Goal: Task Accomplishment & Management: Complete application form

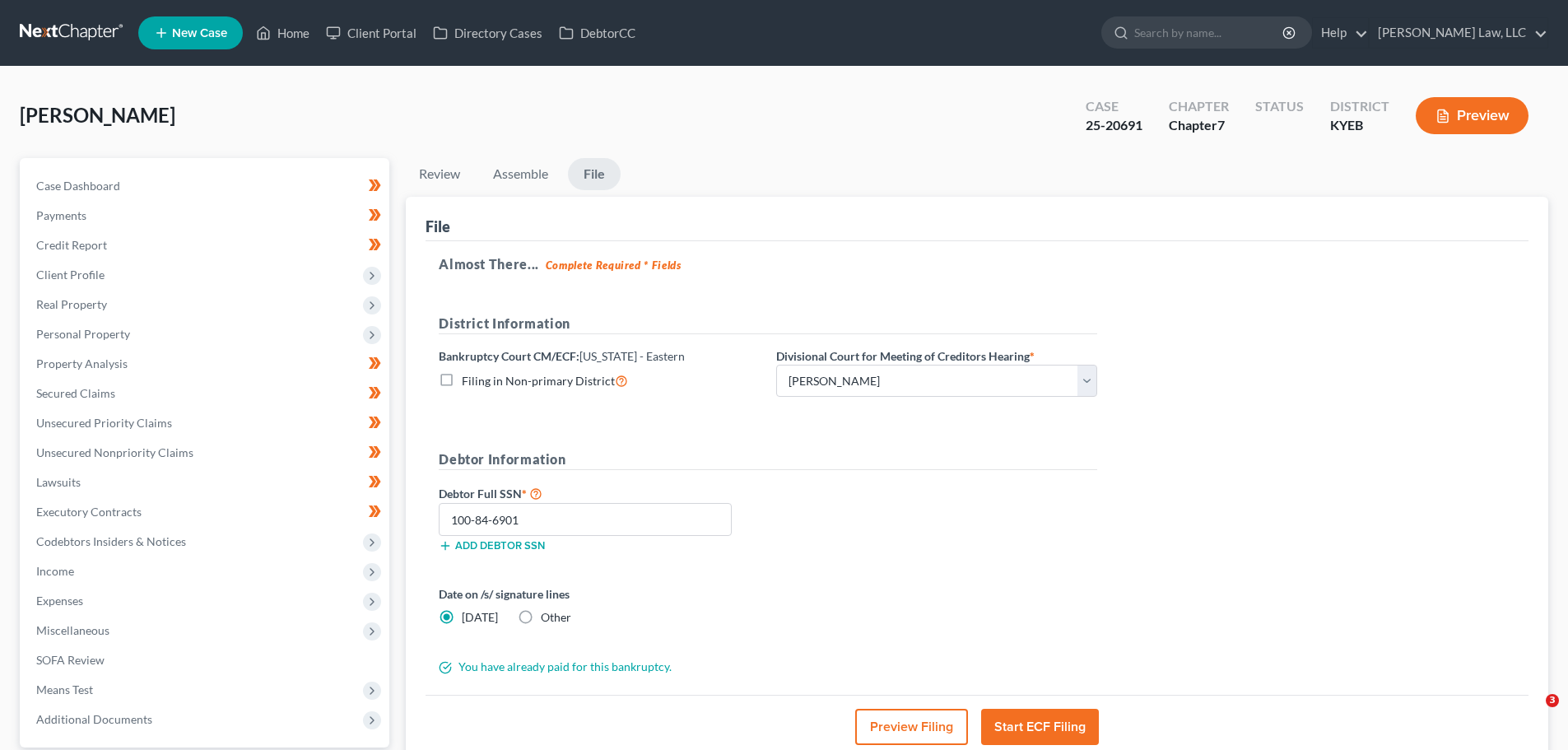
select select "1"
click at [178, 57] on nav "Home New Case Client Portal Directory Cases DebtorCC Danielle Lawrence Law, LLC…" at bounding box center [784, 33] width 1568 height 66
click at [180, 34] on span "New Case" at bounding box center [200, 33] width 56 height 12
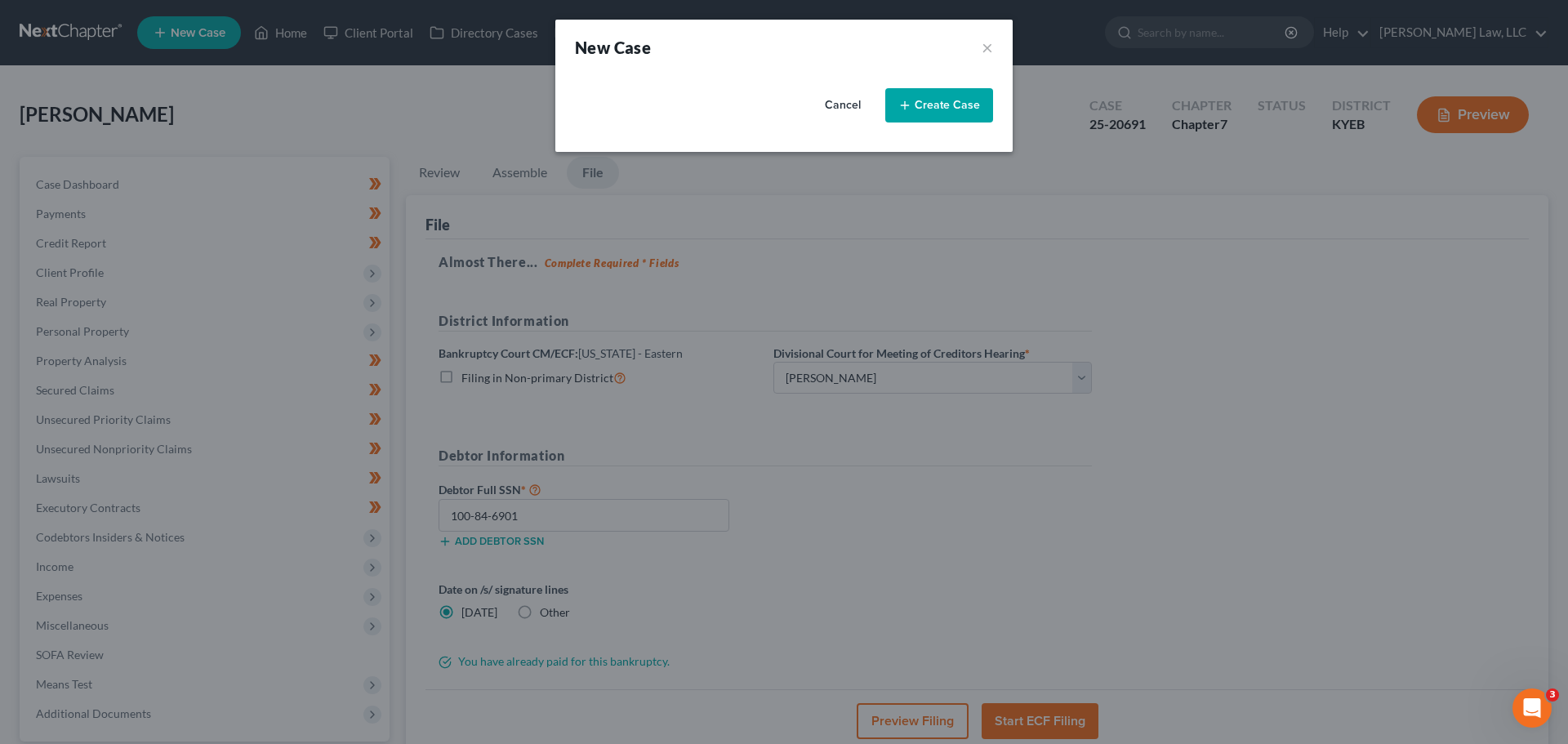
select select "32"
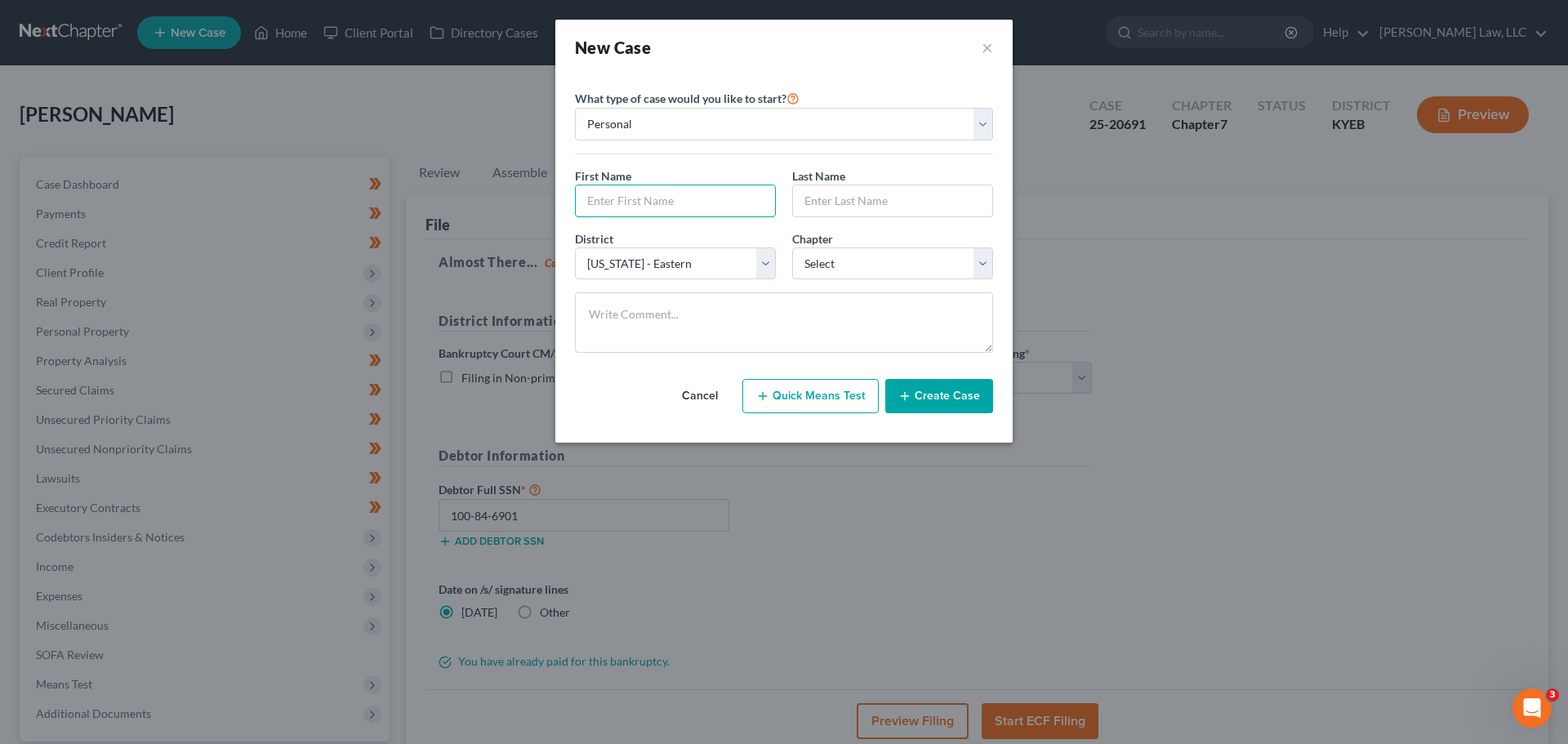
drag, startPoint x: 615, startPoint y: 185, endPoint x: 1222, endPoint y: 9, distance: 632.0
click at [616, 185] on input "text" at bounding box center [675, 200] width 199 height 31
type input "Jeff"
type input "Holley"
select select "3"
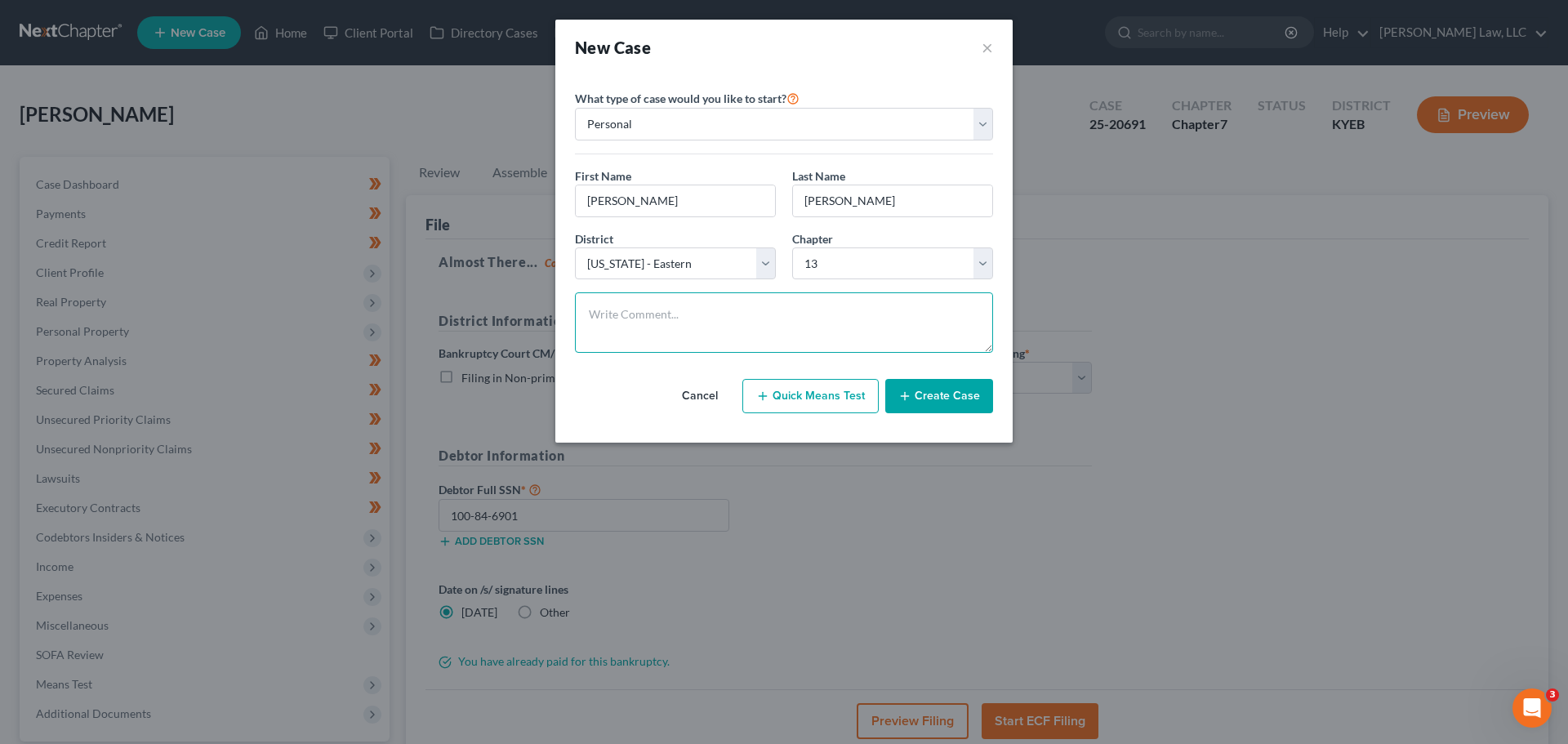
click at [820, 305] on textarea at bounding box center [784, 323] width 418 height 61
type textarea "L&A"
click at [924, 399] on button "Create Case" at bounding box center [939, 396] width 108 height 34
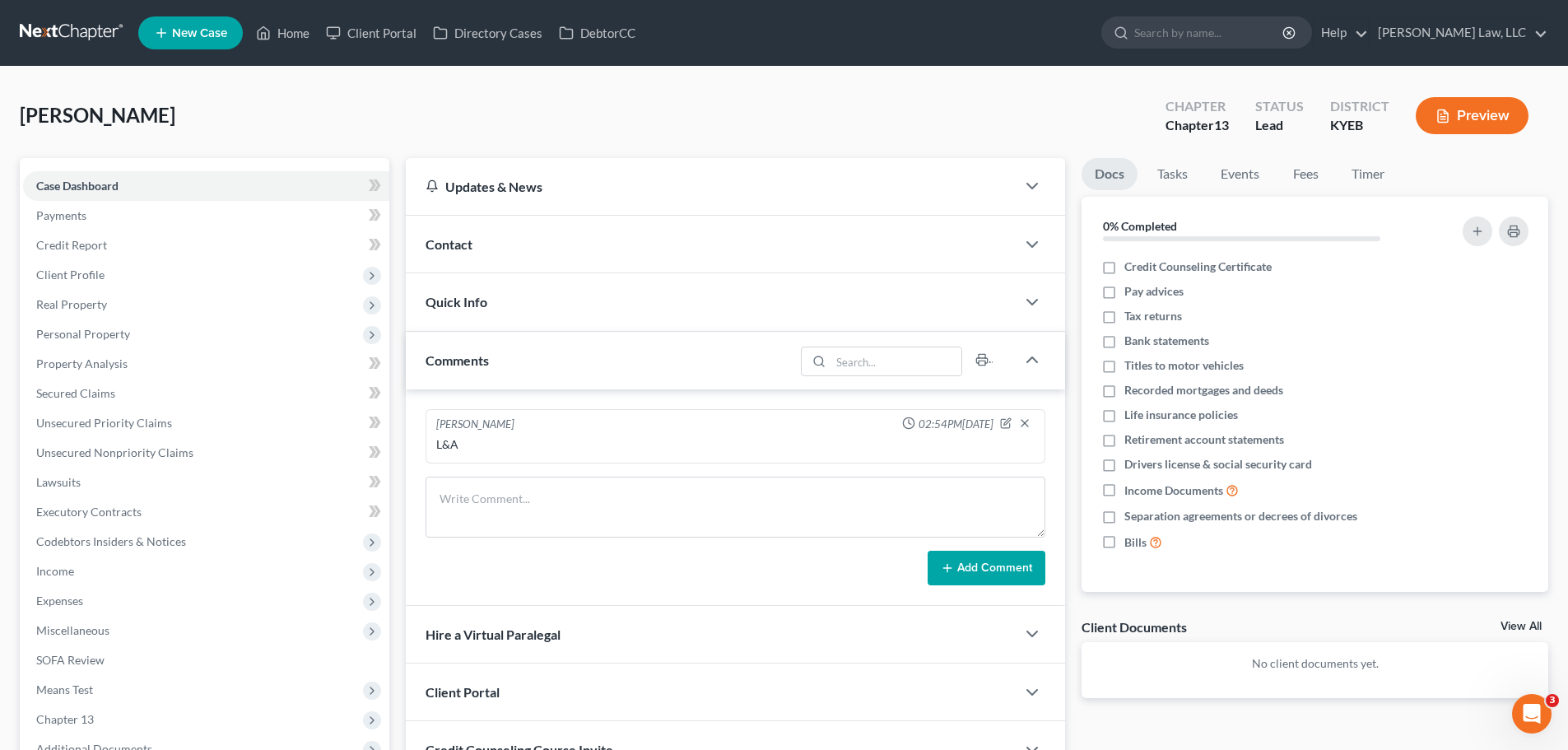
click at [440, 254] on div "Contact" at bounding box center [710, 243] width 610 height 57
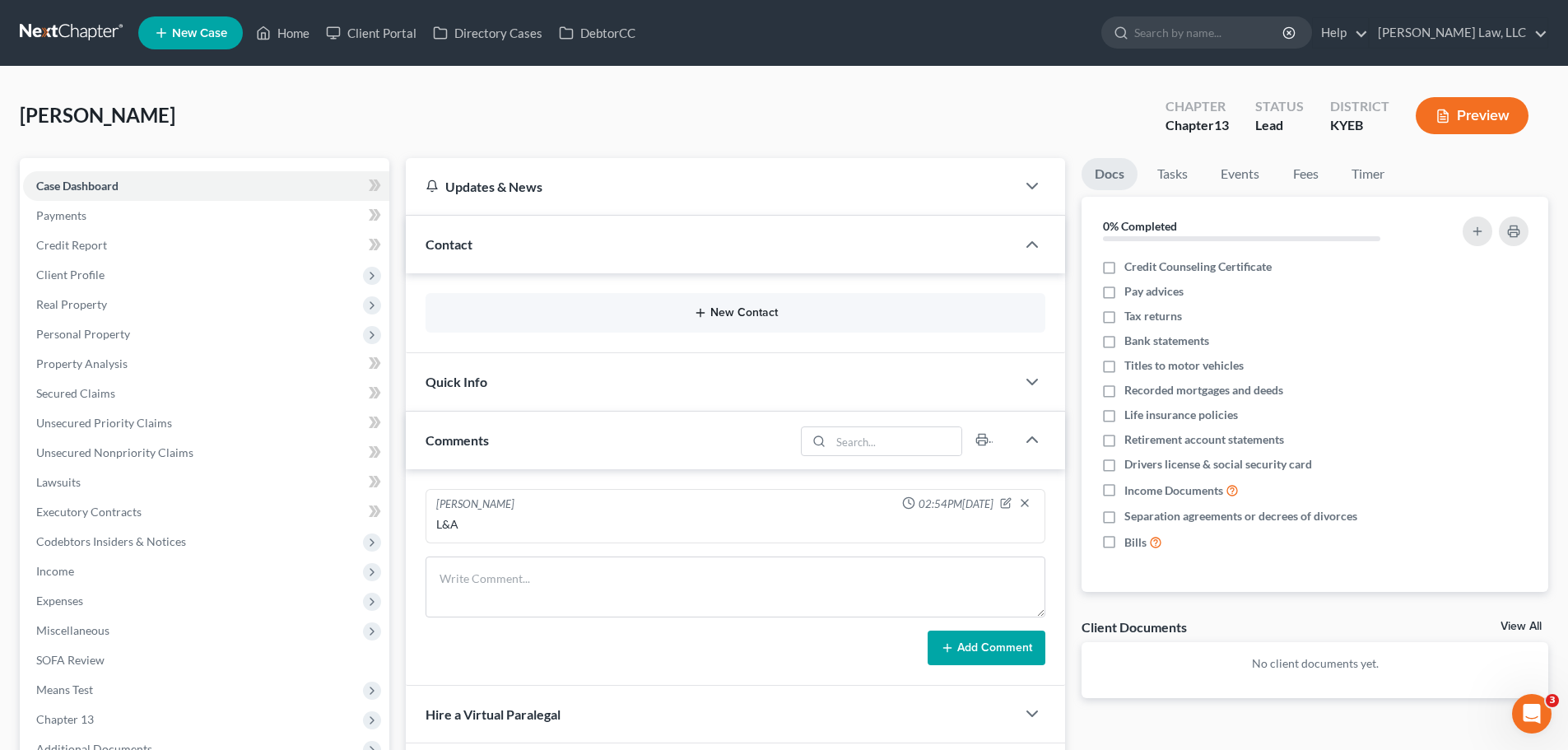
click at [661, 312] on button "New Contact" at bounding box center [735, 313] width 594 height 13
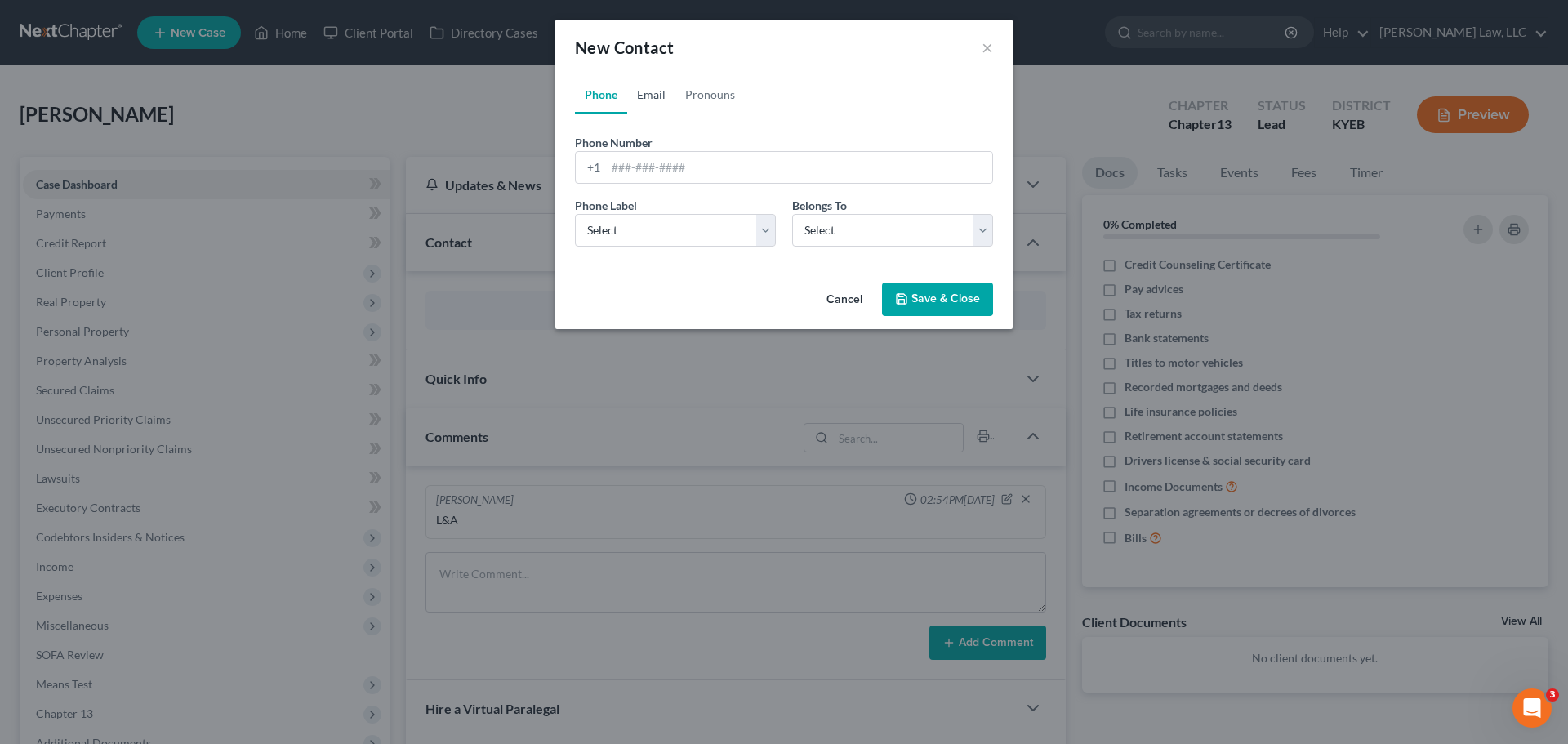
click at [641, 82] on link "Email" at bounding box center [651, 94] width 48 height 39
click at [652, 98] on link "Email" at bounding box center [651, 94] width 48 height 39
click at [651, 160] on input "email" at bounding box center [799, 167] width 387 height 31
paste input "[EMAIL_ADDRESS][DOMAIN_NAME]"
click at [649, 165] on input "[EMAIL_ADDRESS][DOMAIN_NAME]" at bounding box center [799, 167] width 387 height 31
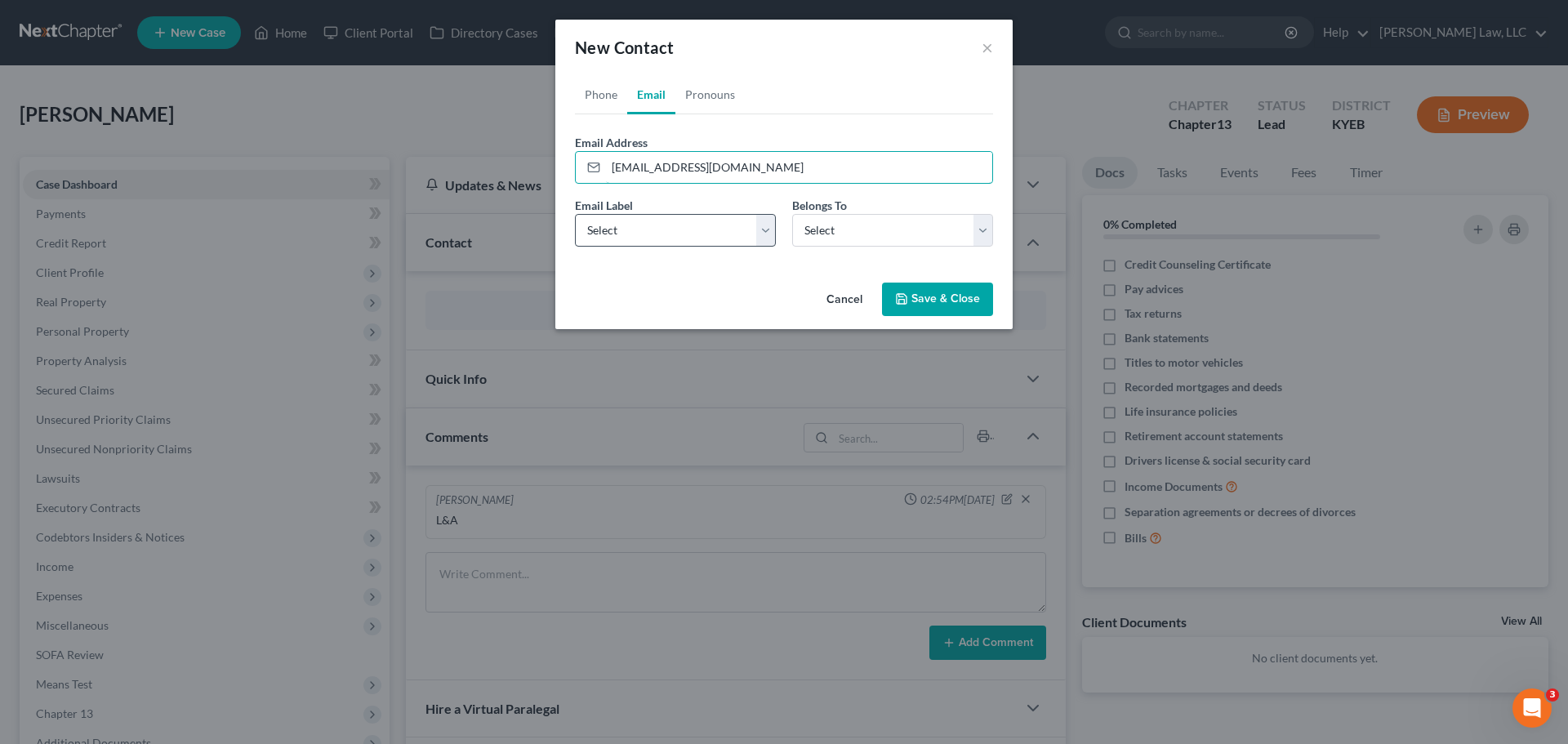
paste input "[EMAIL_ADDRESS][DOMAIN_NAME]"
drag, startPoint x: 878, startPoint y: 159, endPoint x: 601, endPoint y: 207, distance: 281.1
click at [432, 158] on div "New Contact × Phone Email Pronouns Phone Number * +1 Ext. Phone Label * Select …" at bounding box center [784, 372] width 1568 height 744
paste input "email"
type input "[EMAIL_ADDRESS][DOMAIN_NAME]"
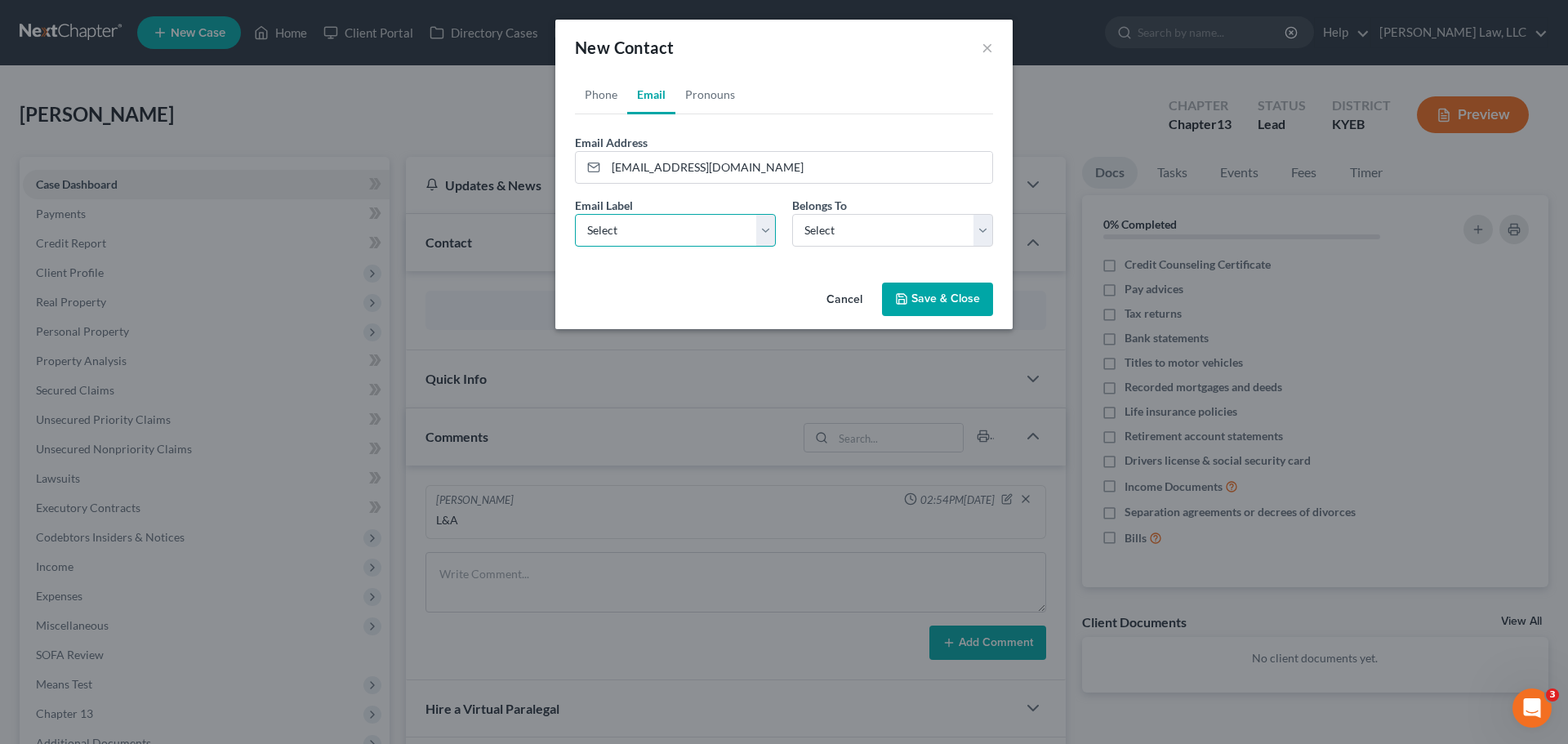
drag, startPoint x: 607, startPoint y: 231, endPoint x: 613, endPoint y: 245, distance: 15.2
click at [607, 231] on select "Select Home Work Other" at bounding box center [675, 230] width 201 height 32
select select "0"
click at [575, 214] on select "Select Home Work Other" at bounding box center [675, 230] width 201 height 32
click at [880, 229] on select "Select Client Other" at bounding box center [893, 230] width 201 height 32
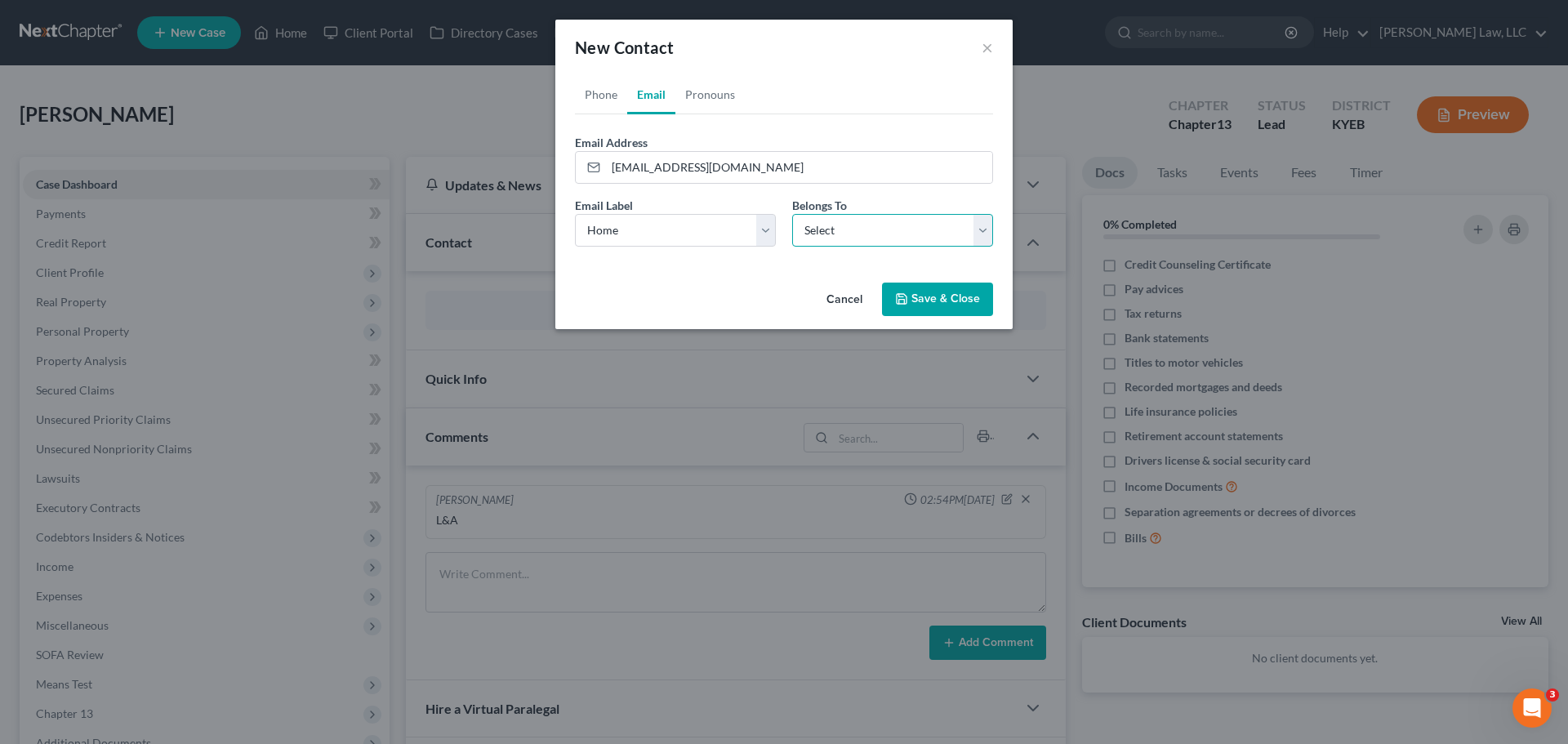
select select "0"
click at [792, 214] on select "Select Client Other" at bounding box center [893, 230] width 201 height 32
click at [920, 300] on button "Save & Close" at bounding box center [937, 300] width 111 height 34
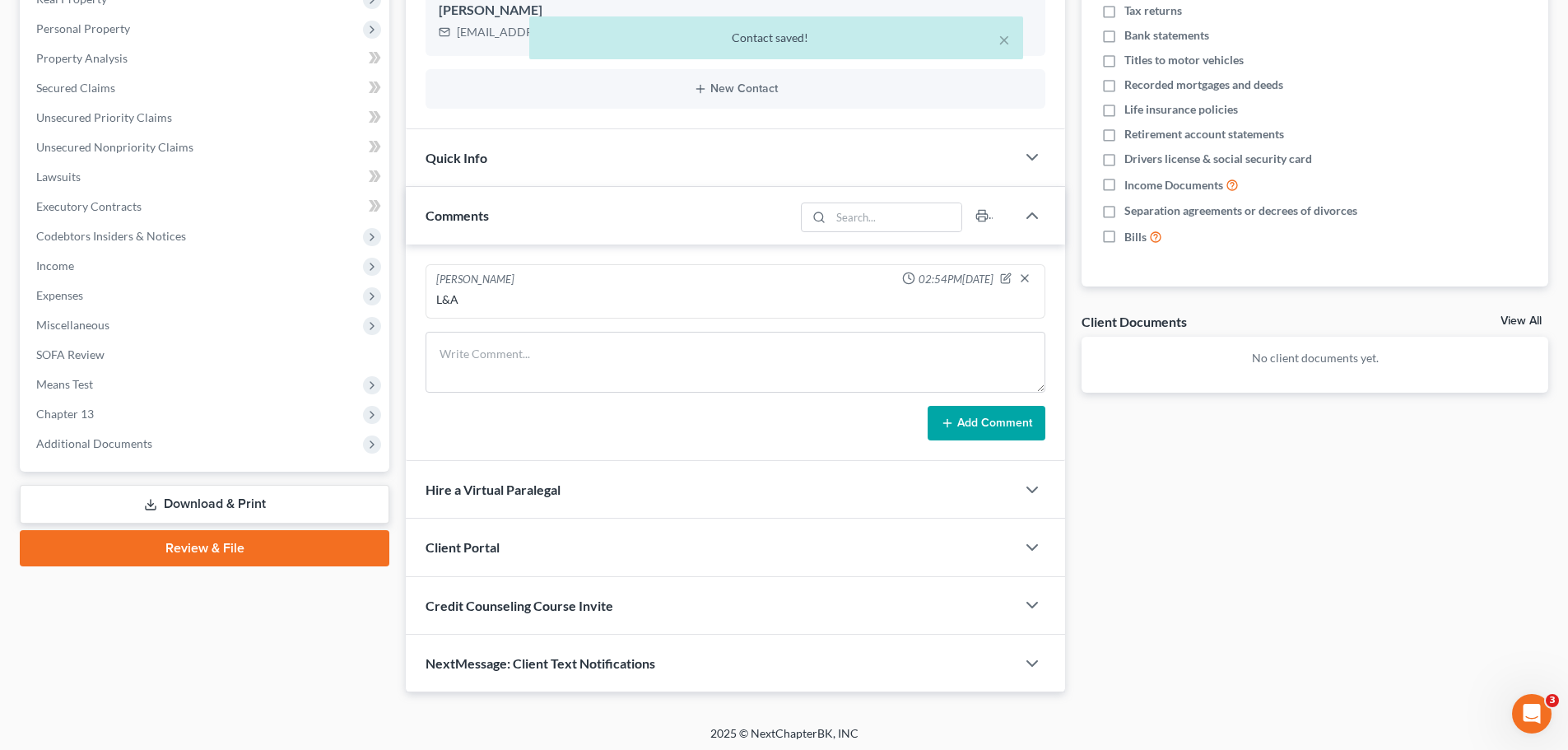
scroll to position [310, 0]
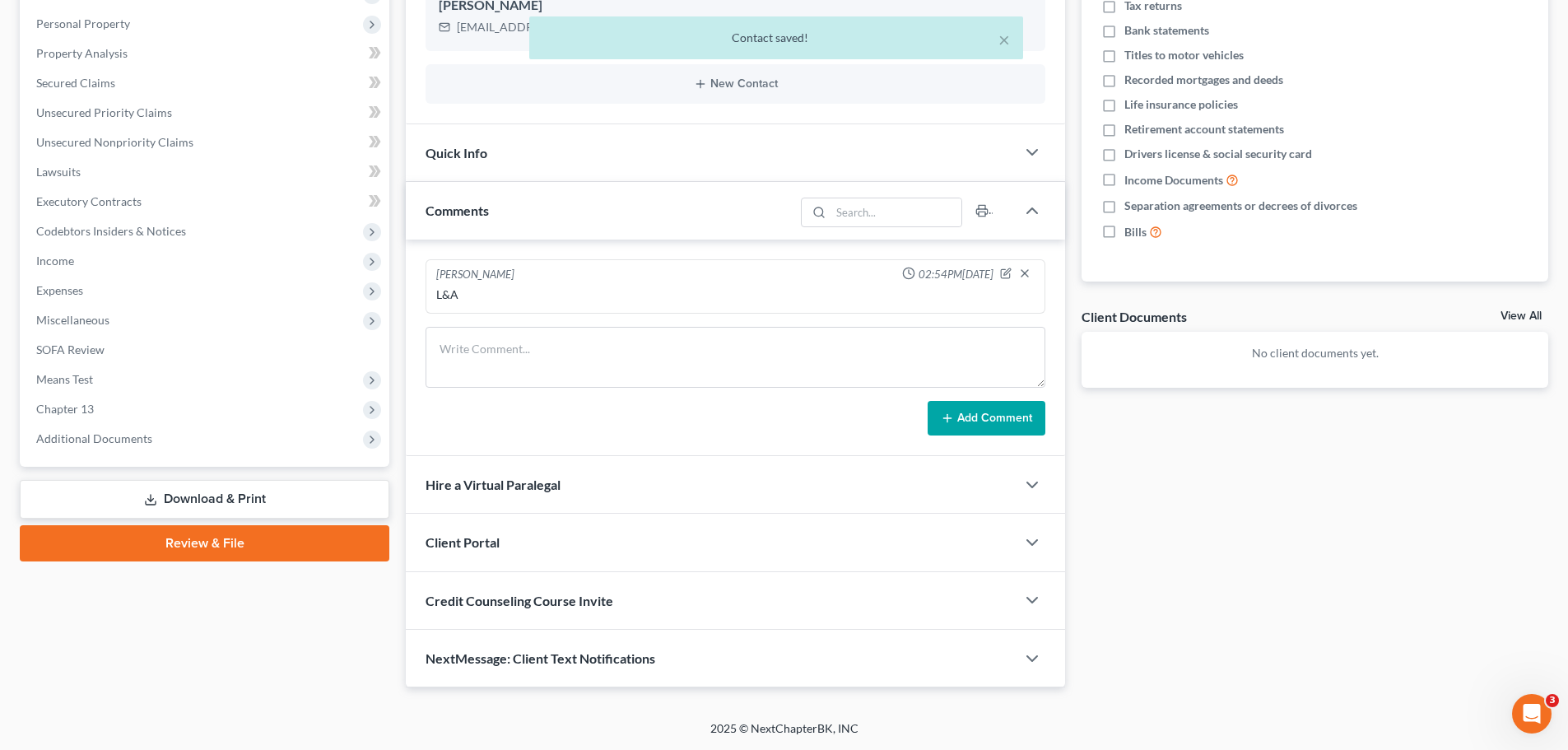
click at [567, 523] on div "Client Portal" at bounding box center [710, 542] width 610 height 57
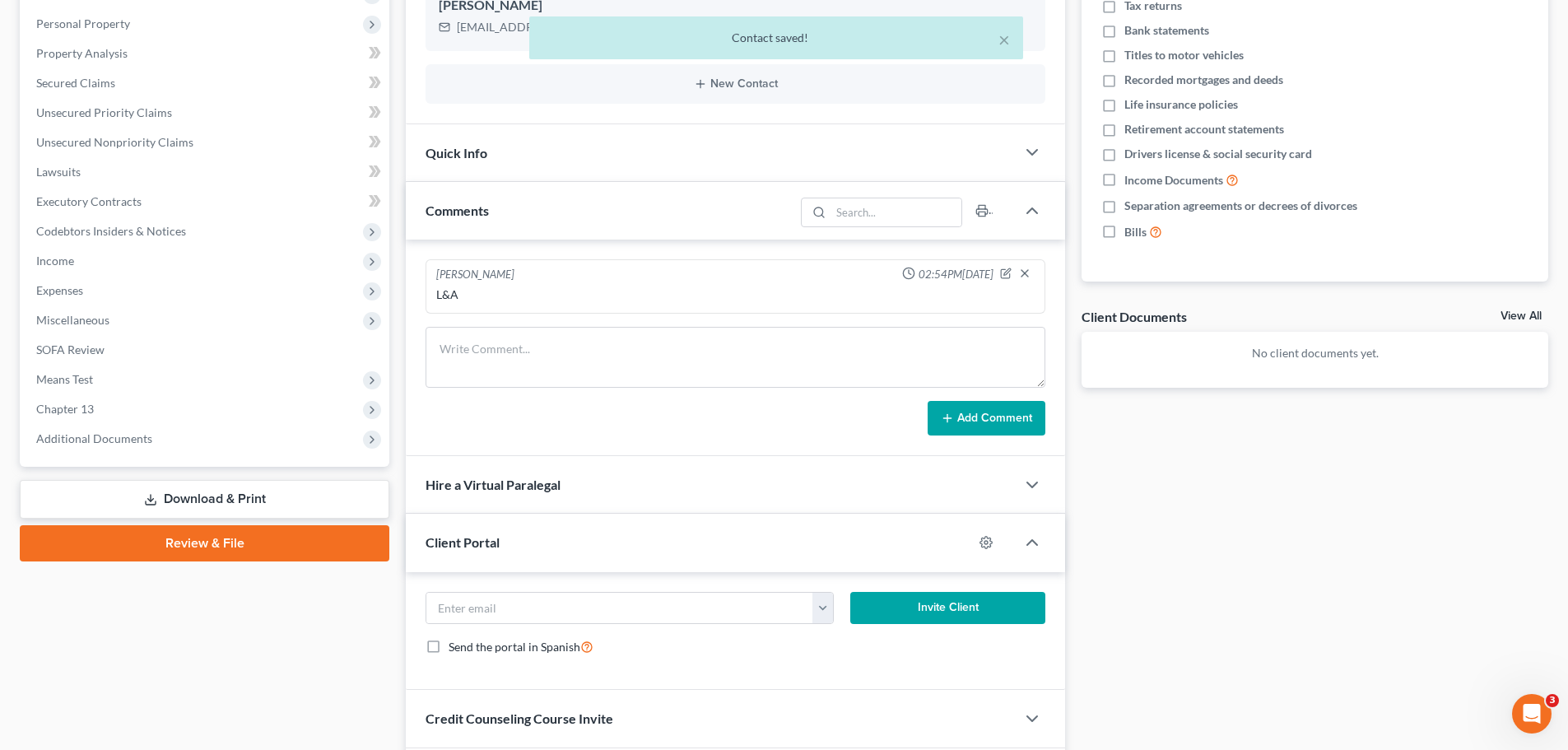
click at [484, 546] on span "Client Portal" at bounding box center [462, 542] width 74 height 15
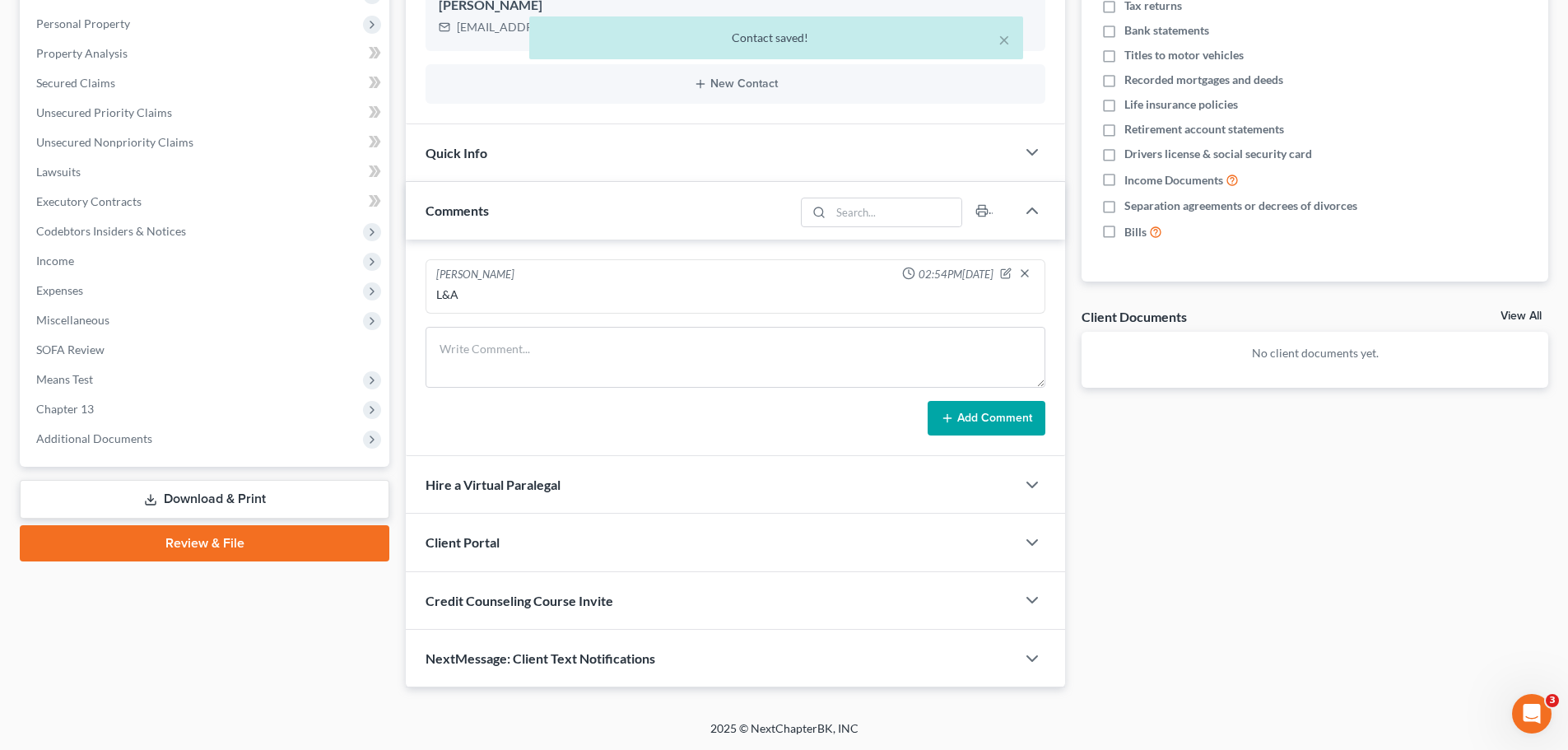
click at [484, 554] on div "Client Portal" at bounding box center [710, 542] width 610 height 57
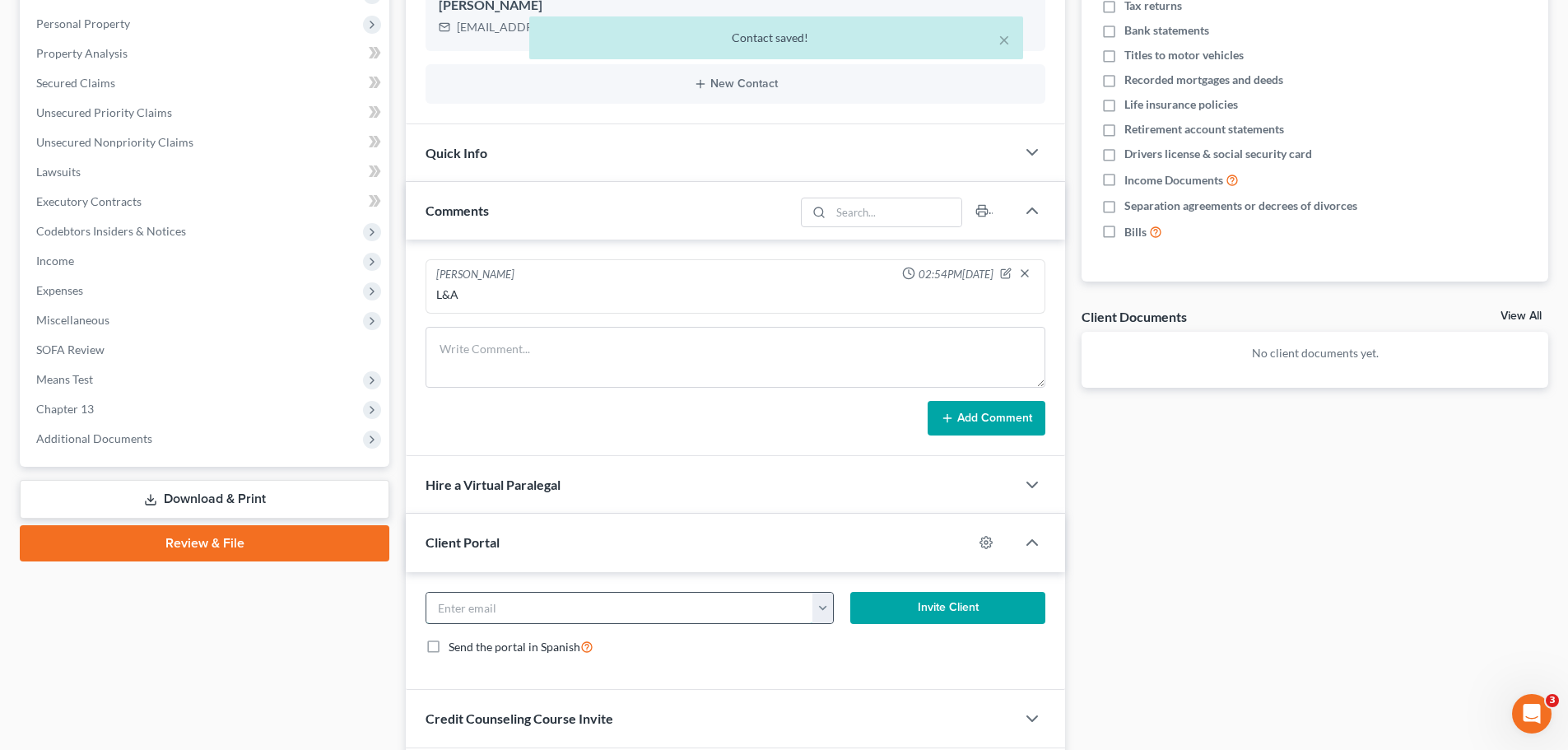
drag, startPoint x: 523, startPoint y: 592, endPoint x: 537, endPoint y: 611, distance: 23.6
click at [524, 593] on input "email" at bounding box center [619, 608] width 387 height 32
paste input "[EMAIL_ADDRESS][DOMAIN_NAME]"
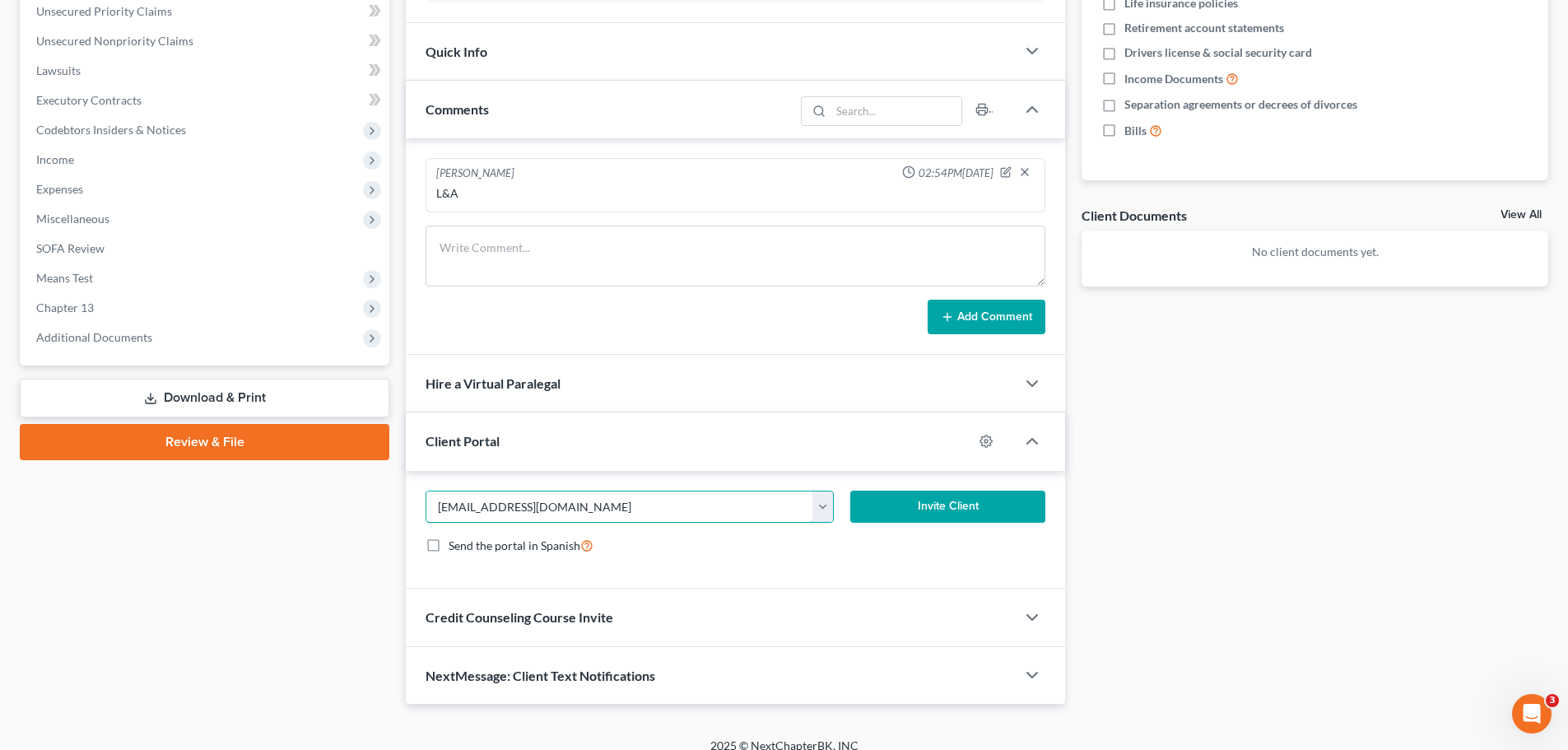
scroll to position [429, 0]
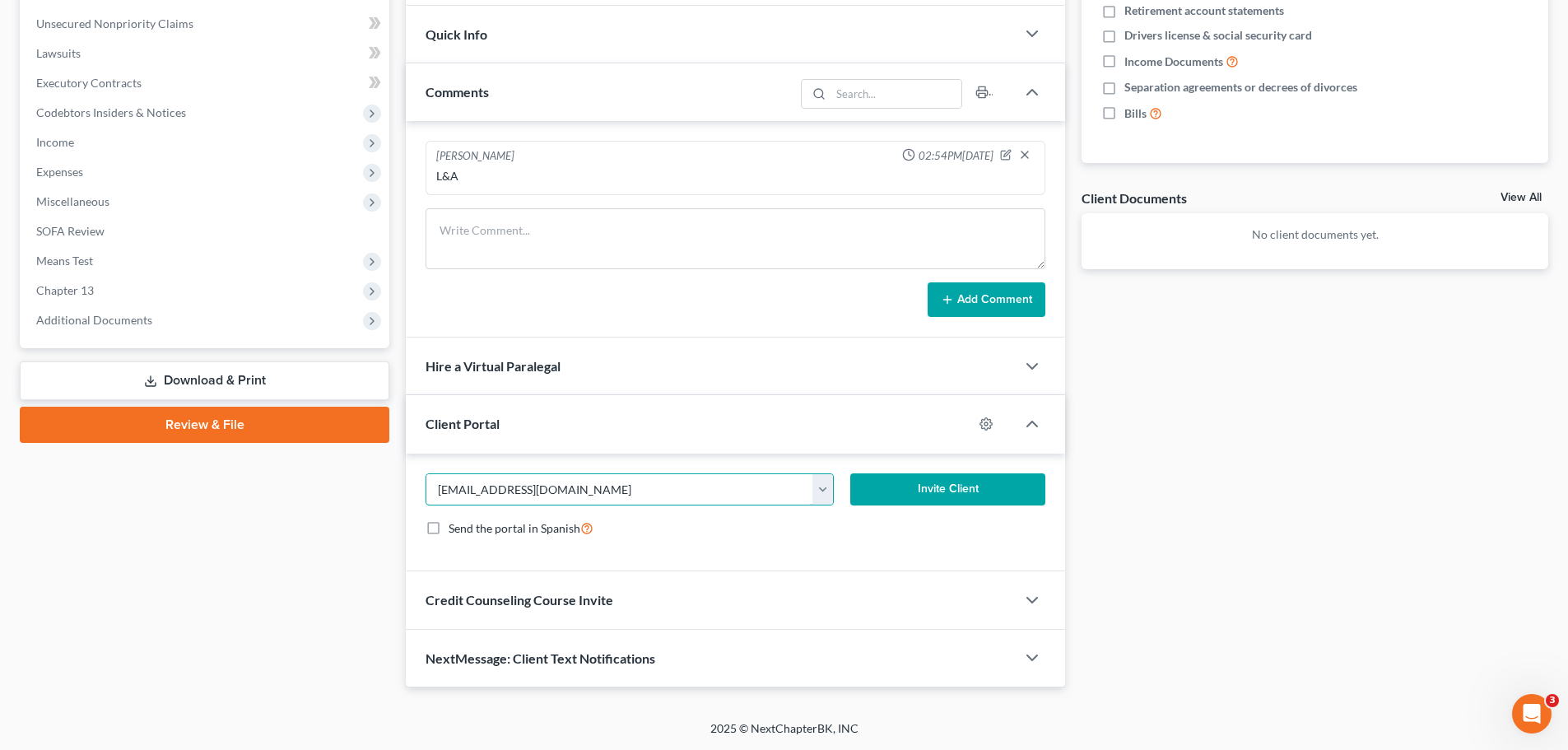
type input "[EMAIL_ADDRESS][DOMAIN_NAME]"
drag, startPoint x: 915, startPoint y: 484, endPoint x: 544, endPoint y: 668, distance: 414.1
click at [916, 484] on button "Invite Client" at bounding box center [948, 489] width 196 height 33
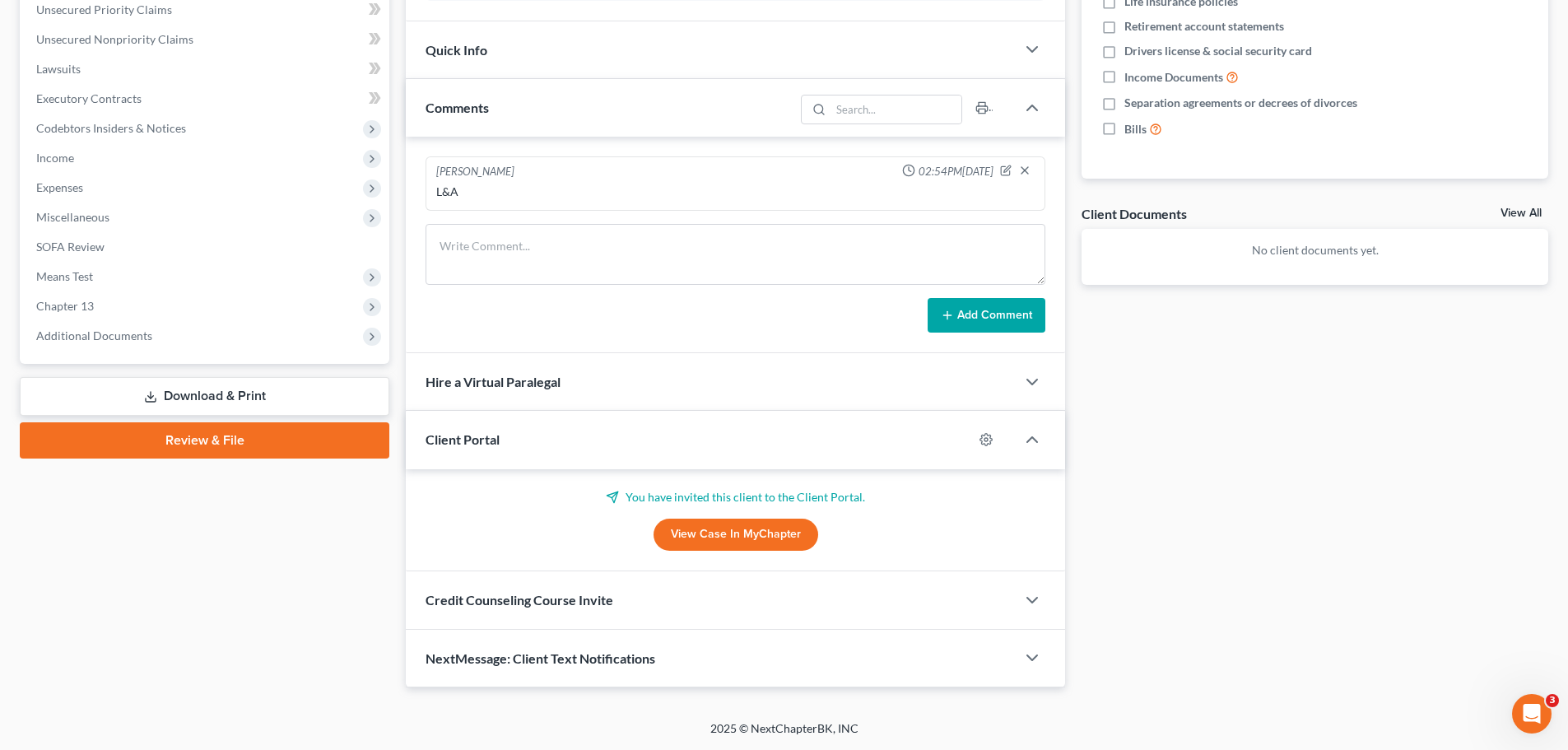
scroll to position [414, 0]
click at [504, 600] on span "Credit Counseling Course Invite" at bounding box center [520, 600] width 188 height 15
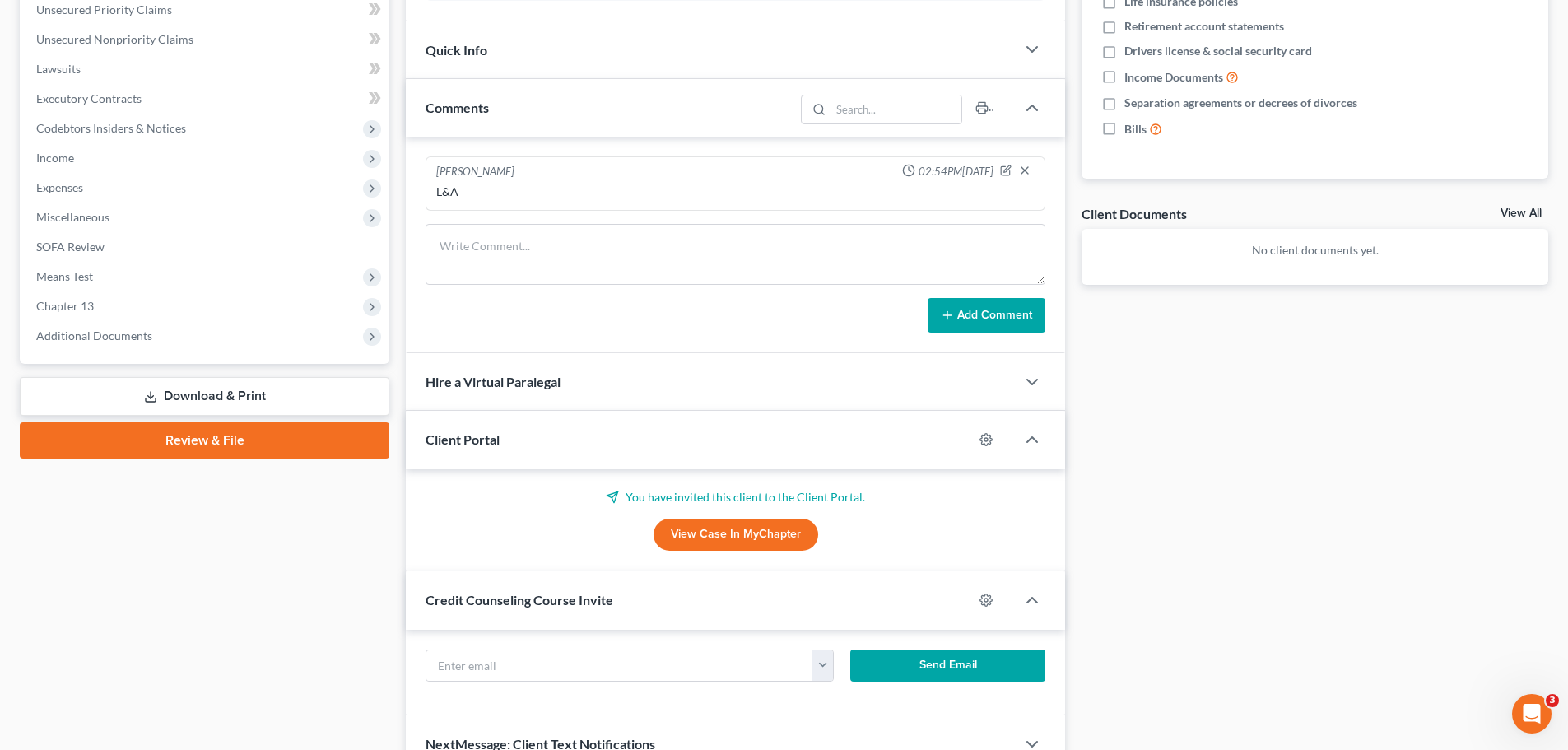
scroll to position [429, 0]
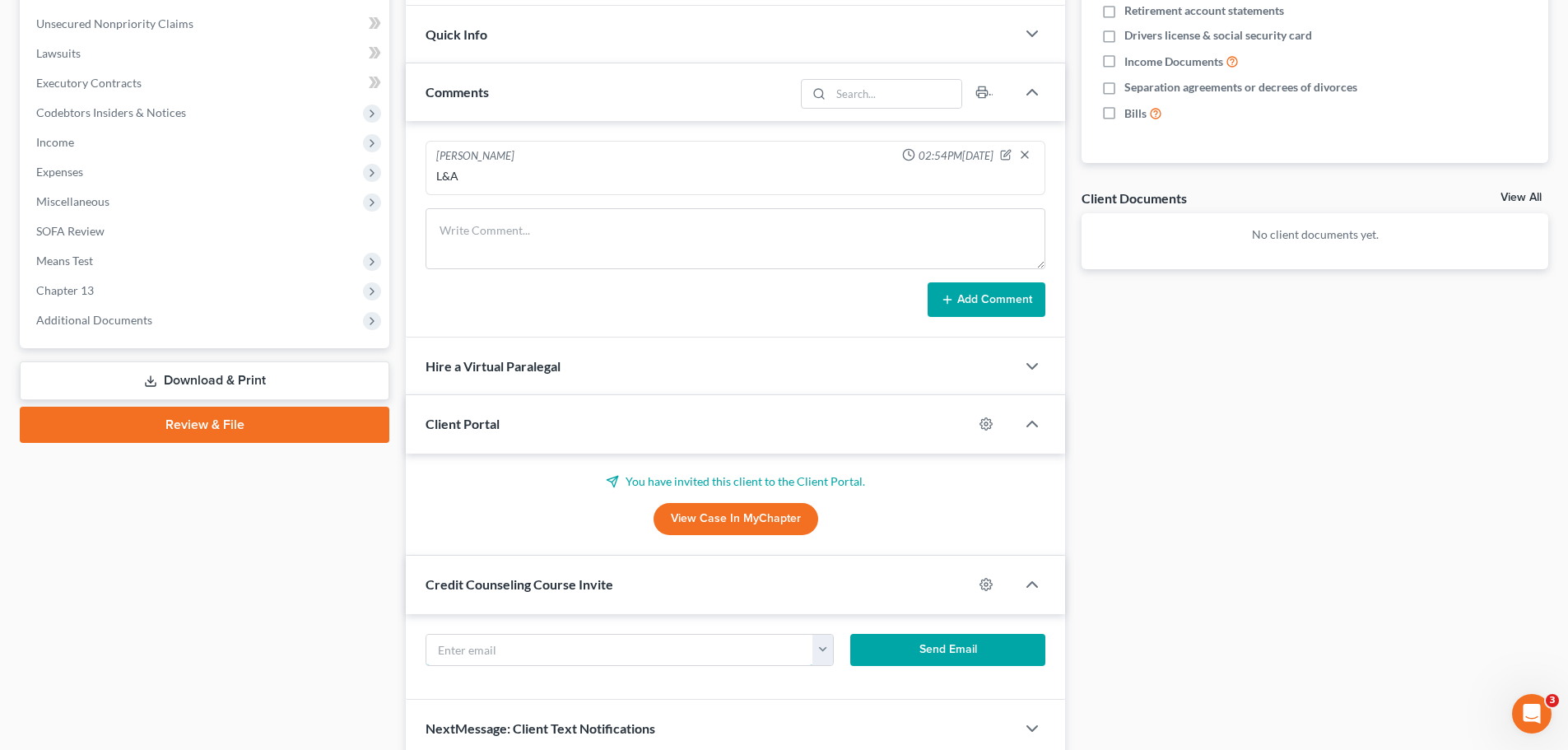
drag, startPoint x: 491, startPoint y: 653, endPoint x: 840, endPoint y: 668, distance: 349.3
click at [491, 653] on input "text" at bounding box center [619, 650] width 387 height 32
paste input "[EMAIL_ADDRESS][DOMAIN_NAME]"
type input "[EMAIL_ADDRESS][DOMAIN_NAME]"
drag, startPoint x: 873, startPoint y: 652, endPoint x: 821, endPoint y: 581, distance: 88.0
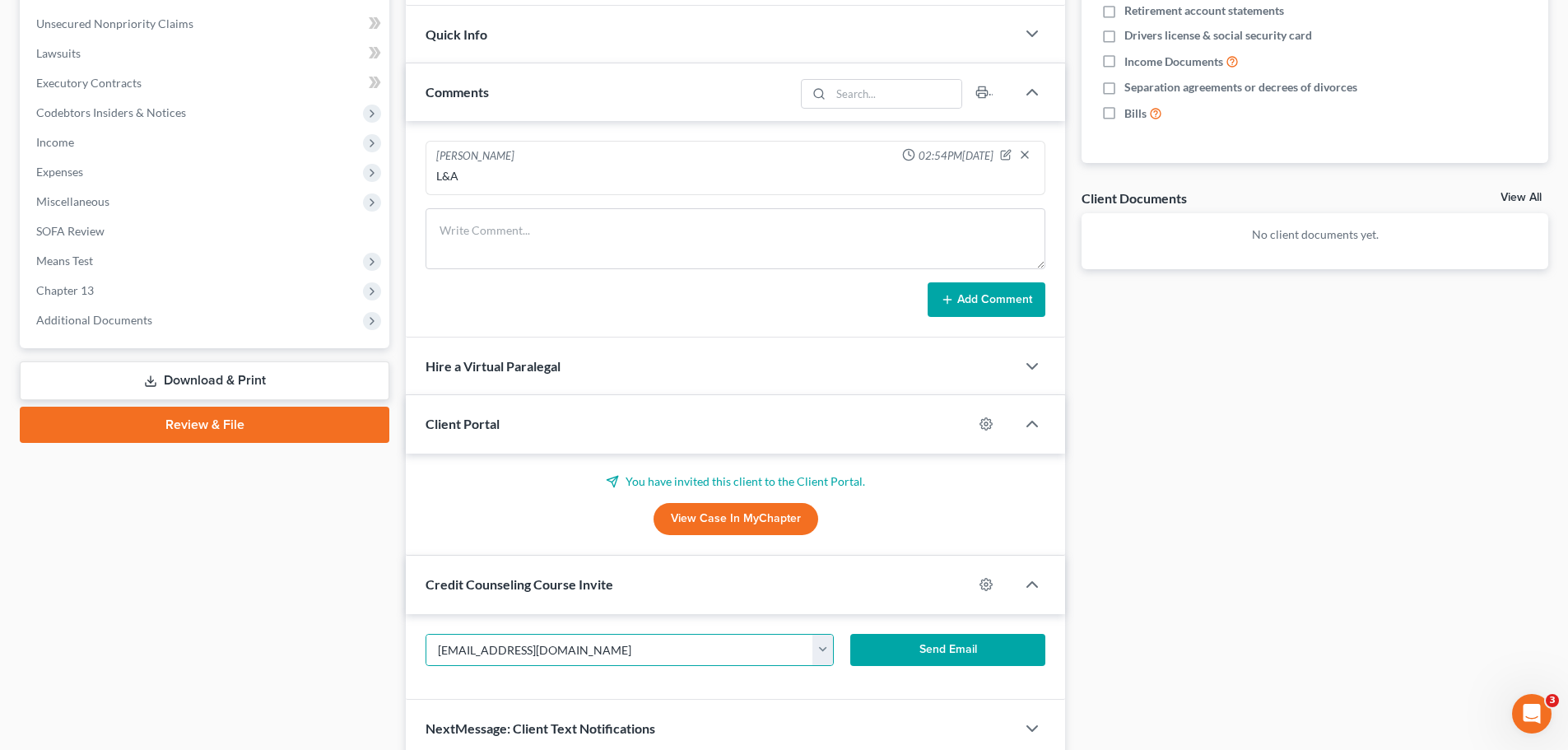
click at [873, 651] on button "Send Email" at bounding box center [948, 650] width 196 height 33
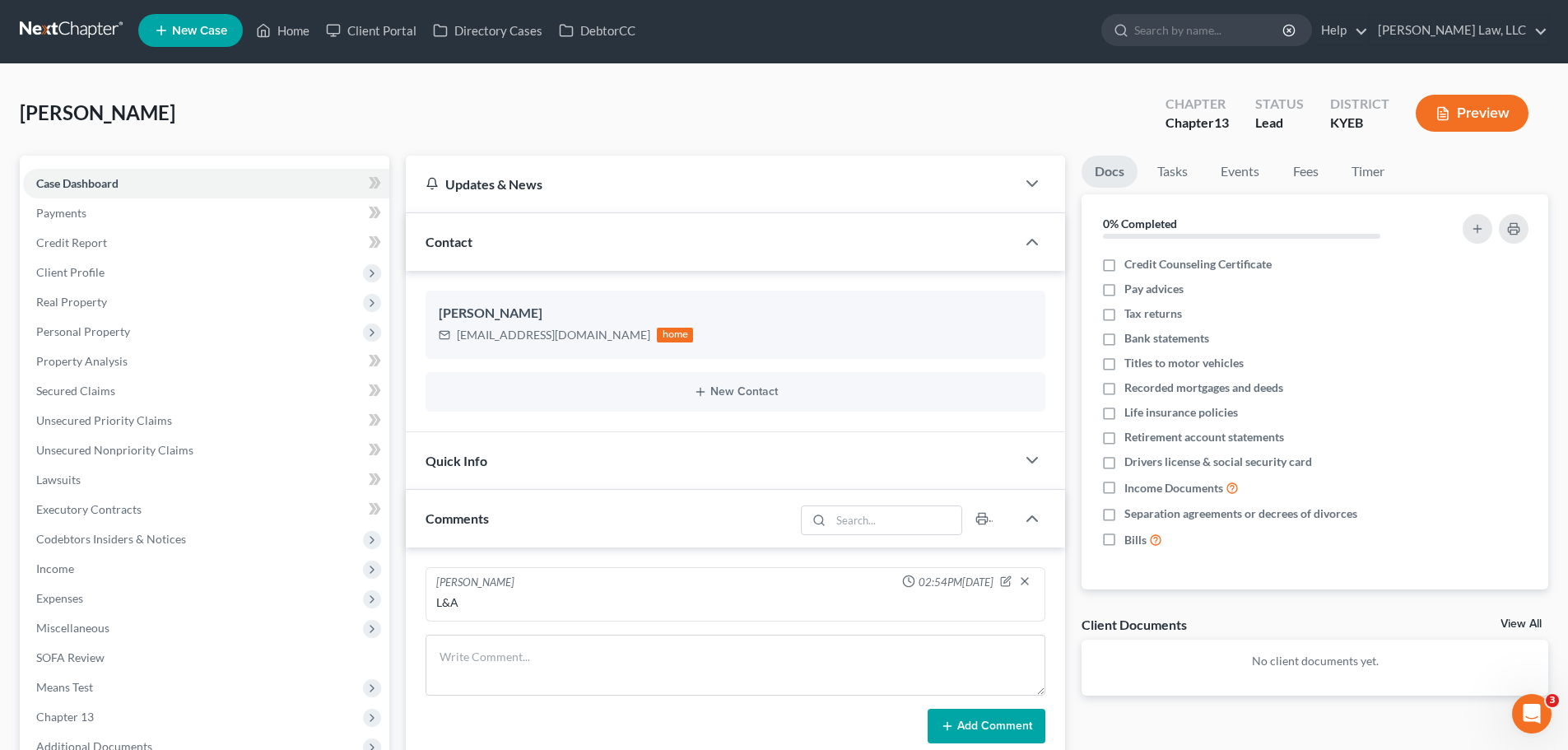
scroll to position [0, 0]
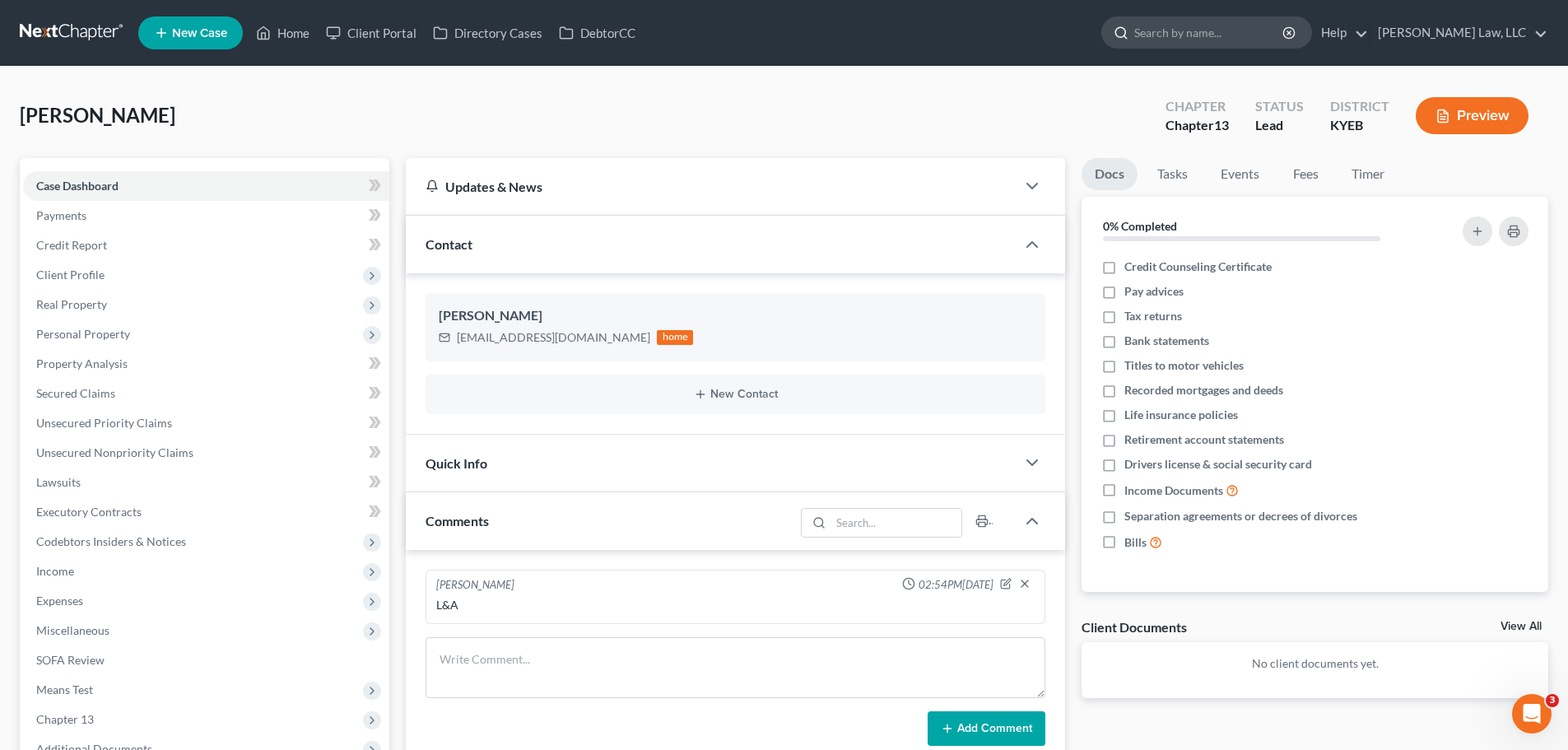
click at [1118, 31] on icon at bounding box center [1121, 33] width 14 height 14
click at [1174, 27] on input "search" at bounding box center [1209, 33] width 150 height 31
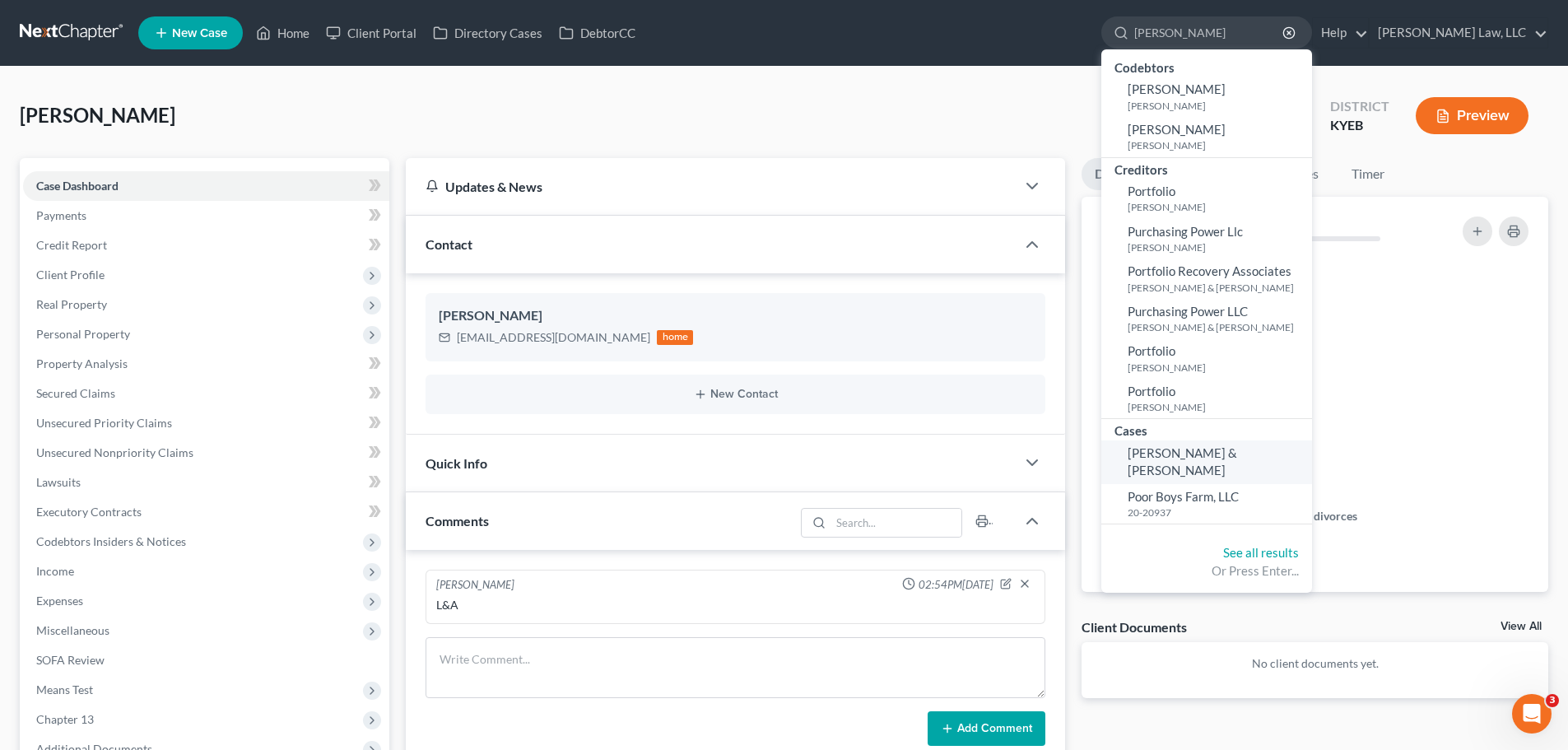
type input "poole"
click at [1167, 445] on span "[PERSON_NAME] & [PERSON_NAME]" at bounding box center [1182, 462] width 109 height 33
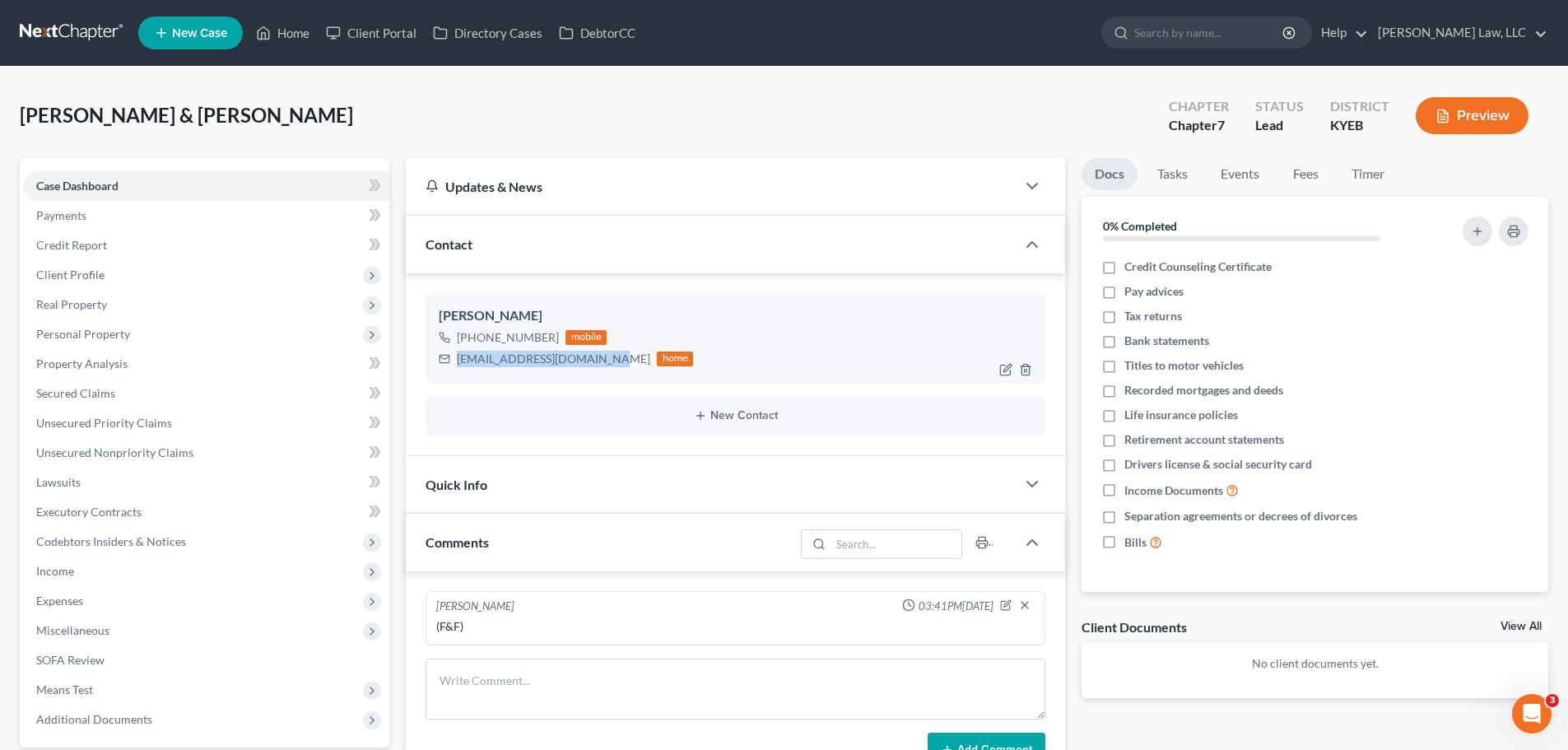
drag, startPoint x: 458, startPoint y: 357, endPoint x: 609, endPoint y: 366, distance: 151.3
click at [609, 366] on div "[EMAIL_ADDRESS][DOMAIN_NAME]" at bounding box center [553, 358] width 193 height 16
copy div "[EMAIL_ADDRESS][DOMAIN_NAME]"
click at [59, 38] on link at bounding box center [73, 33] width 105 height 30
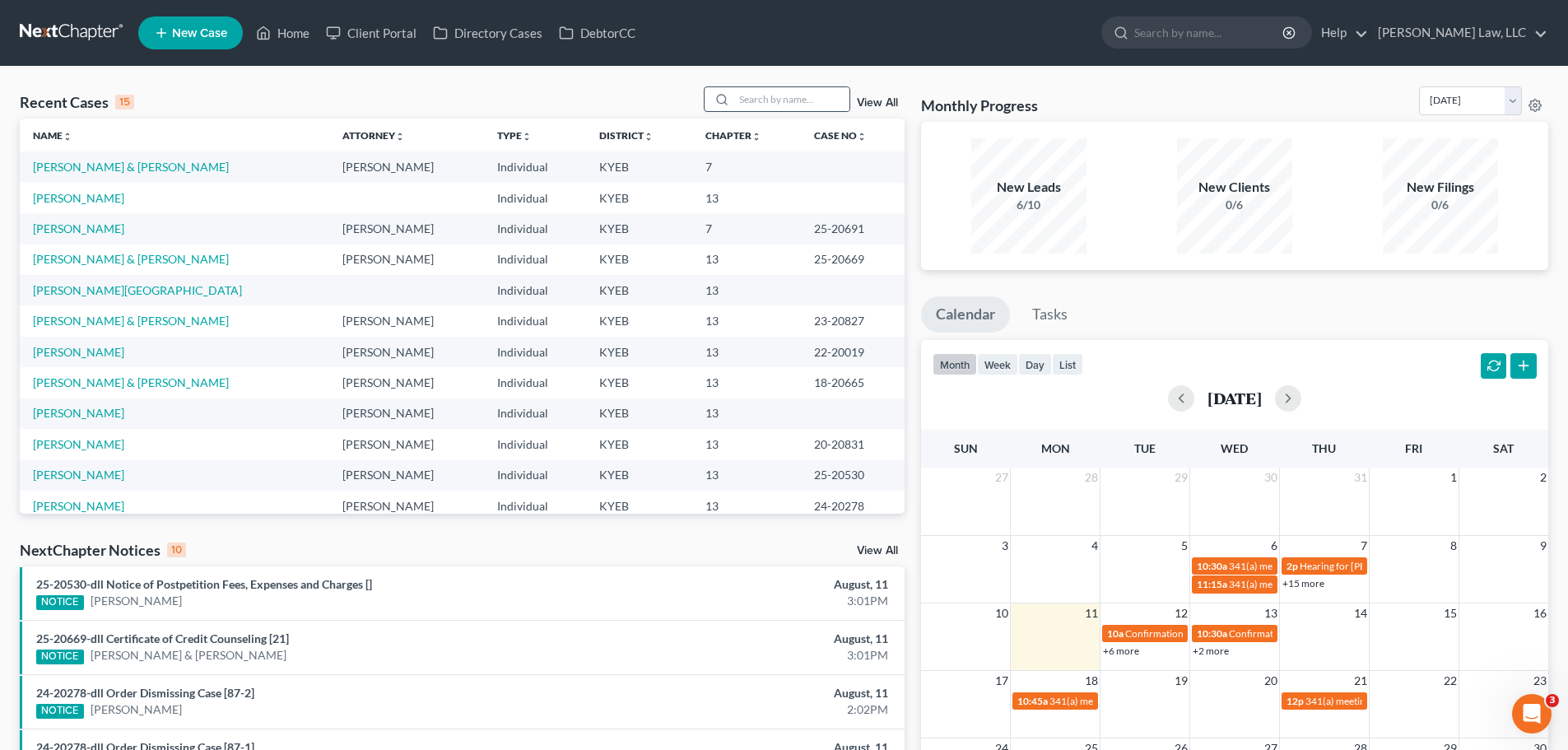
click at [760, 86] on div at bounding box center [776, 99] width 146 height 26
click at [784, 106] on input "search" at bounding box center [792, 99] width 115 height 24
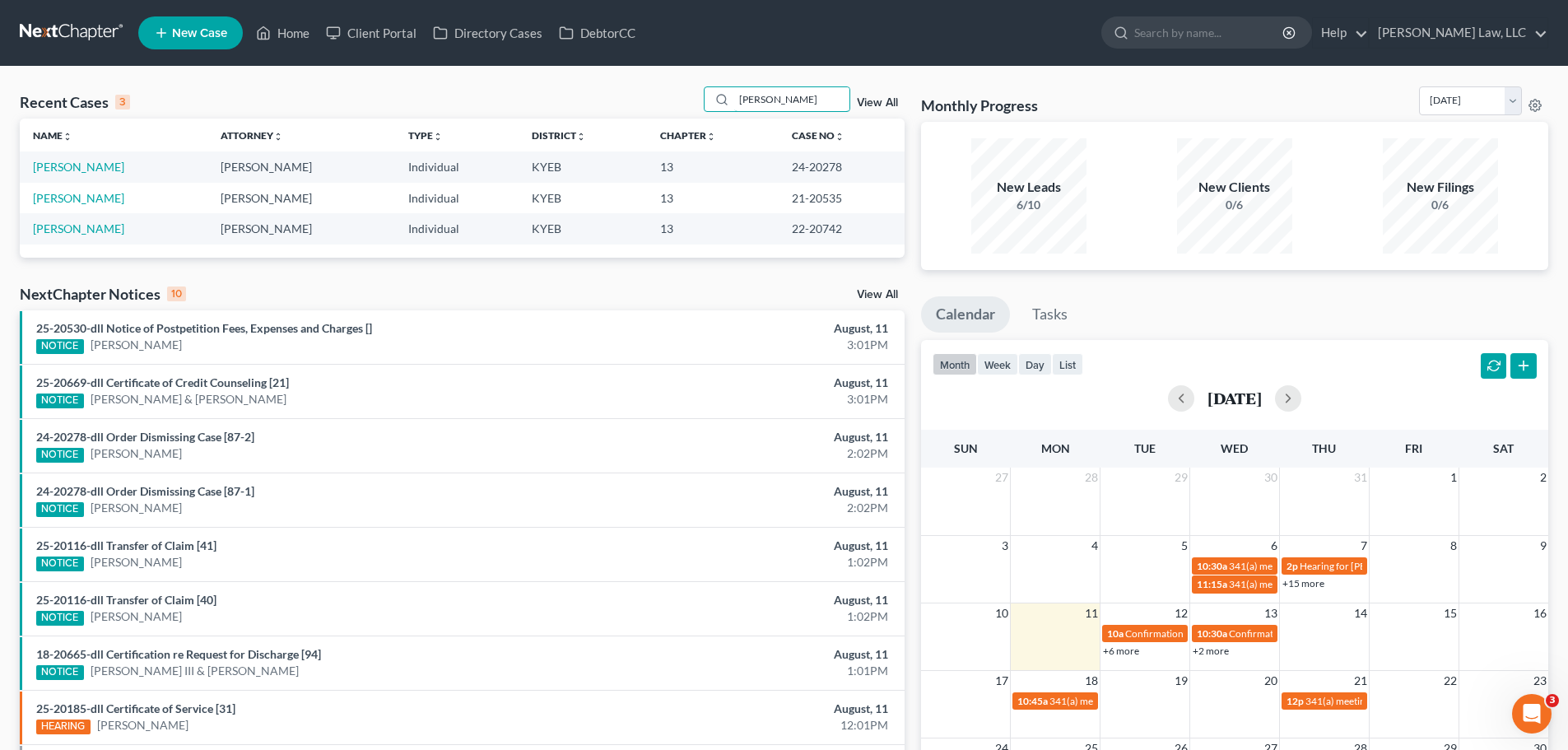
type input "[PERSON_NAME]"
drag, startPoint x: 61, startPoint y: 157, endPoint x: 103, endPoint y: 128, distance: 51.0
click at [103, 128] on table "Name unfold_more expand_more expand_less Attorney unfold_more expand_more expan…" at bounding box center [462, 181] width 885 height 125
click at [551, 87] on div "Recent Cases 3 gillie View All" at bounding box center [462, 102] width 885 height 33
click at [864, 95] on div "gillie View All" at bounding box center [804, 99] width 201 height 26
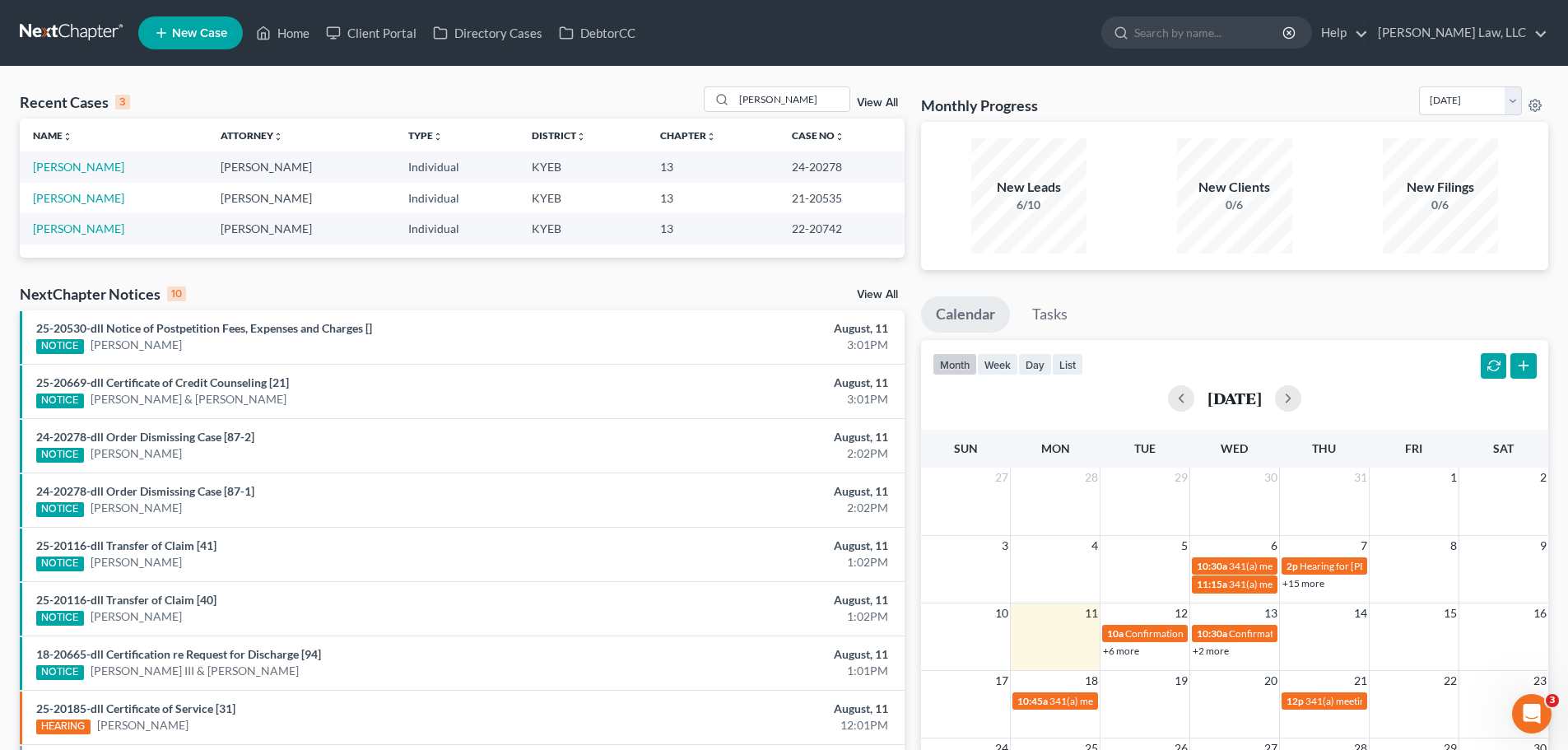
click at [862, 102] on link "View All" at bounding box center [877, 102] width 41 height 11
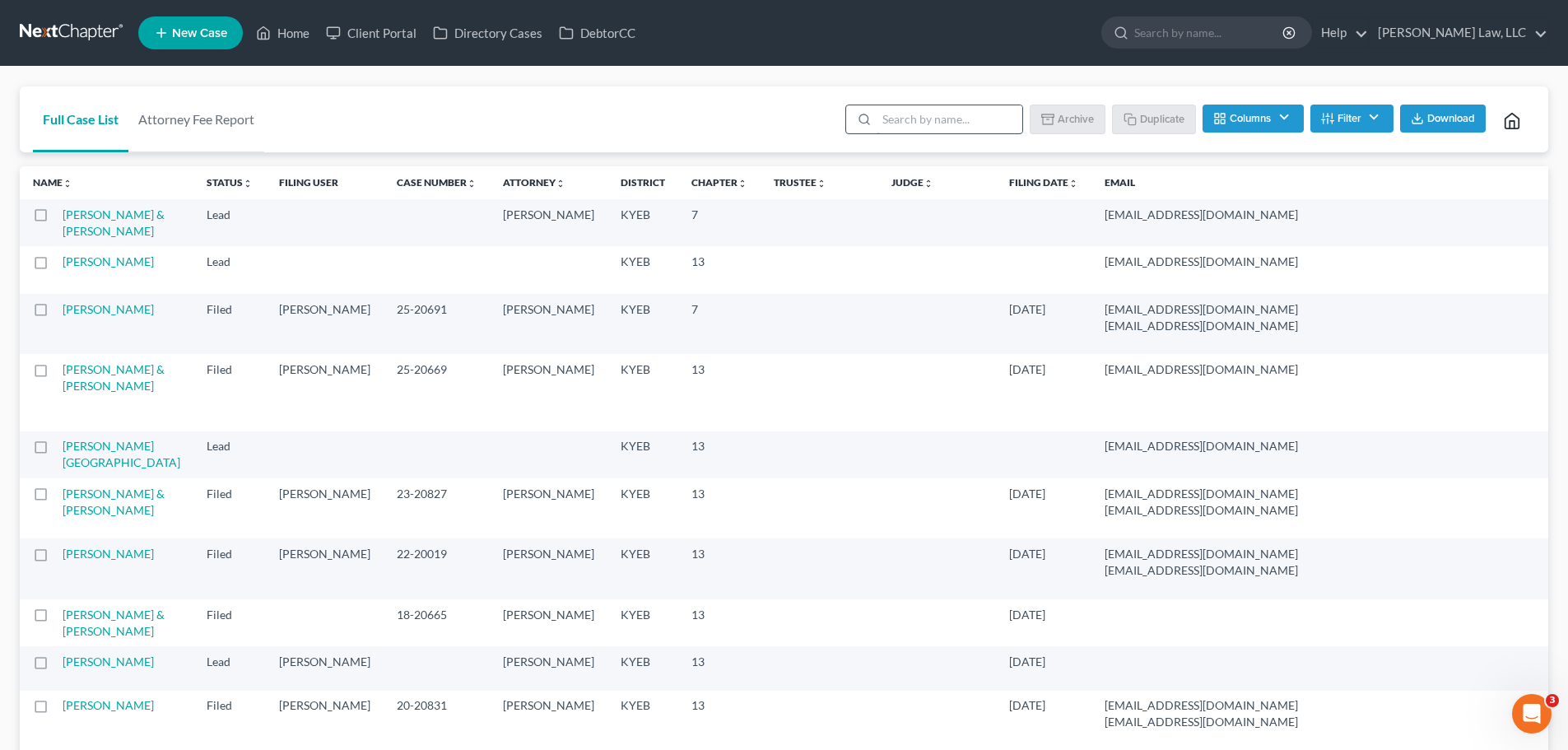
click at [940, 127] on input "search" at bounding box center [950, 119] width 146 height 28
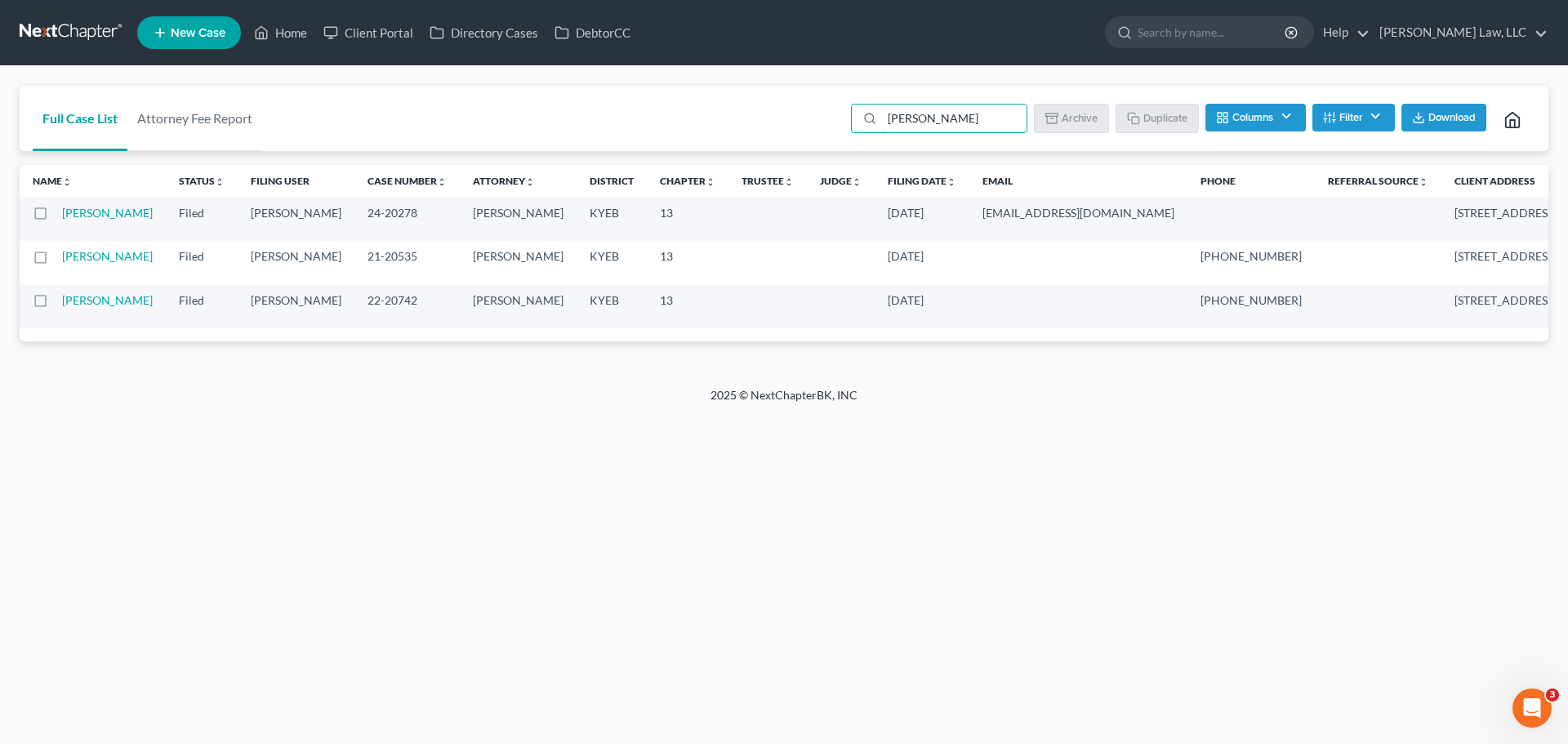
click at [55, 260] on label at bounding box center [55, 260] width 0 height 0
type input "[PERSON_NAME]"
click at [62, 259] on input "checkbox" at bounding box center [66, 253] width 10 height 10
checkbox input "true"
click at [55, 305] on label at bounding box center [55, 305] width 0 height 0
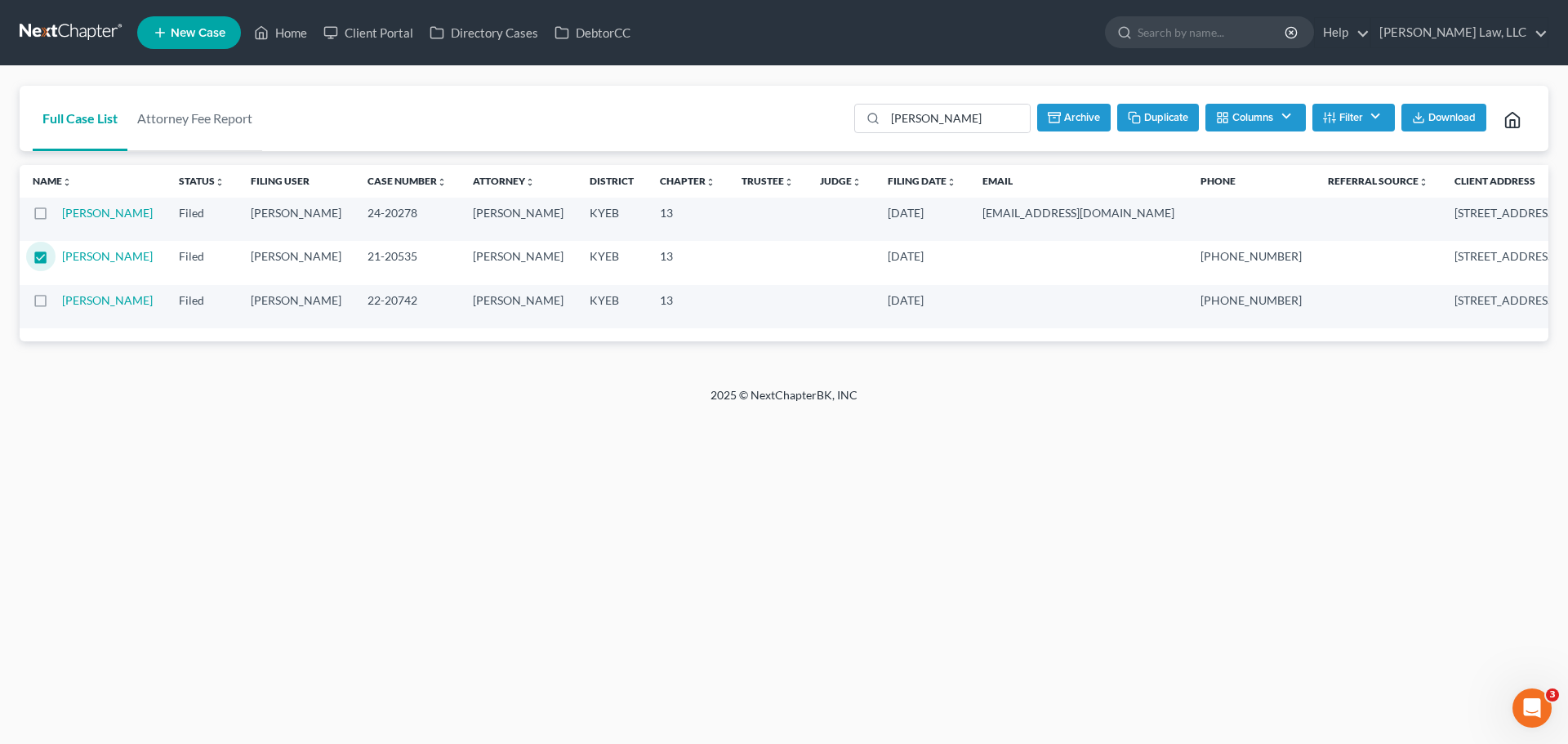
click at [62, 303] on input "checkbox" at bounding box center [66, 297] width 10 height 10
checkbox input "true"
click at [1069, 108] on button "Archive" at bounding box center [1071, 117] width 73 height 28
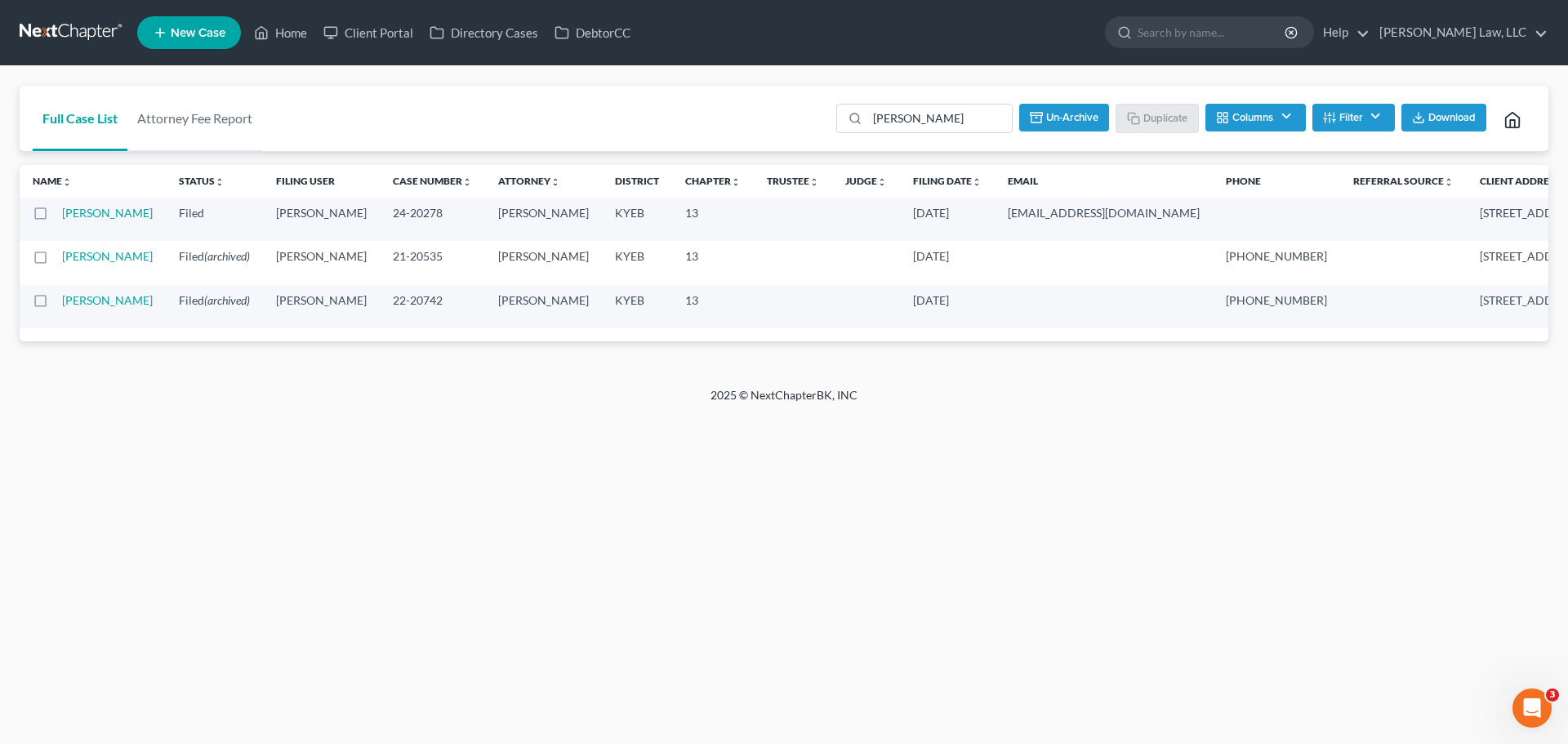
checkbox input "false"
click at [55, 218] on label at bounding box center [55, 218] width 0 height 0
click at [62, 214] on input "checkbox" at bounding box center [66, 210] width 10 height 10
checkbox input "true"
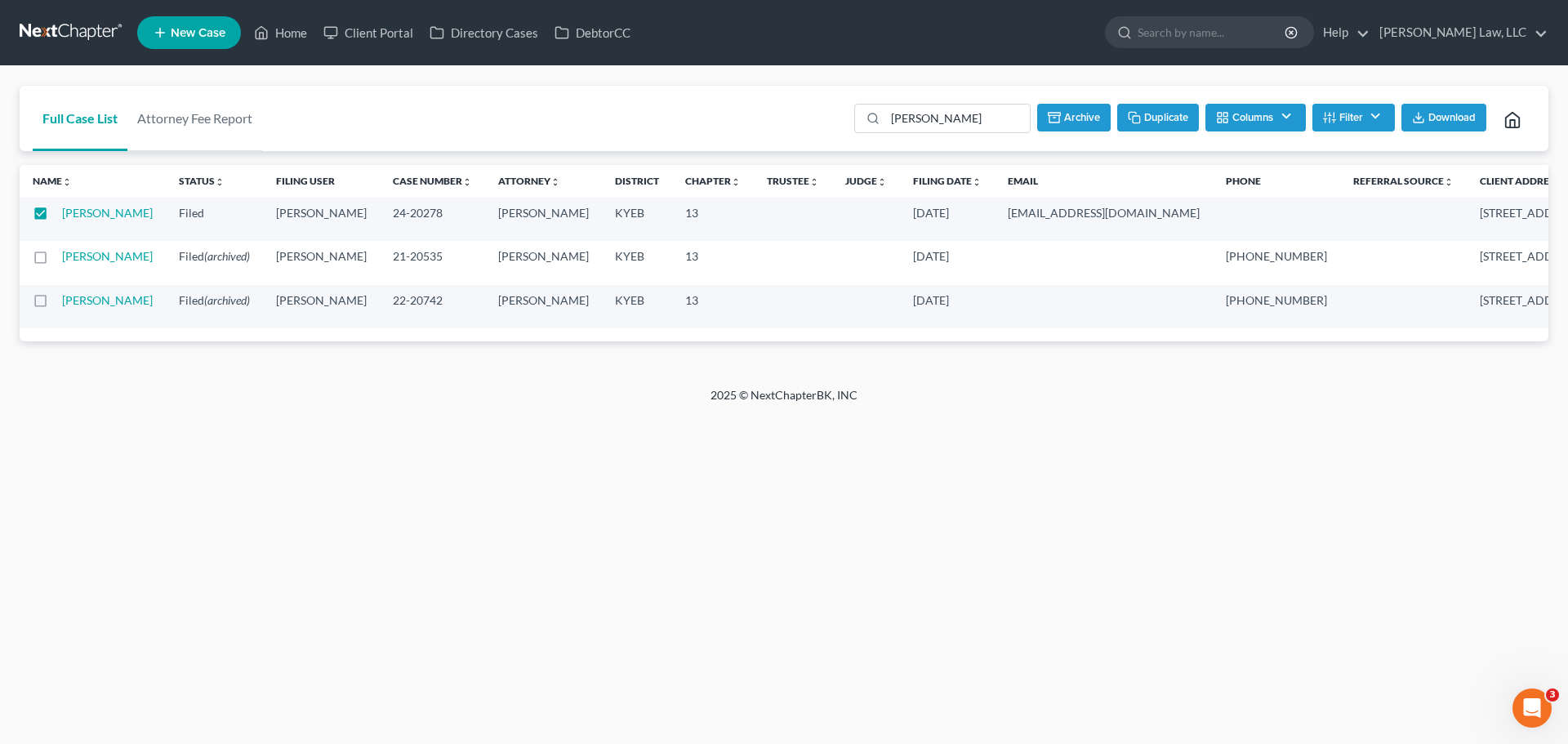
click at [1147, 120] on button "Duplicate" at bounding box center [1158, 117] width 82 height 28
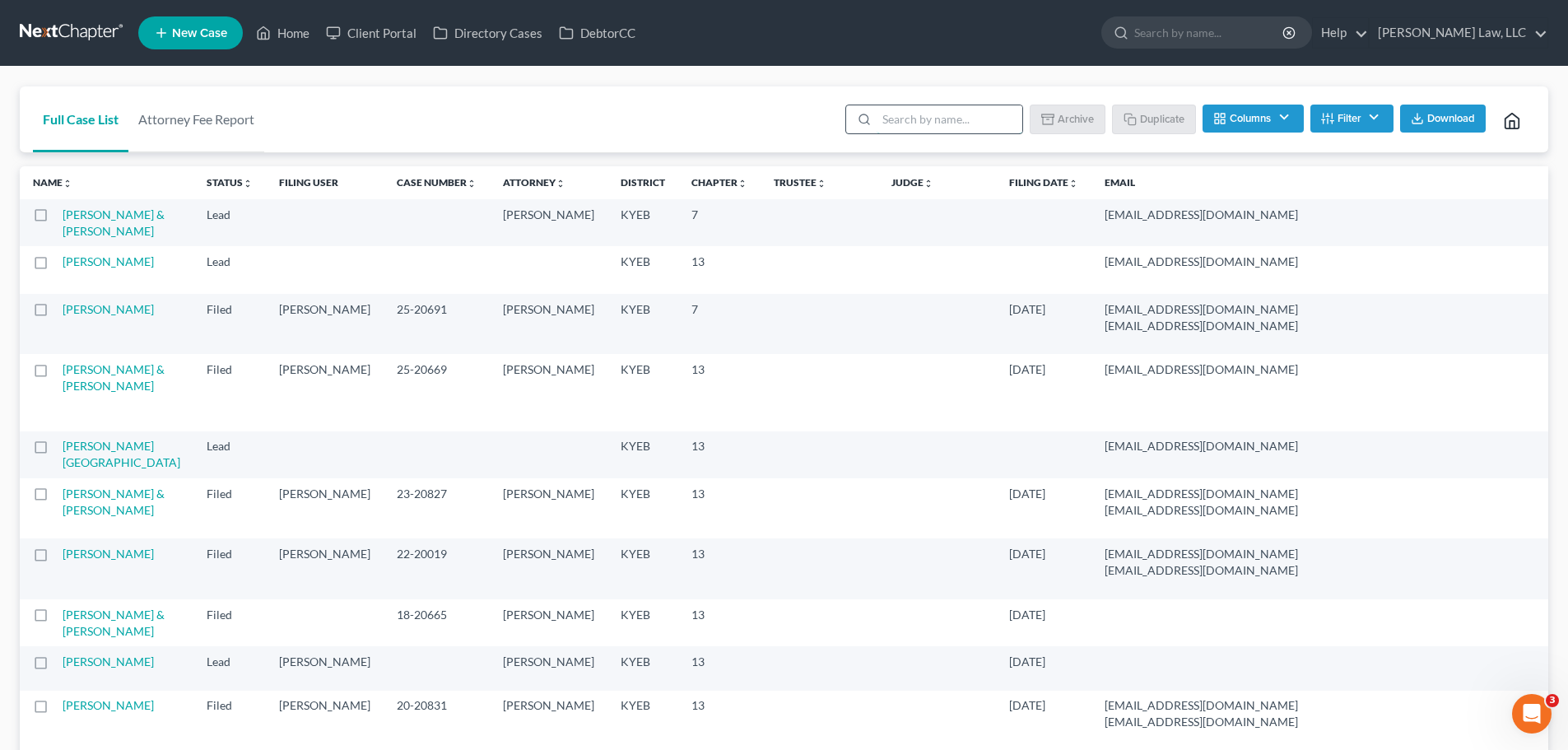
click at [902, 130] on input "search" at bounding box center [950, 119] width 146 height 28
type input "[PERSON_NAME]"
click at [978, 108] on input "search" at bounding box center [950, 119] width 146 height 28
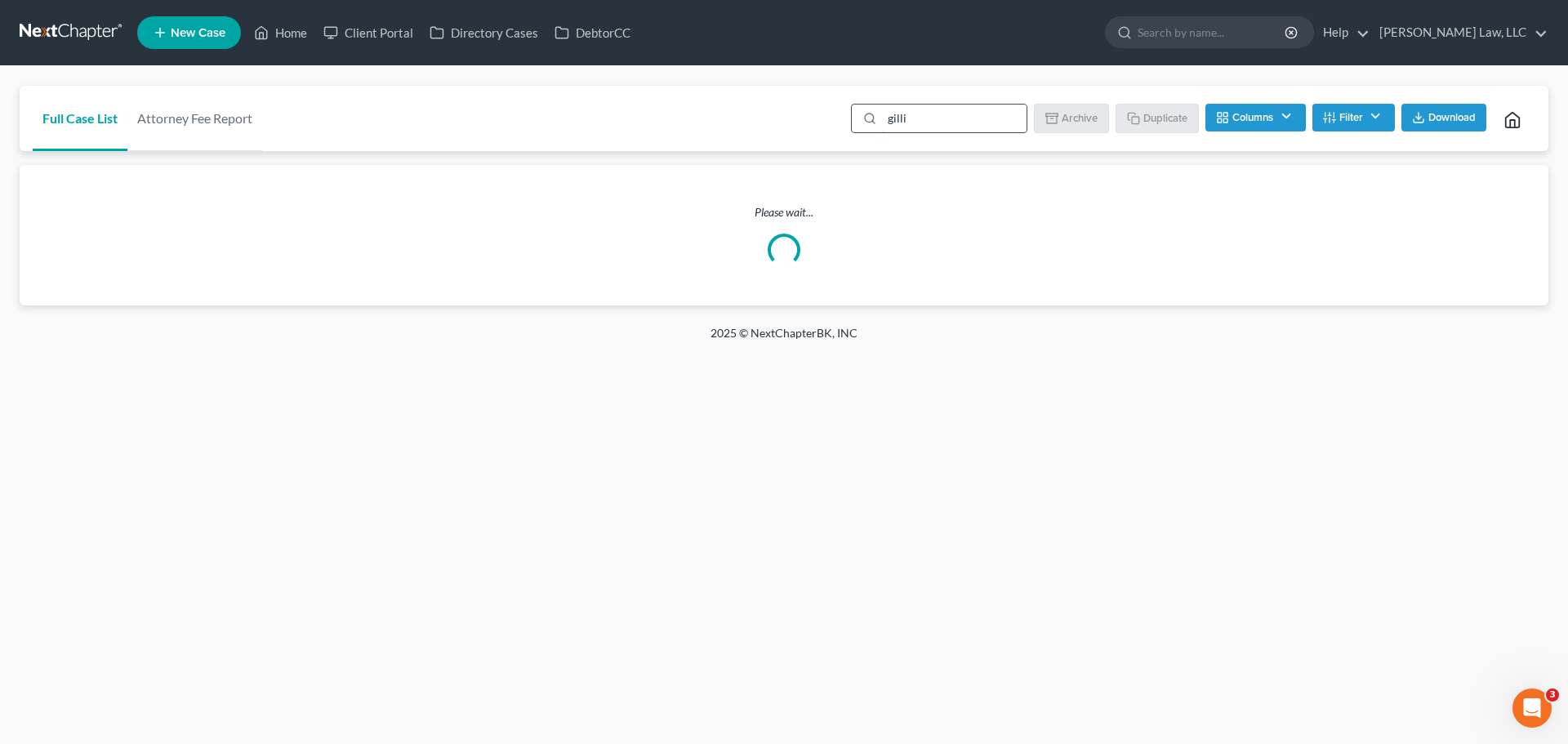
type input "[PERSON_NAME]"
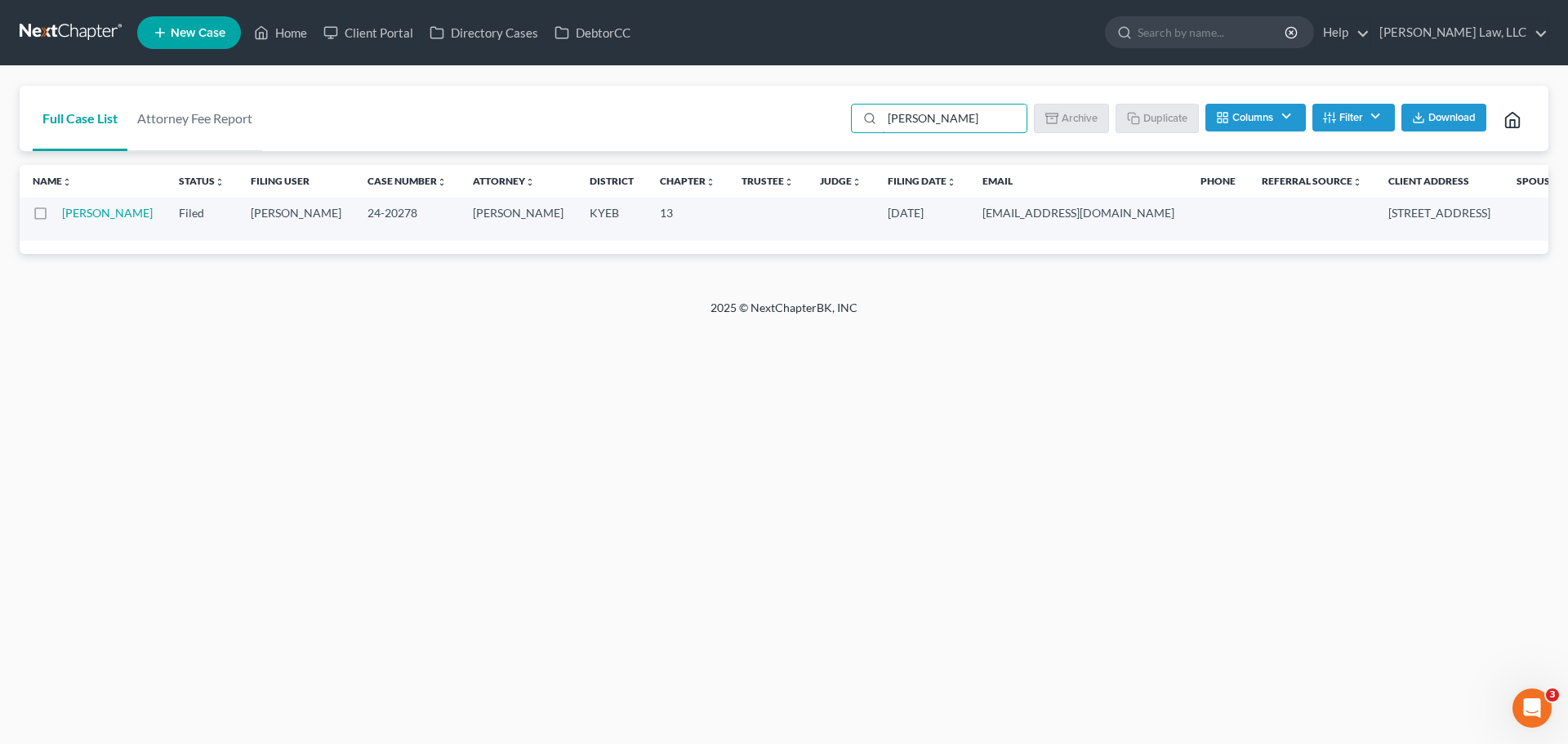
drag, startPoint x: 943, startPoint y: 123, endPoint x: 814, endPoint y: 126, distance: 129.0
click at [814, 126] on div "Full Case List Attorney Fee Report [PERSON_NAME] Download Archive Un-archive Du…" at bounding box center [784, 119] width 1529 height 67
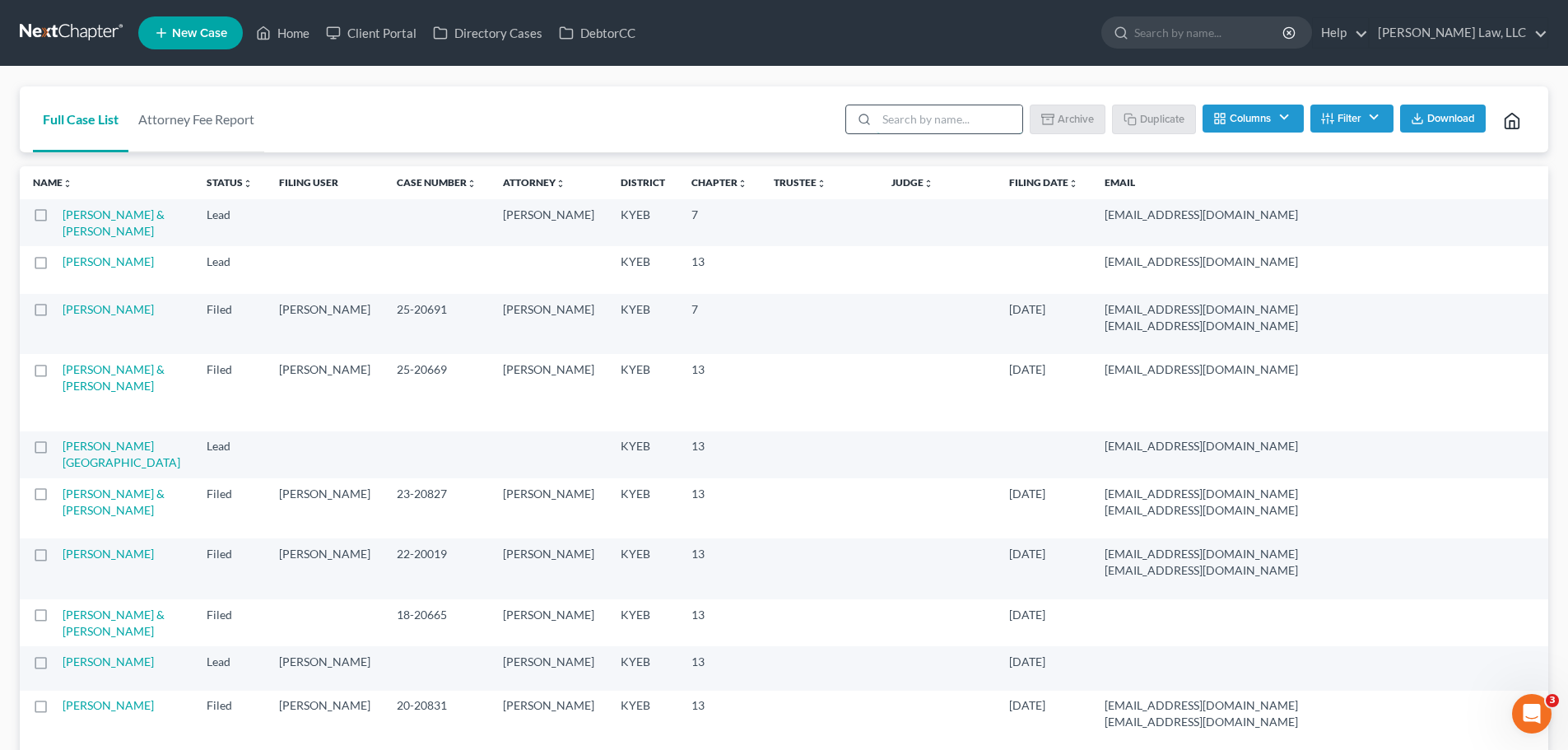
click at [957, 109] on input "search" at bounding box center [950, 119] width 146 height 28
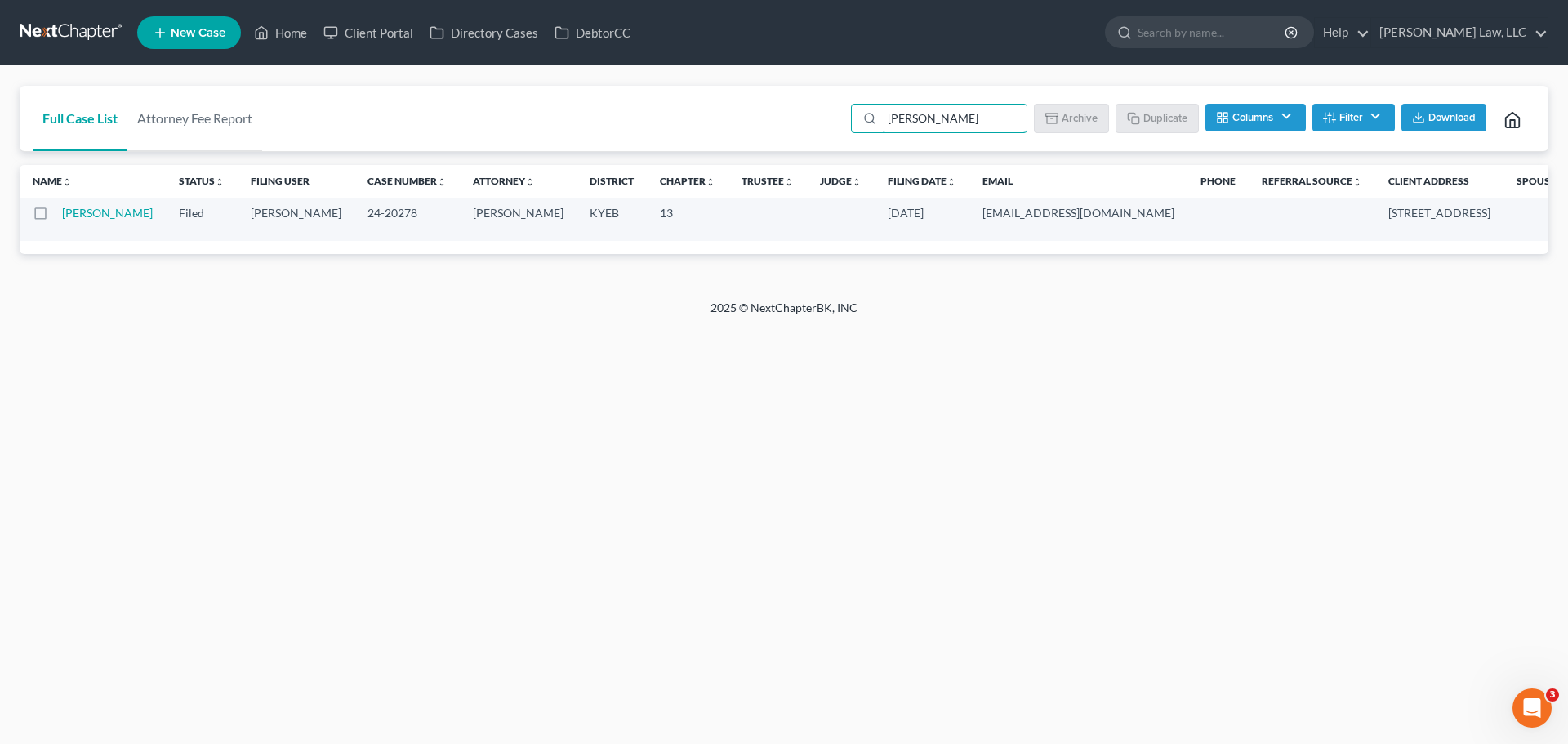
type input "[PERSON_NAME]"
click at [74, 33] on link at bounding box center [72, 32] width 104 height 29
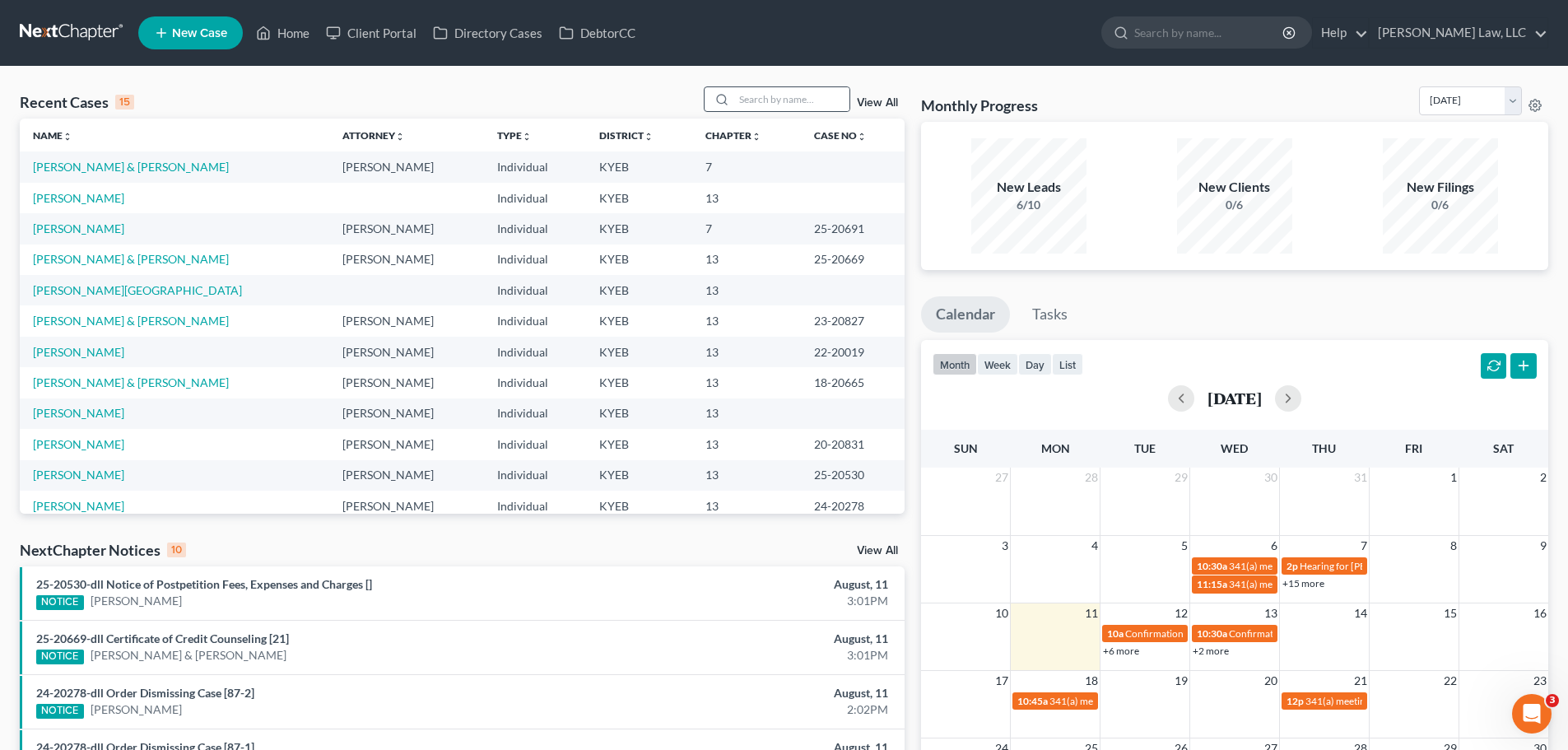
click at [742, 86] on div at bounding box center [776, 99] width 146 height 26
click at [752, 91] on input "search" at bounding box center [792, 99] width 115 height 24
type input "[PERSON_NAME]"
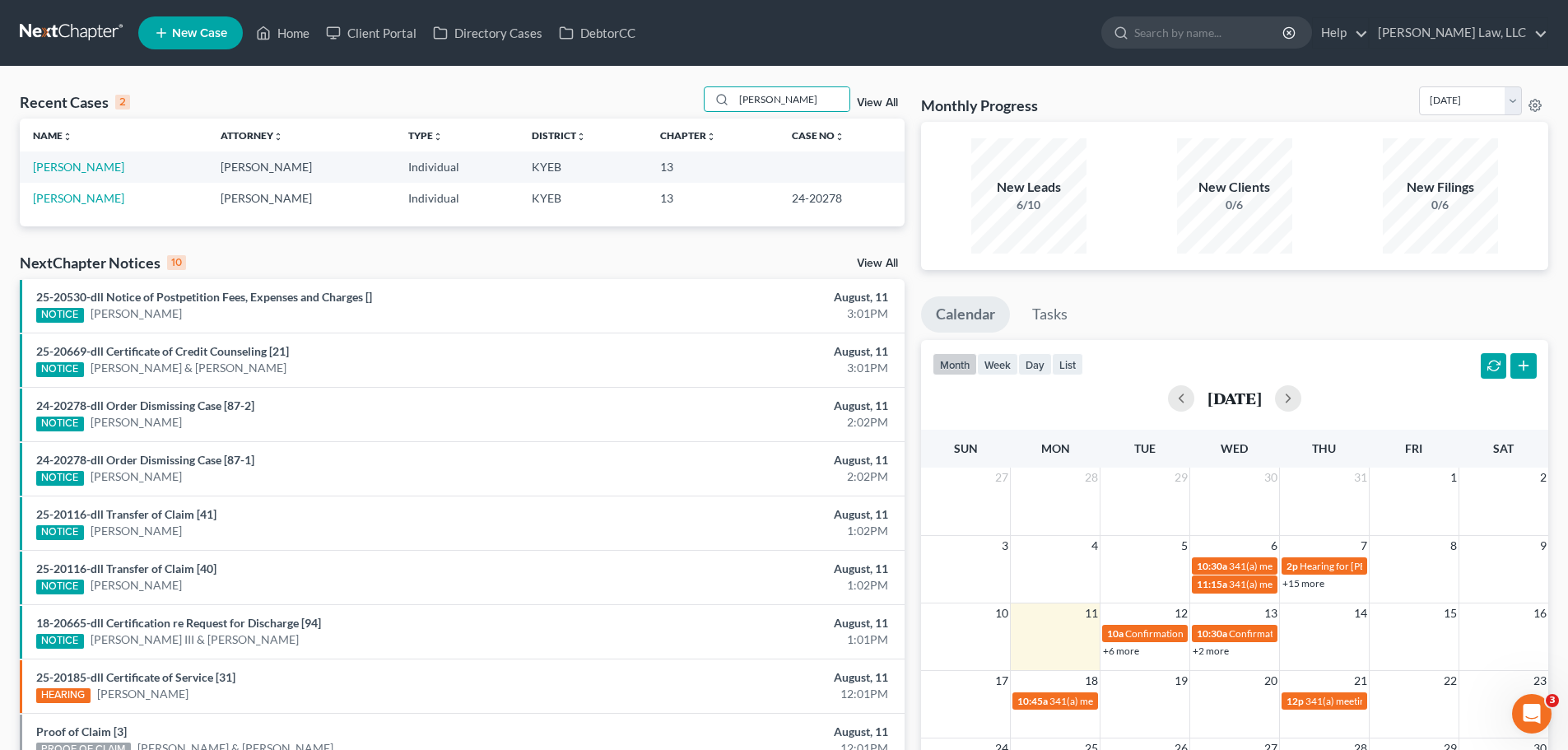
click at [870, 102] on link "View All" at bounding box center [877, 102] width 41 height 11
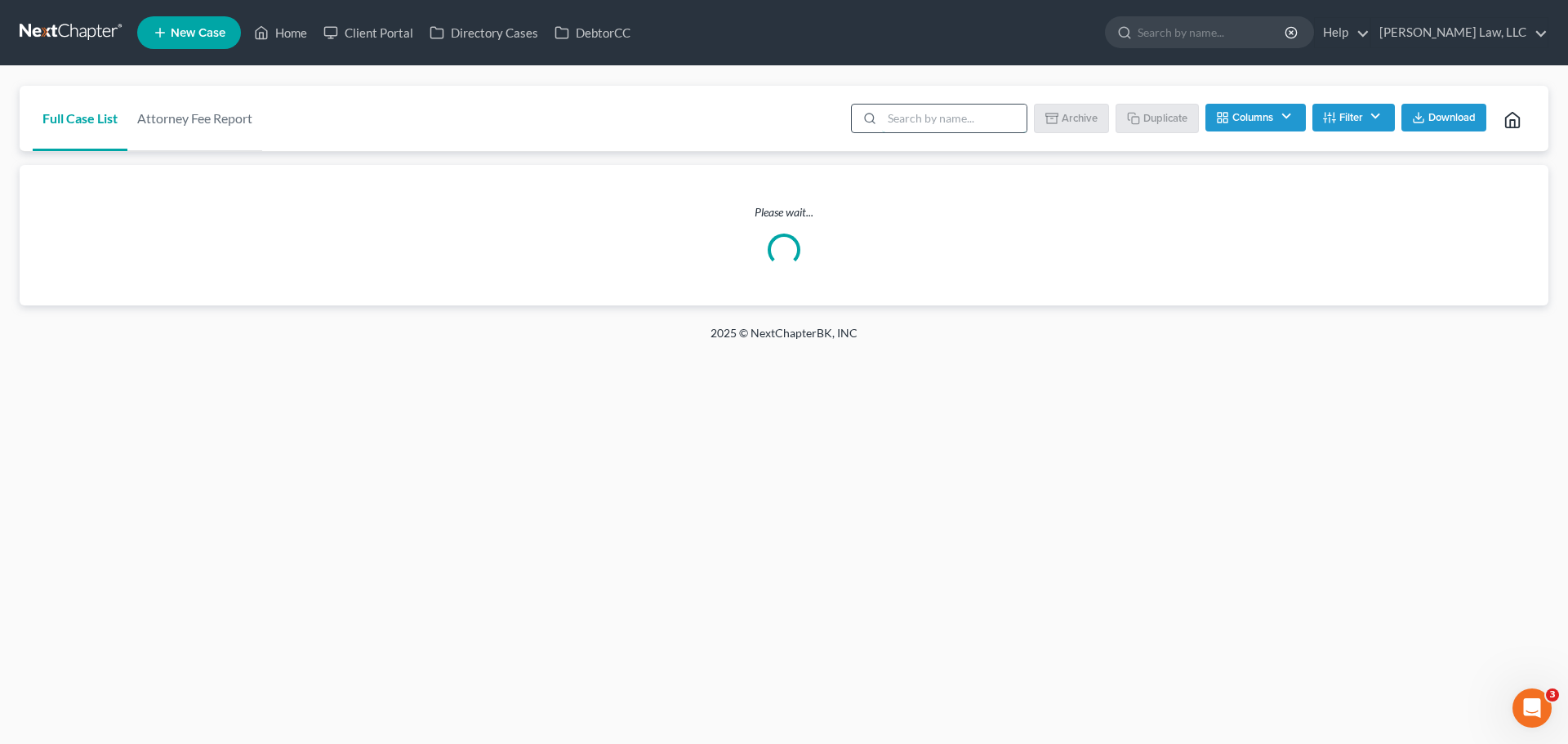
click at [936, 126] on input "search" at bounding box center [954, 118] width 144 height 28
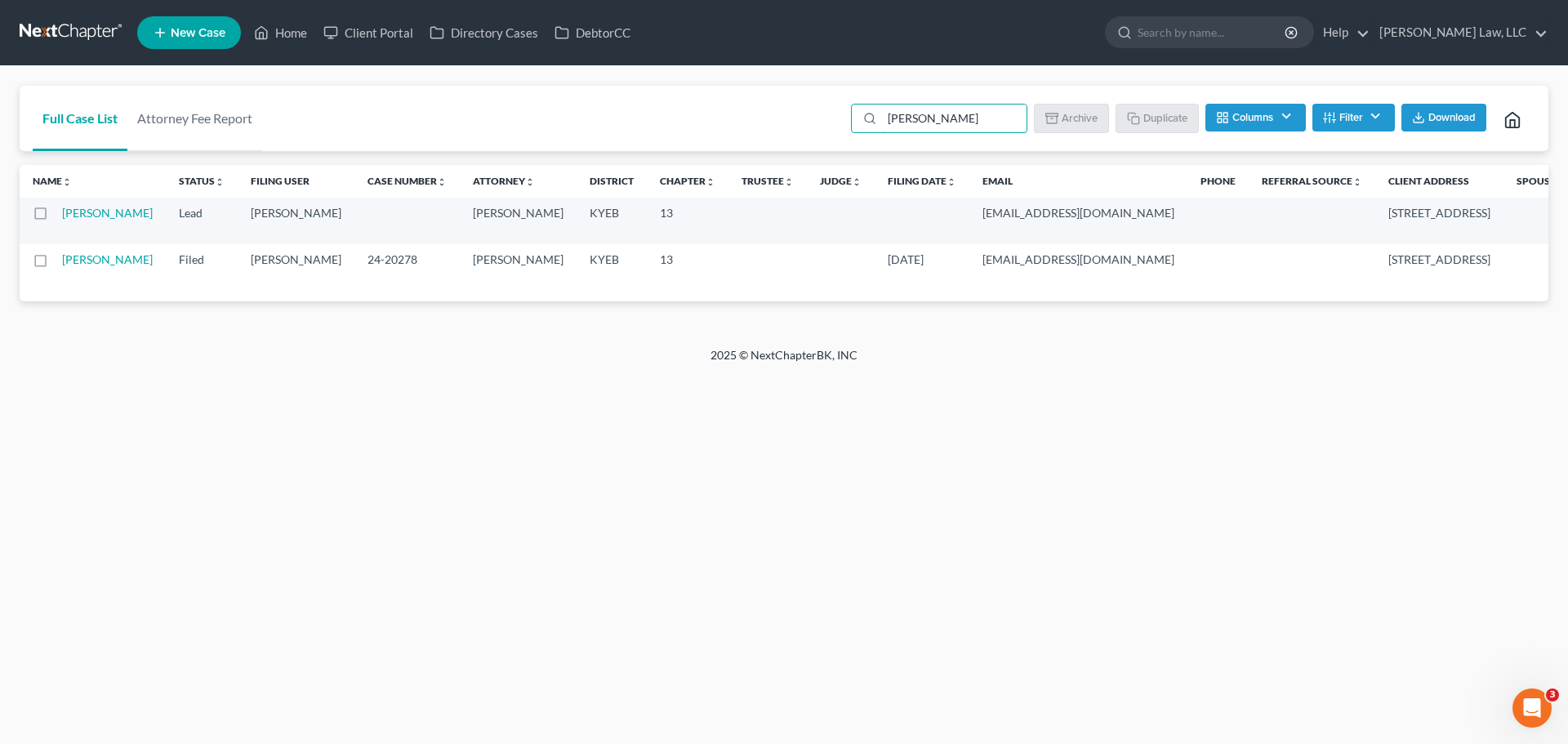
click at [55, 264] on label at bounding box center [55, 264] width 0 height 0
type input "[PERSON_NAME]"
click at [62, 262] on input "checkbox" at bounding box center [66, 257] width 10 height 10
click at [1056, 115] on rect "button" at bounding box center [1054, 114] width 12 height 3
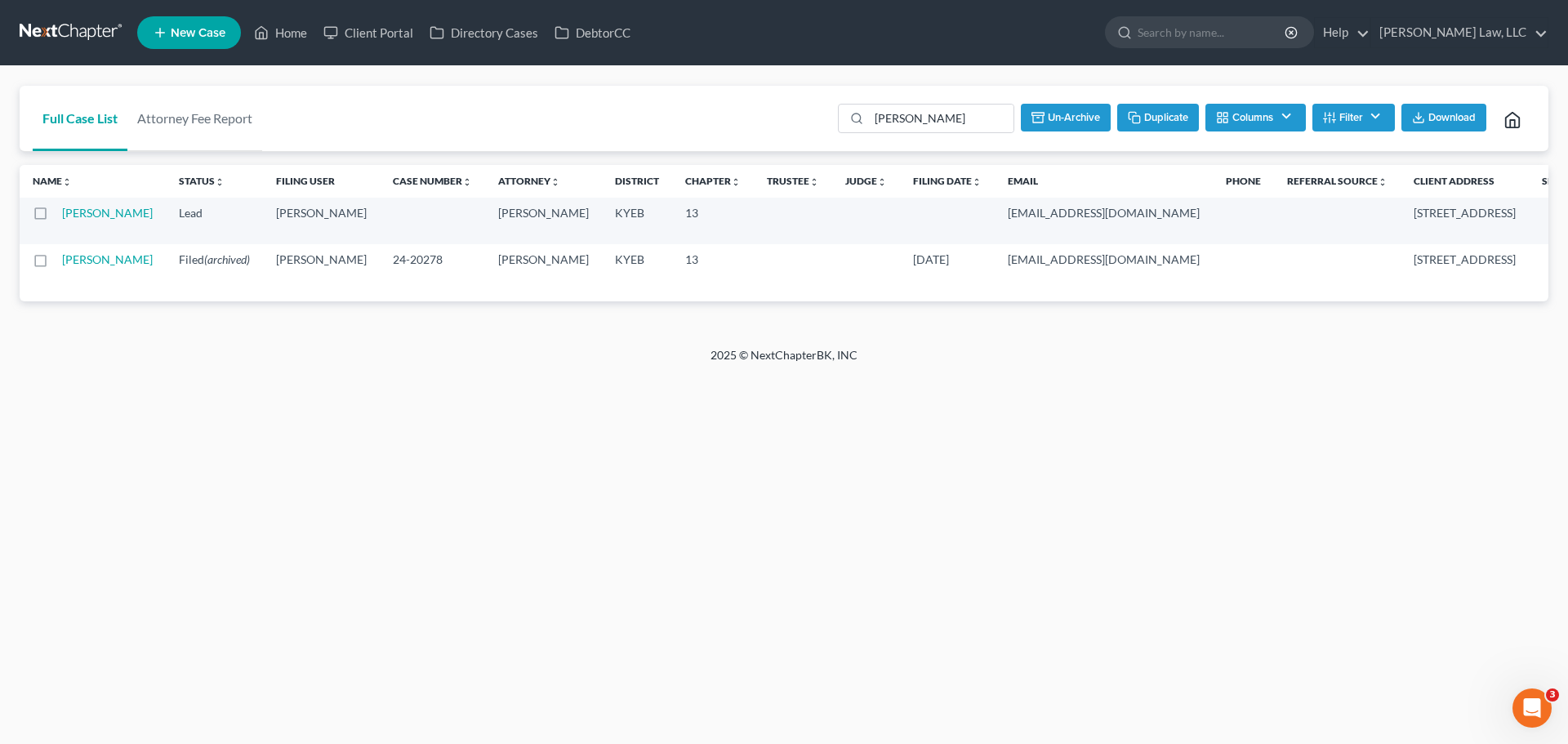
checkbox input "false"
click at [73, 219] on link "[PERSON_NAME]" at bounding box center [106, 213] width 90 height 14
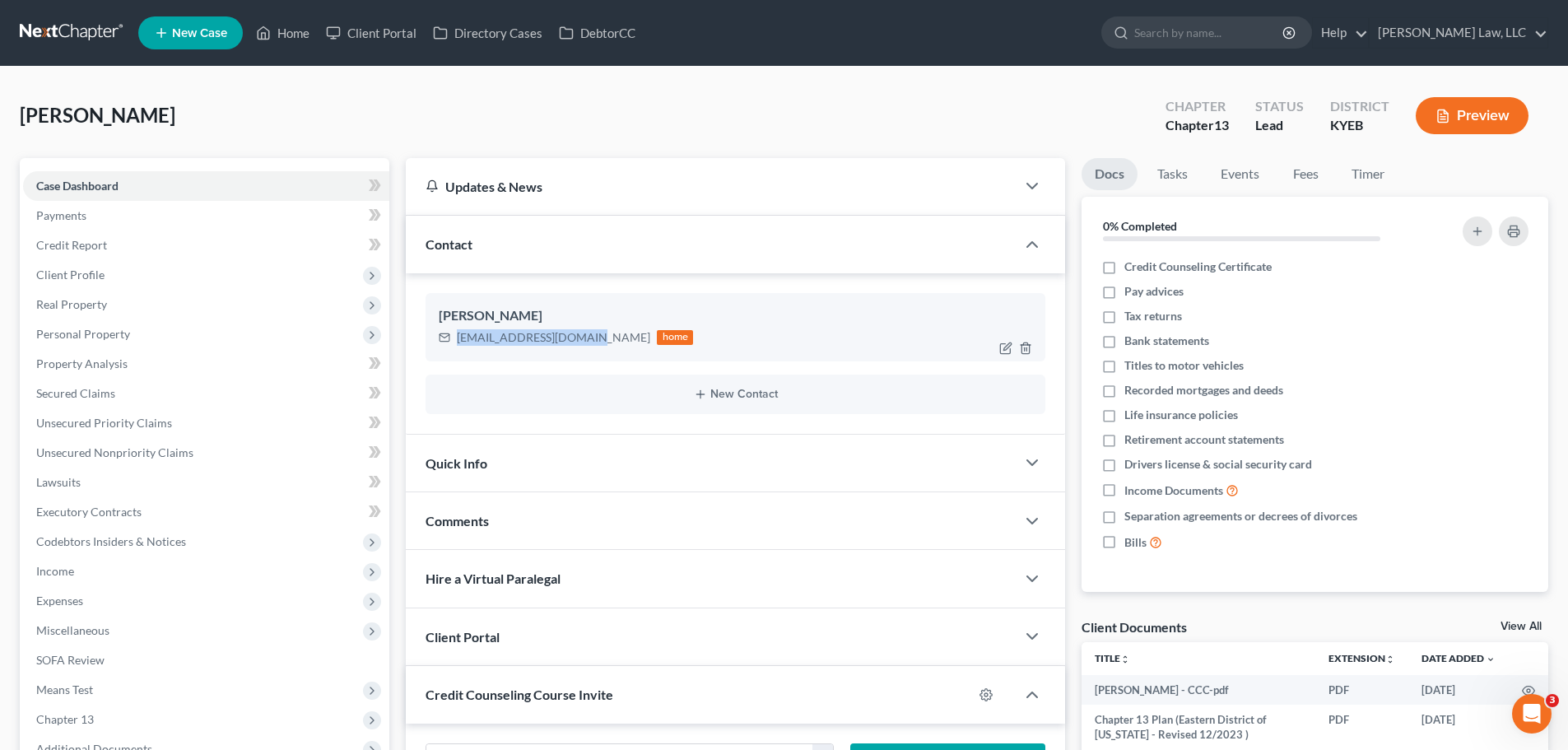
drag, startPoint x: 578, startPoint y: 334, endPoint x: 457, endPoint y: 344, distance: 121.4
click at [457, 344] on div "[EMAIL_ADDRESS][DOMAIN_NAME] home" at bounding box center [566, 337] width 255 height 21
copy div "[EMAIL_ADDRESS][DOMAIN_NAME]"
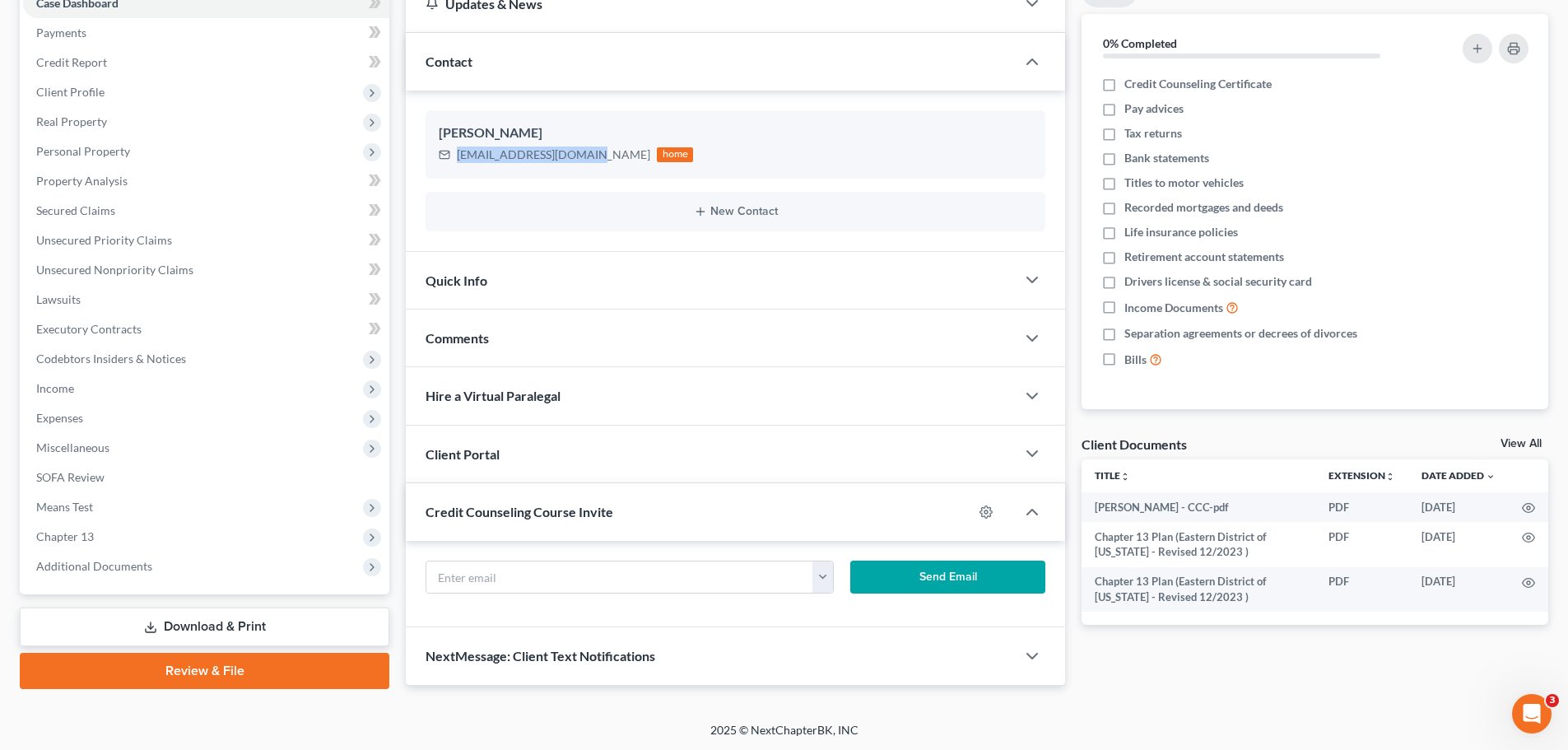
scroll to position [185, 0]
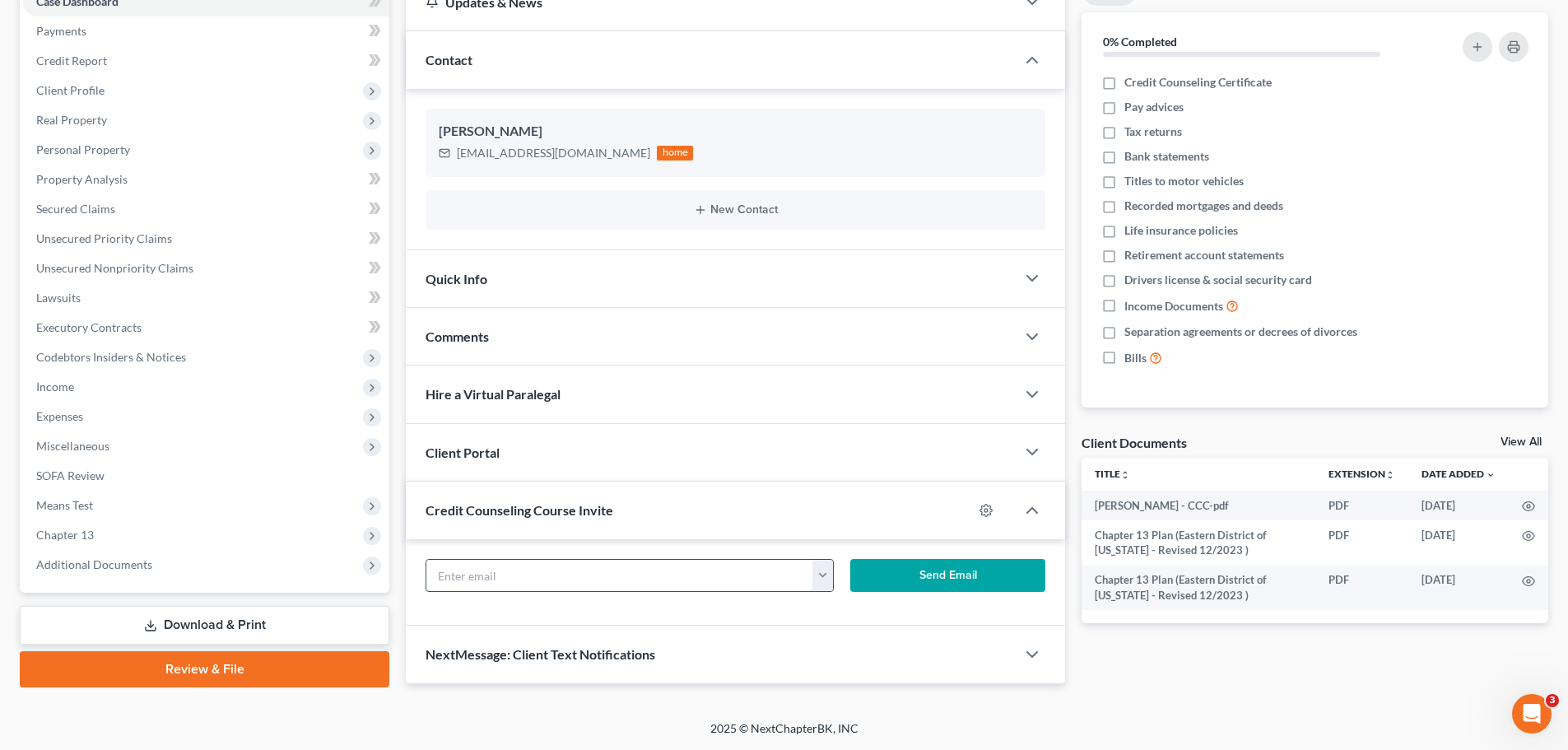
click at [523, 574] on input "text" at bounding box center [619, 576] width 387 height 32
paste input "[EMAIL_ADDRESS][DOMAIN_NAME]"
type input "[EMAIL_ADDRESS][DOMAIN_NAME]"
click at [962, 563] on button "Send Email" at bounding box center [948, 576] width 196 height 33
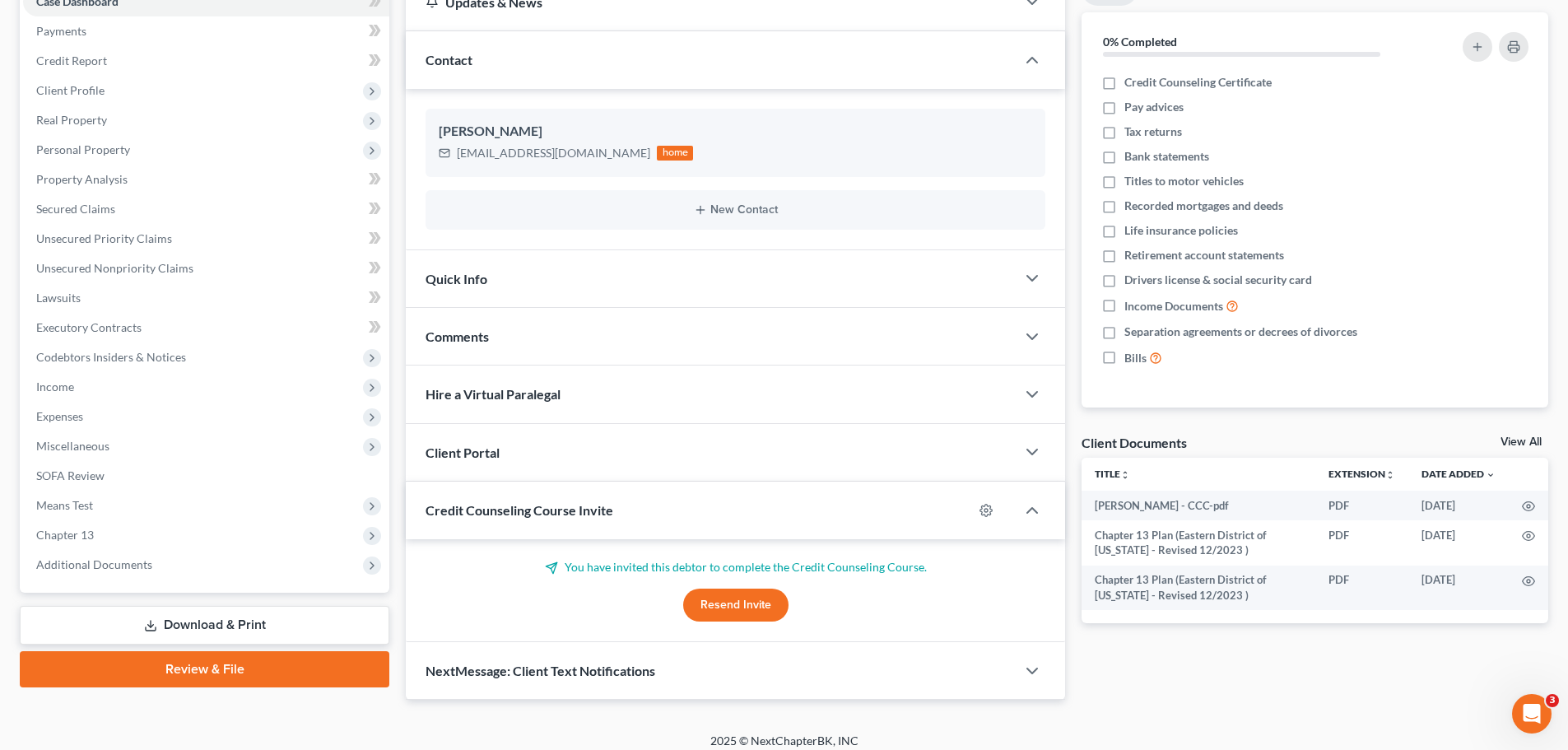
click at [451, 456] on span "Client Portal" at bounding box center [462, 452] width 74 height 15
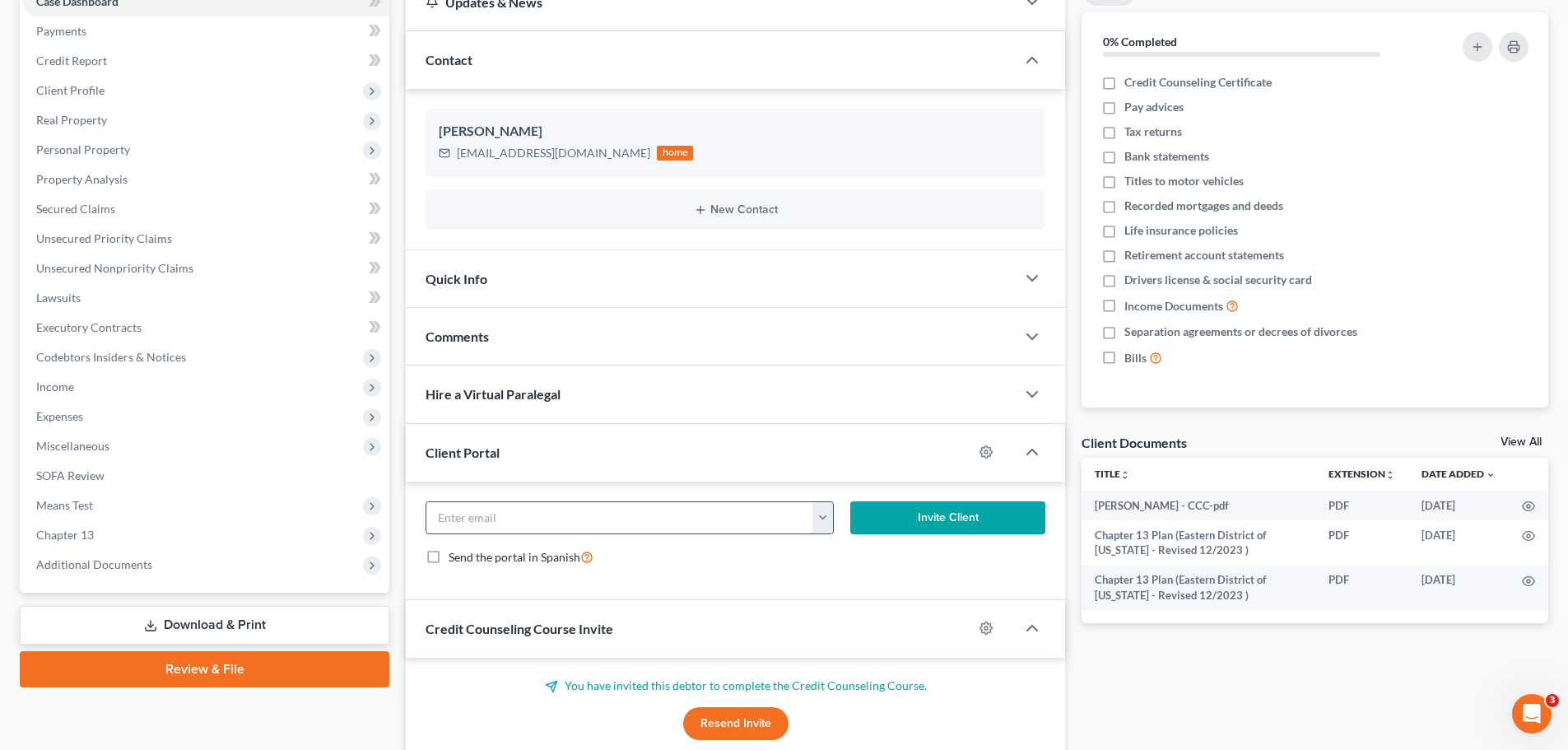
click at [478, 525] on input "email" at bounding box center [619, 518] width 387 height 32
paste input "[EMAIL_ADDRESS][DOMAIN_NAME]"
type input "[EMAIL_ADDRESS][DOMAIN_NAME]"
click at [986, 509] on button "Invite Client" at bounding box center [948, 518] width 196 height 33
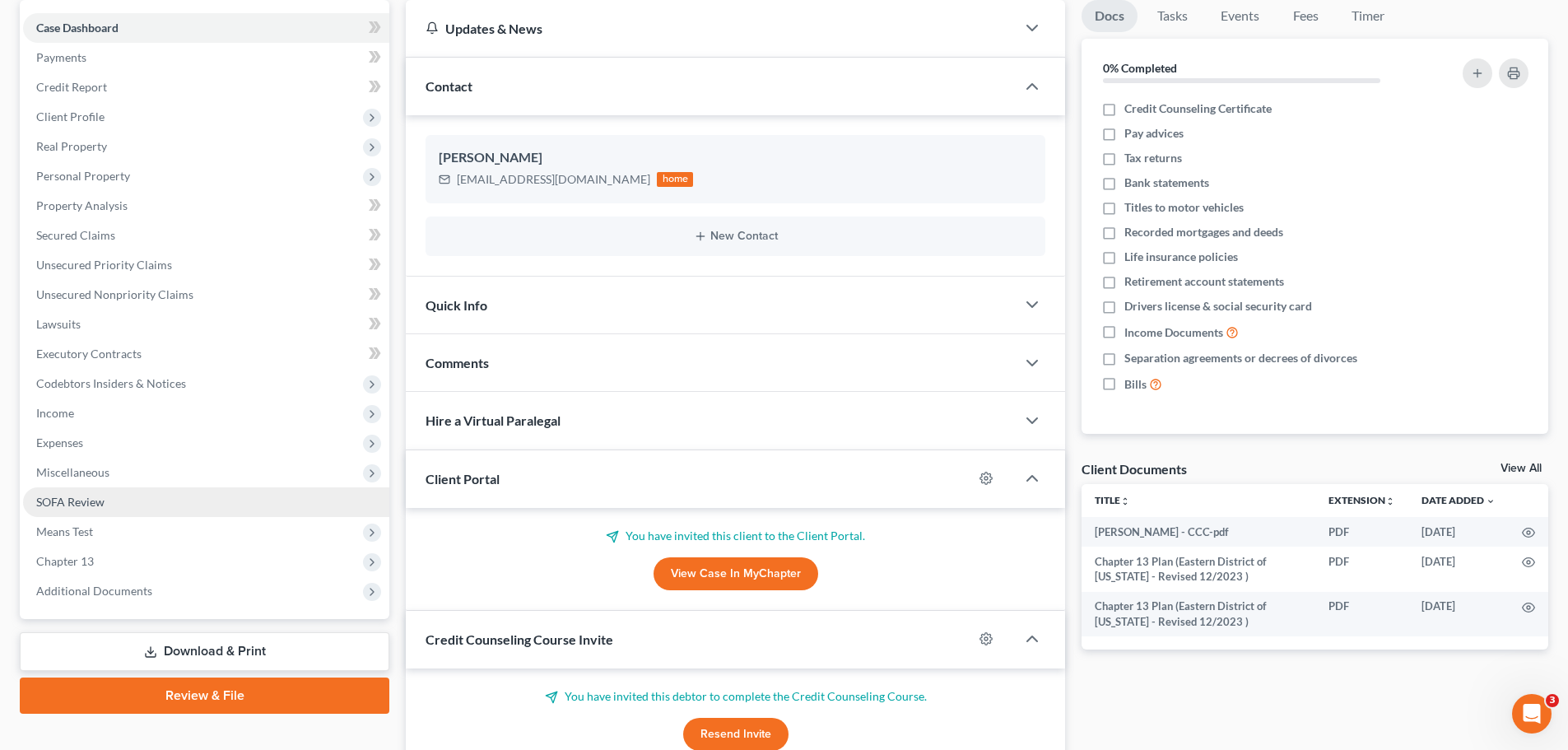
scroll to position [267, 0]
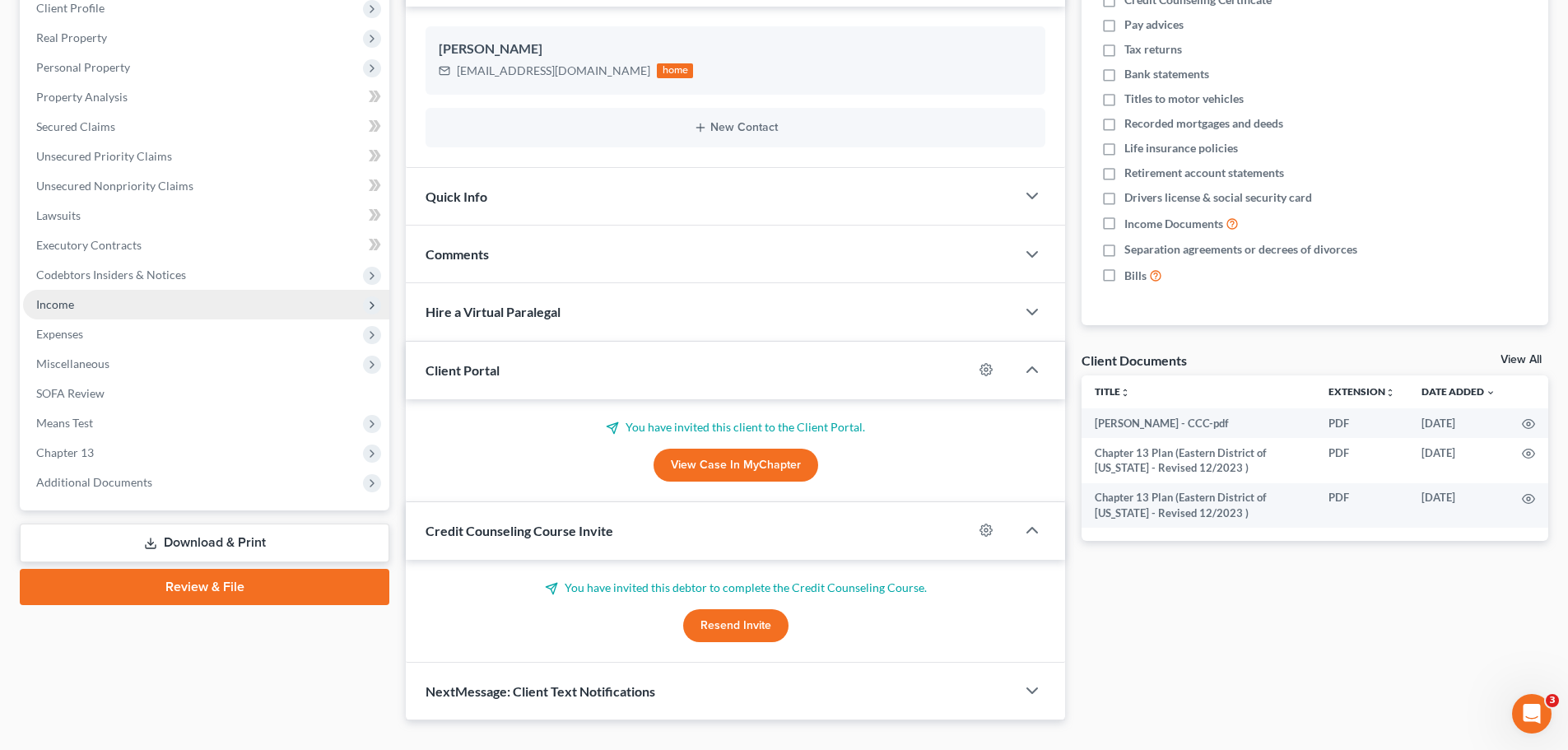
click at [64, 303] on span "Income" at bounding box center [56, 304] width 38 height 14
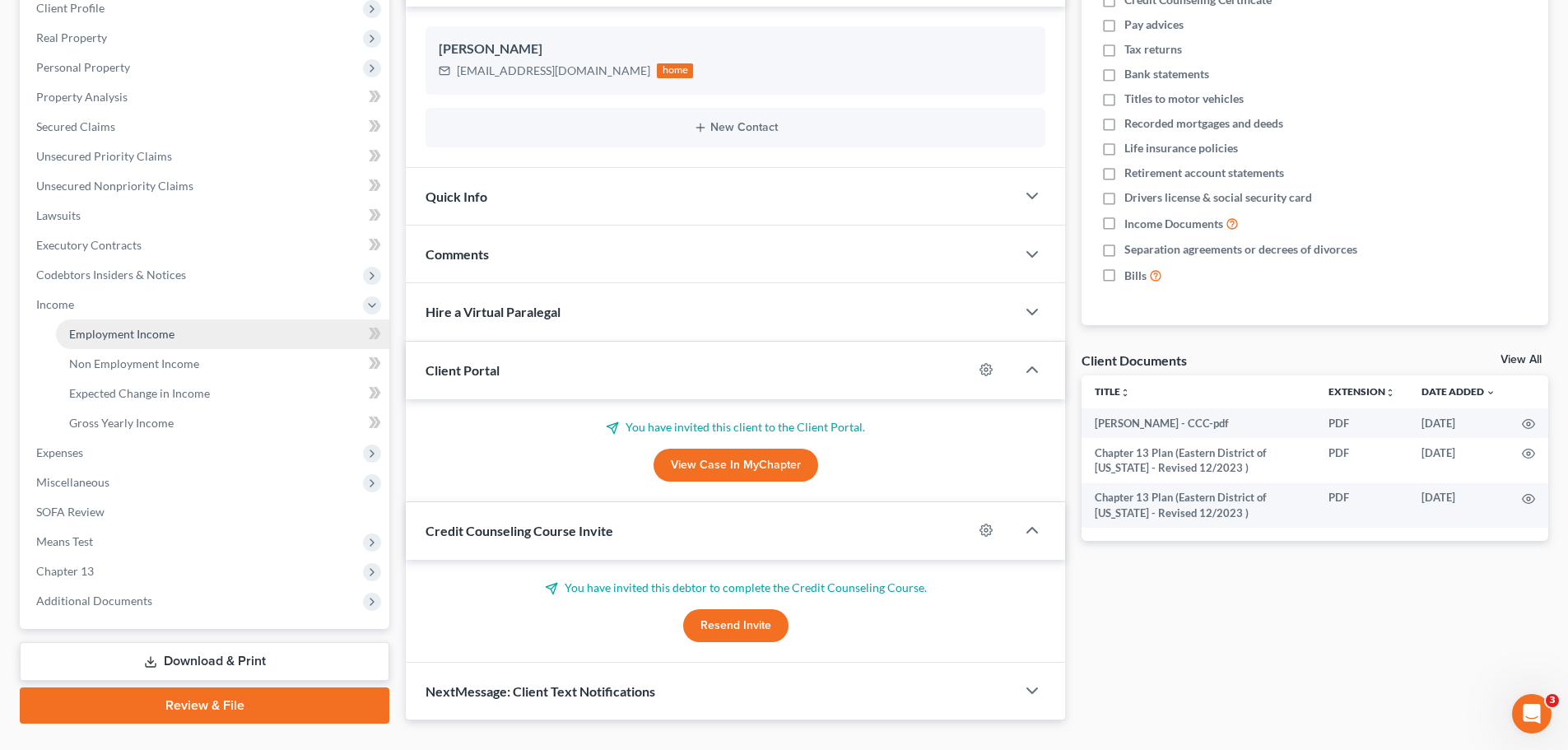
click at [77, 326] on link "Employment Income" at bounding box center [222, 334] width 333 height 30
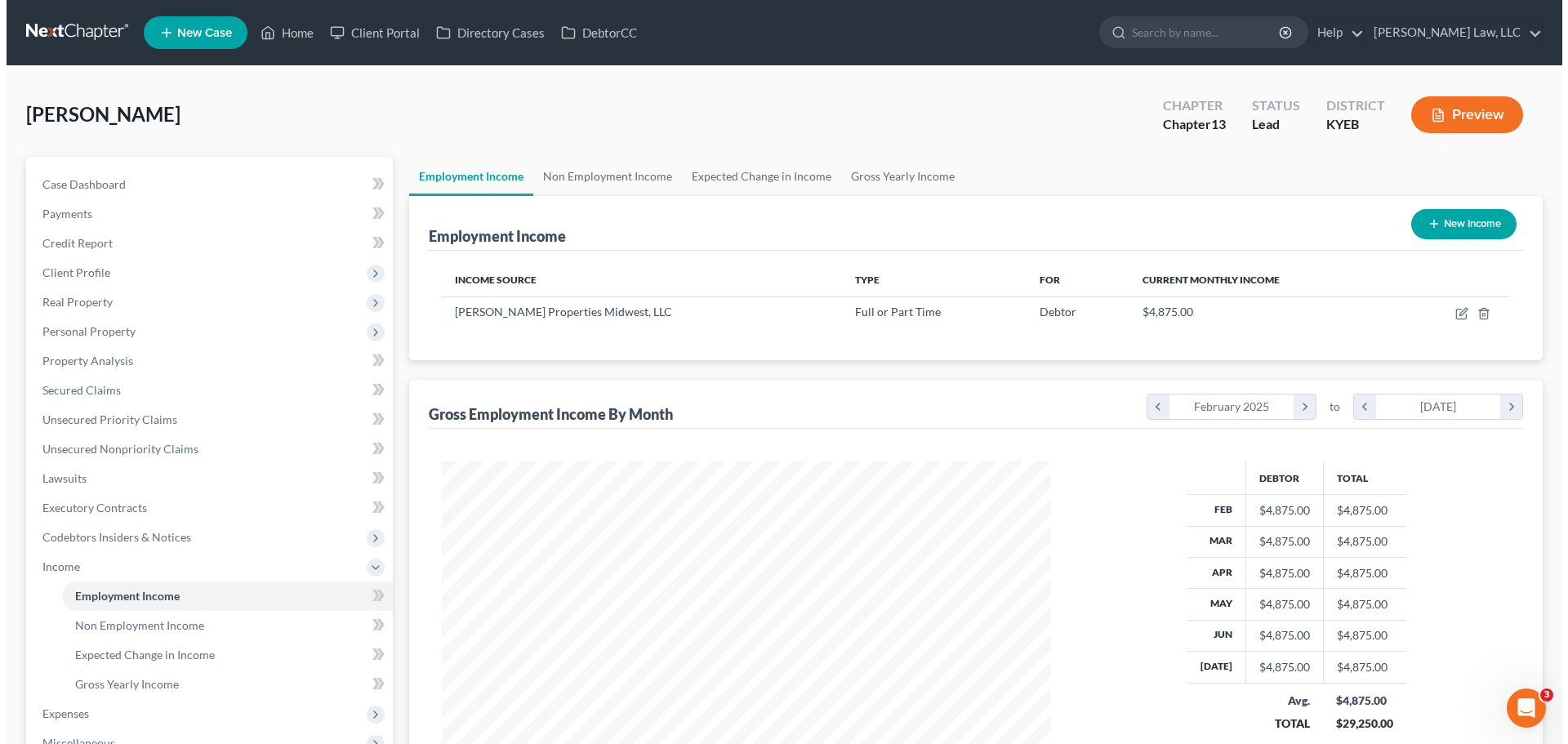
scroll to position [305, 642]
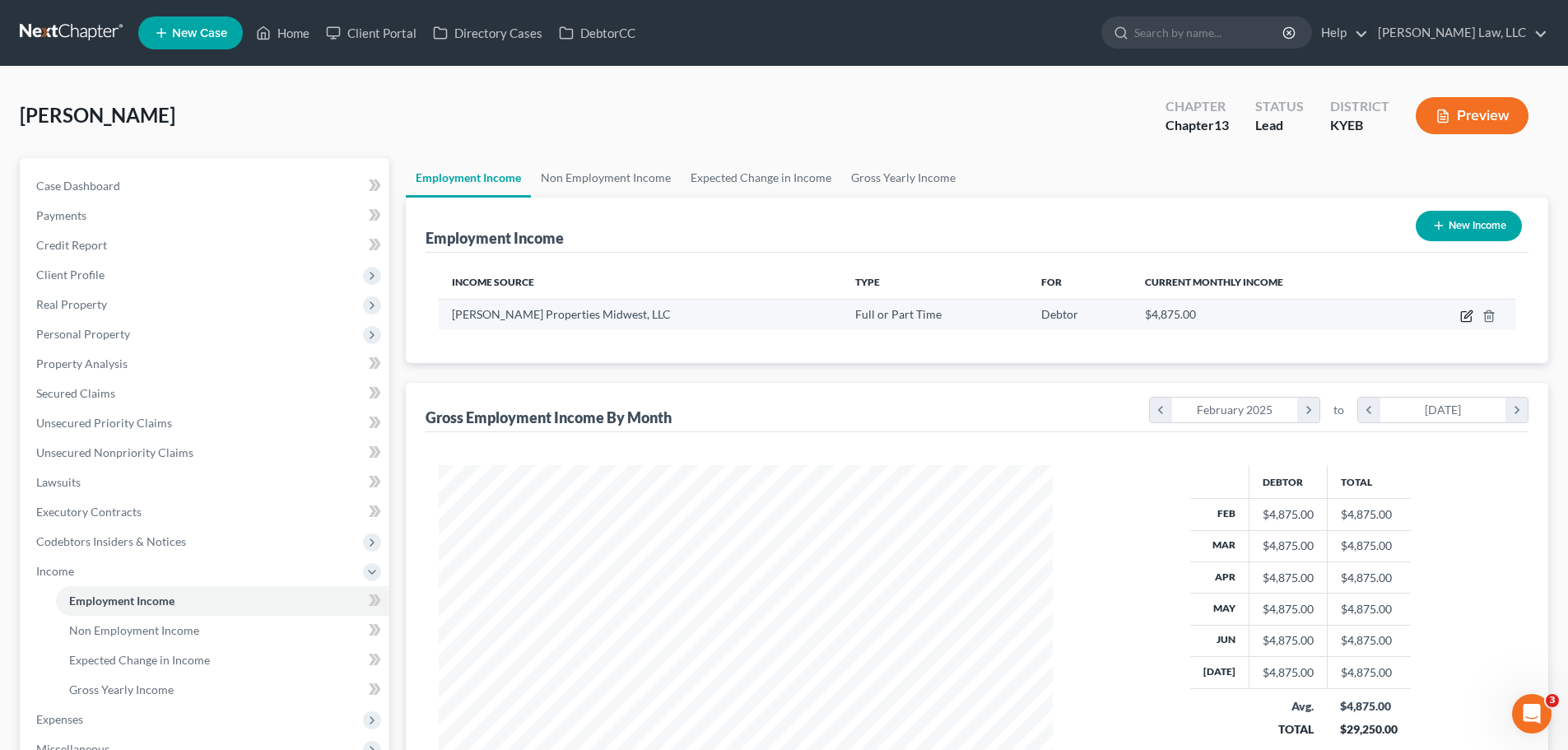
click at [1465, 317] on icon "button" at bounding box center [1467, 316] width 13 height 13
select select "0"
select select "36"
select select "2"
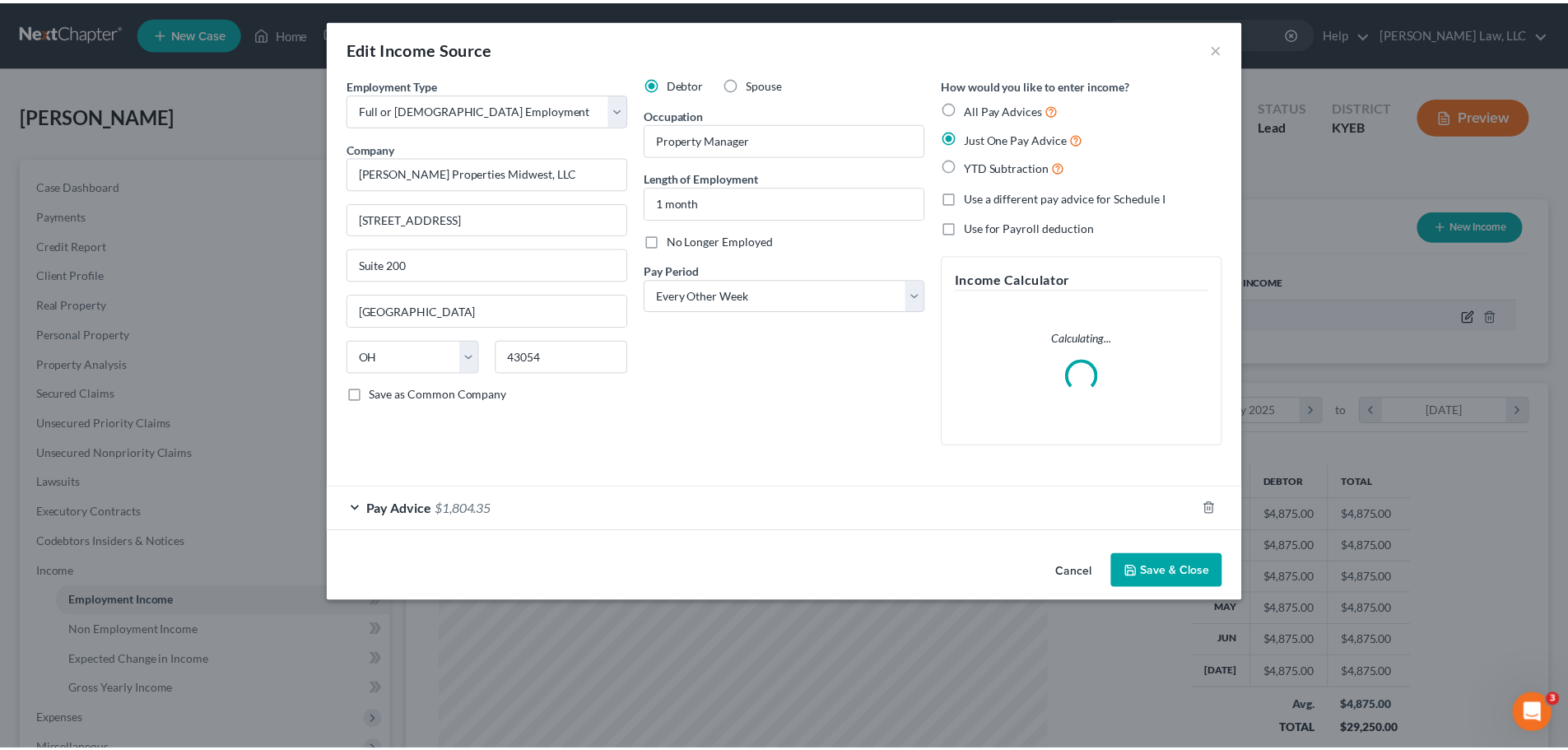
scroll to position [309, 653]
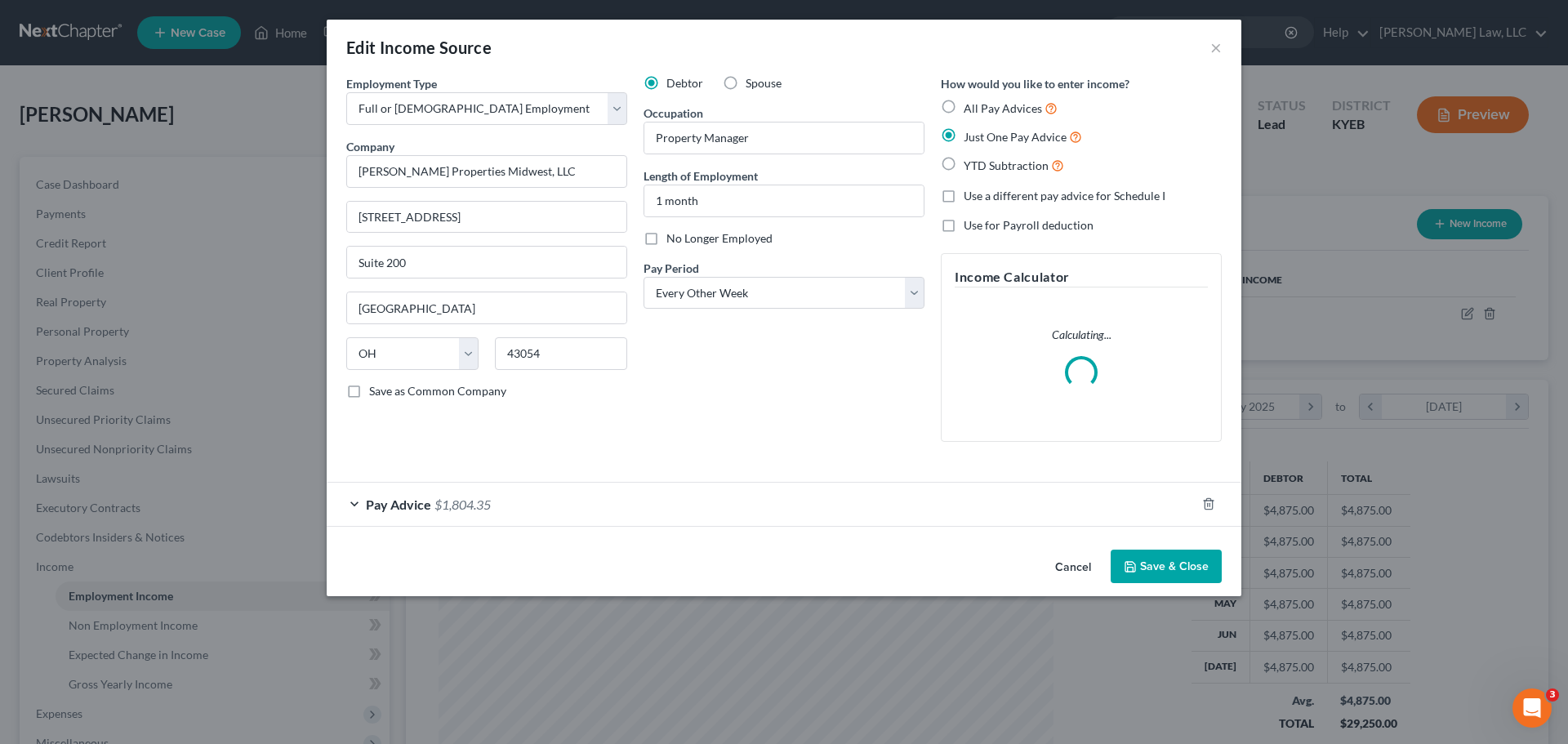
click at [458, 514] on div "Pay Advice $1,804.35" at bounding box center [761, 505] width 869 height 44
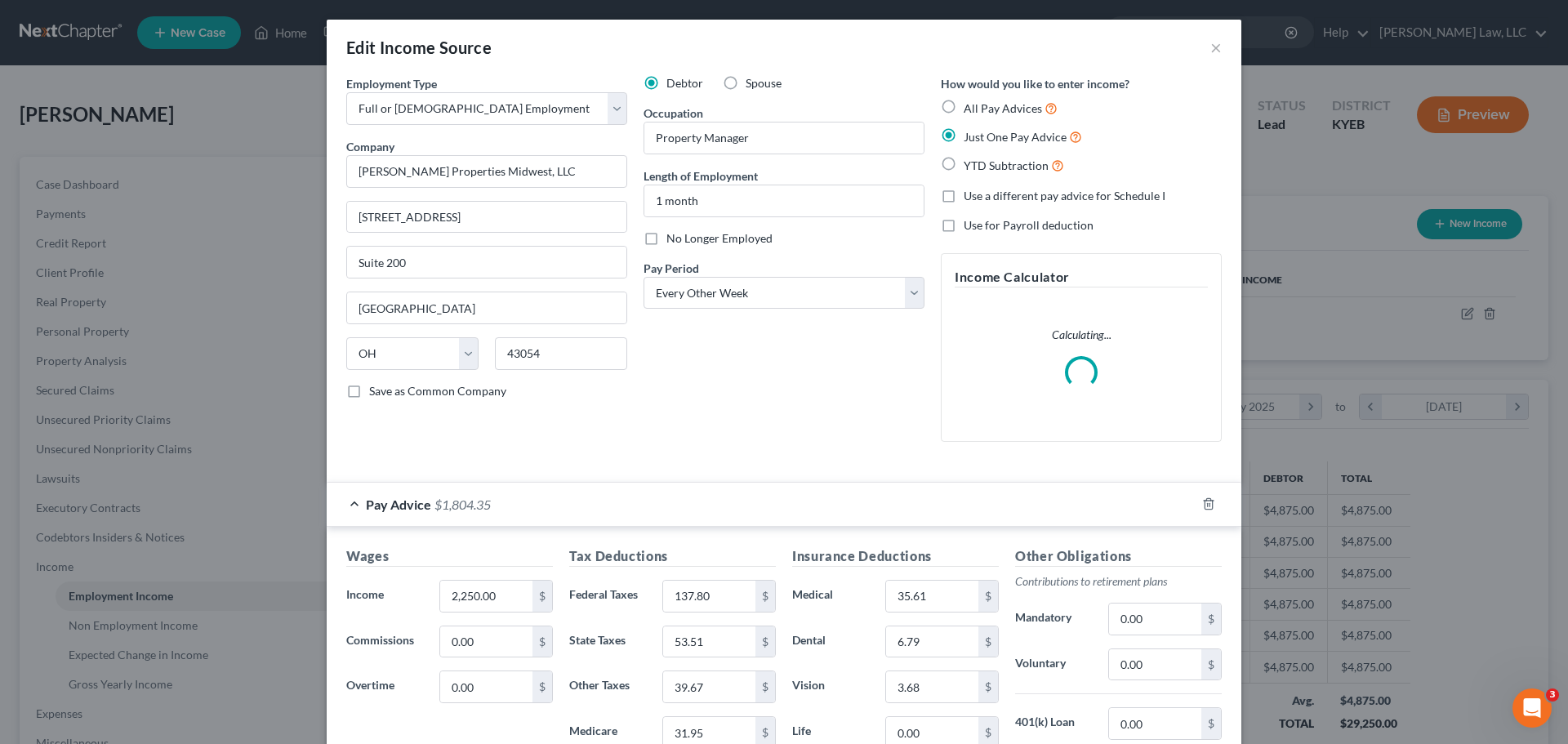
click at [458, 514] on div "Pay Advice $1,804.35" at bounding box center [761, 505] width 869 height 44
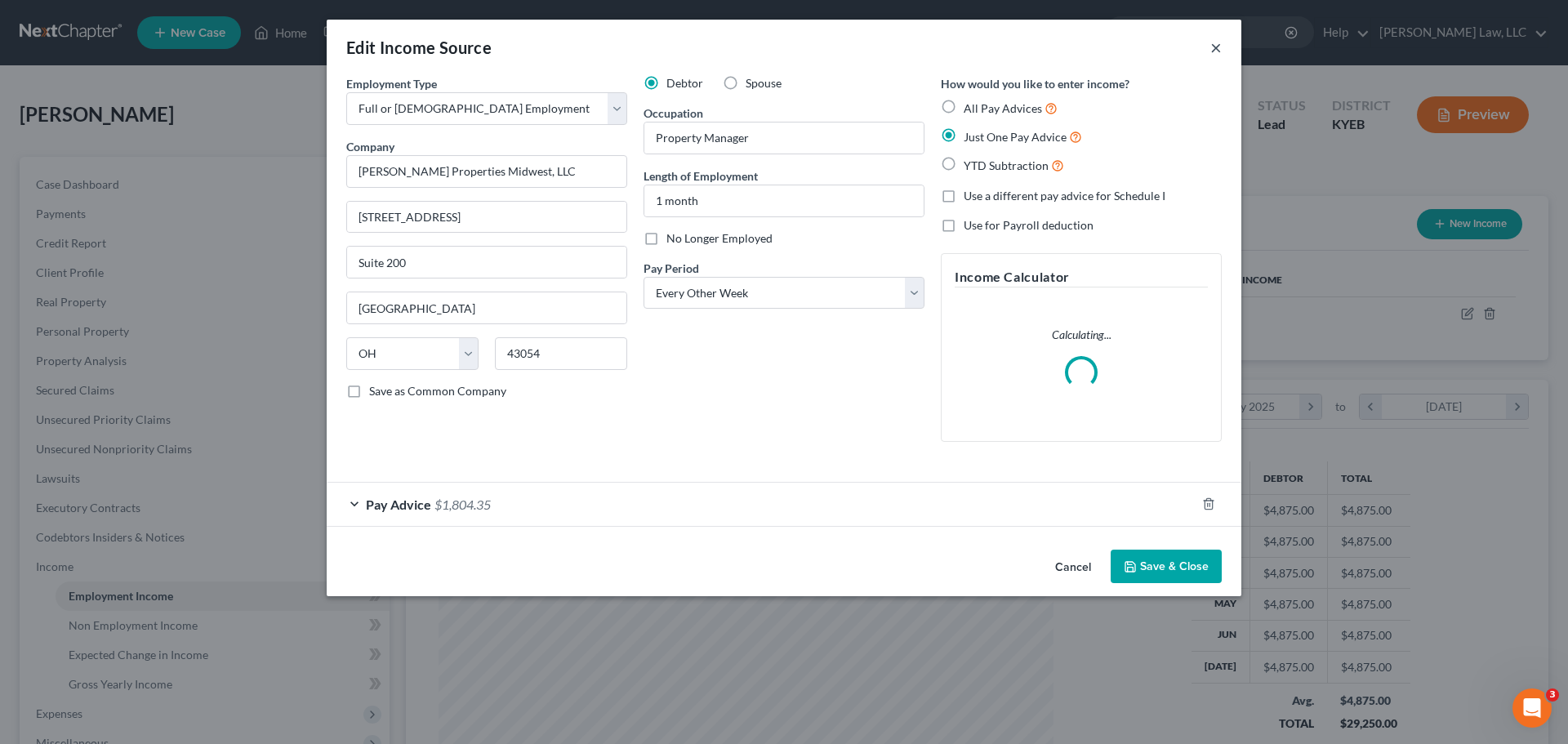
click at [1215, 55] on button "×" at bounding box center [1216, 48] width 11 height 20
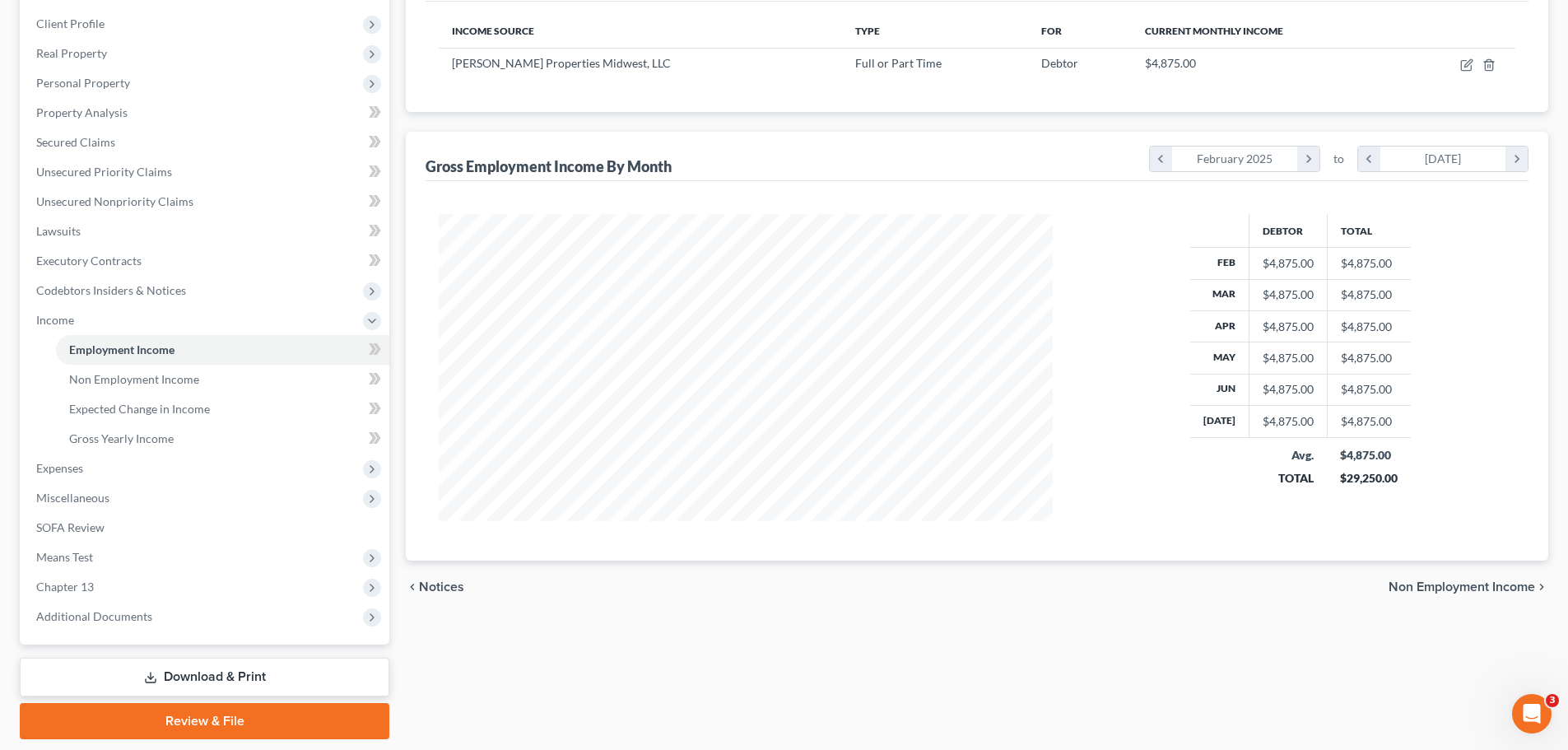
scroll to position [303, 0]
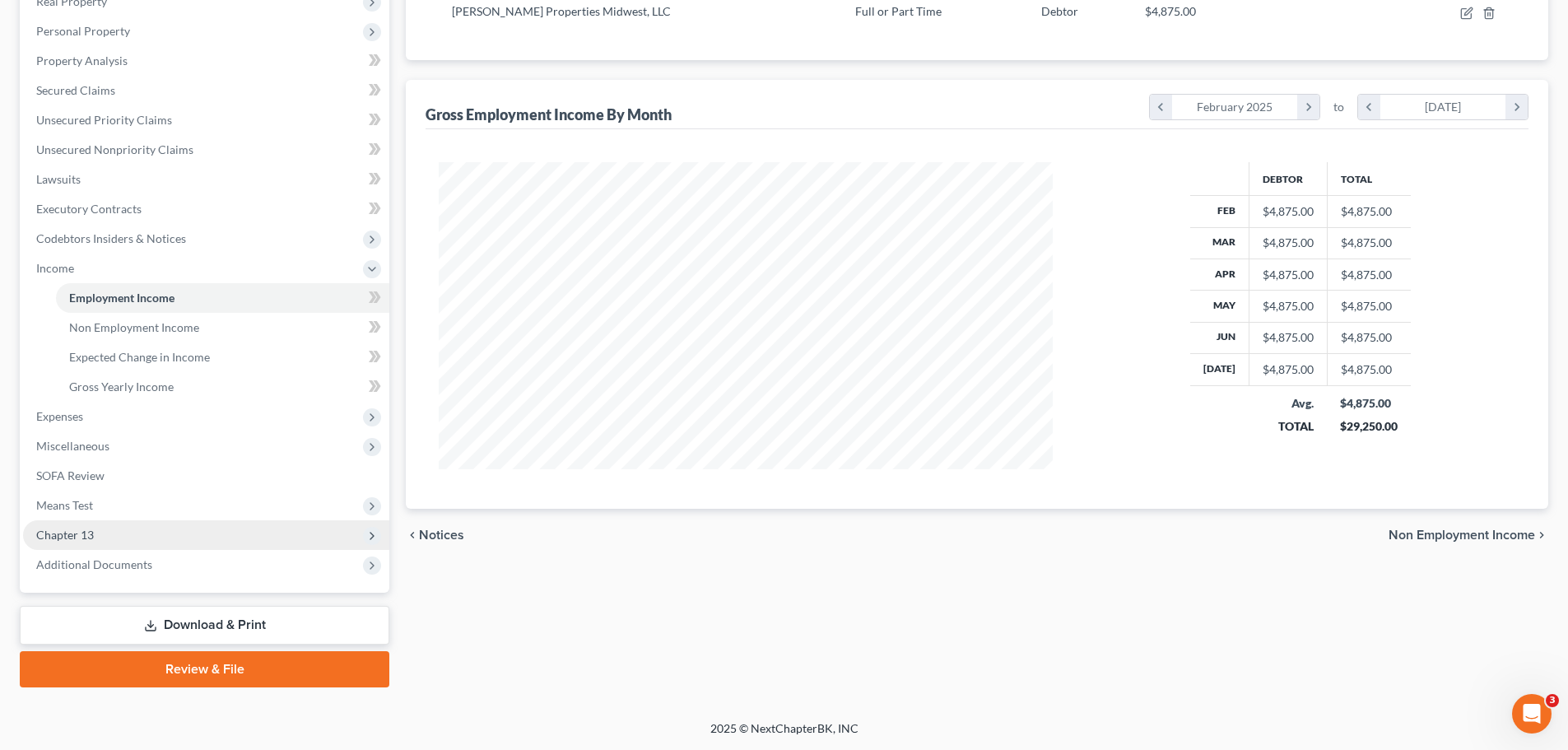
click at [52, 549] on span "Chapter 13" at bounding box center [206, 535] width 367 height 30
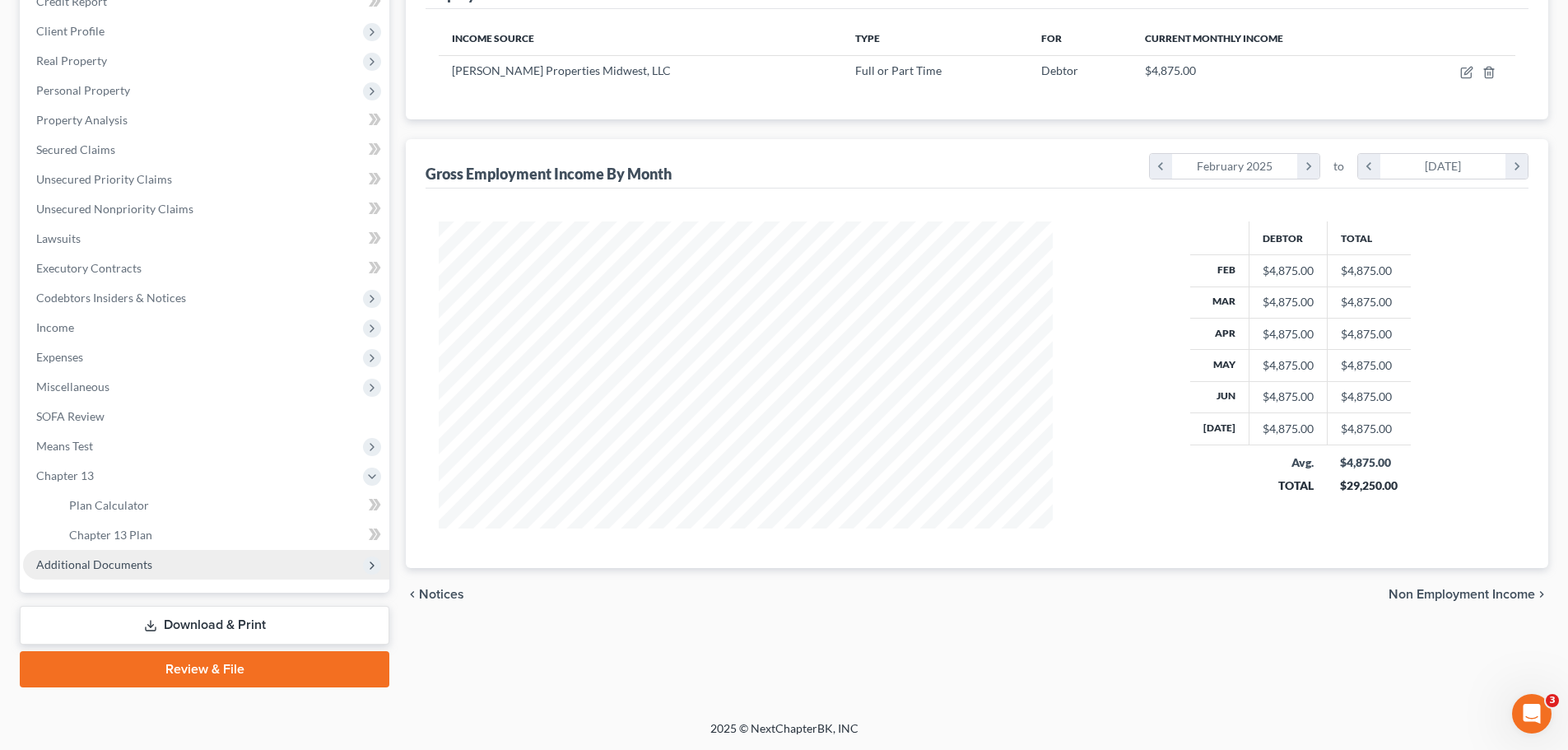
click at [71, 568] on span "Additional Documents" at bounding box center [94, 564] width 116 height 14
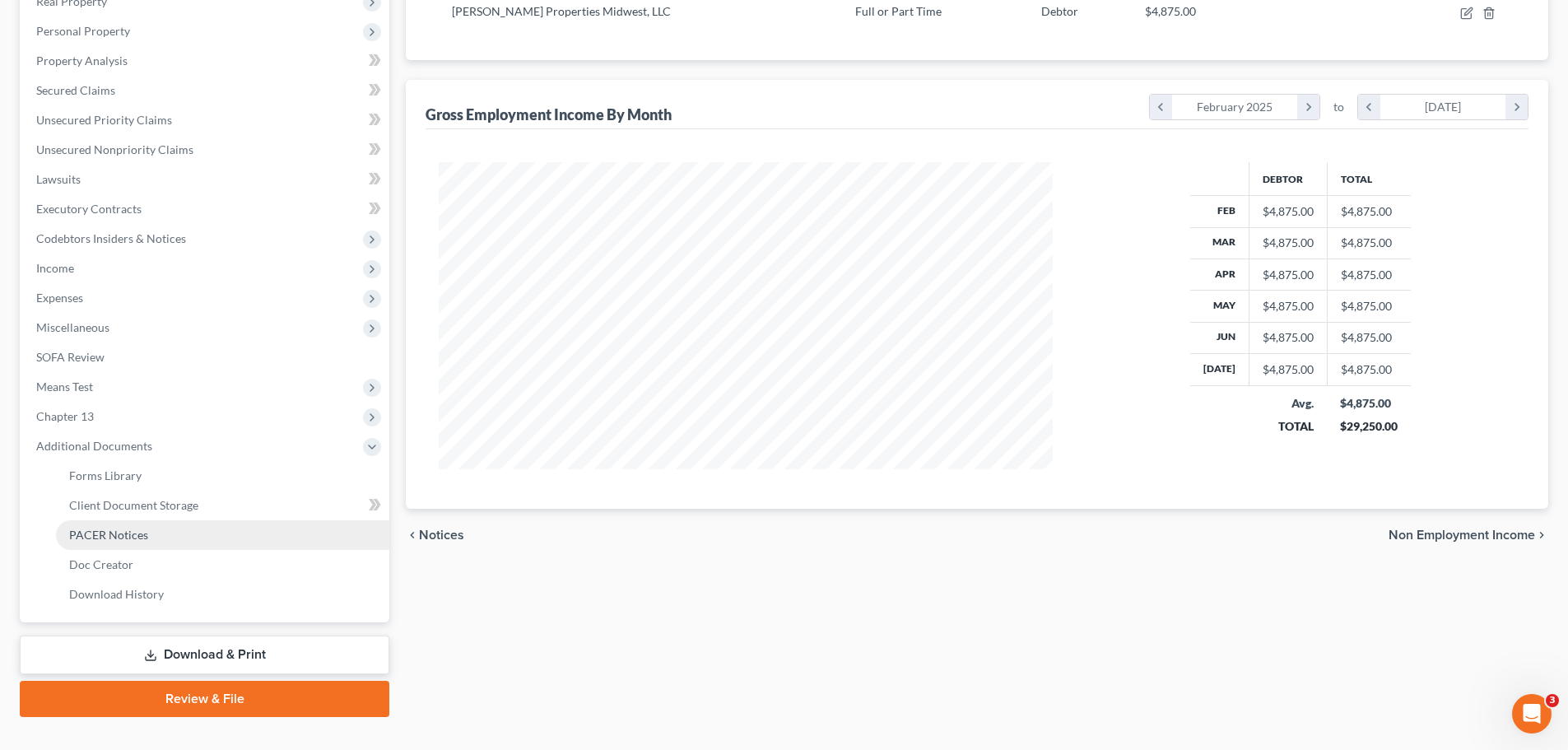
click at [89, 532] on span "PACER Notices" at bounding box center [108, 534] width 79 height 14
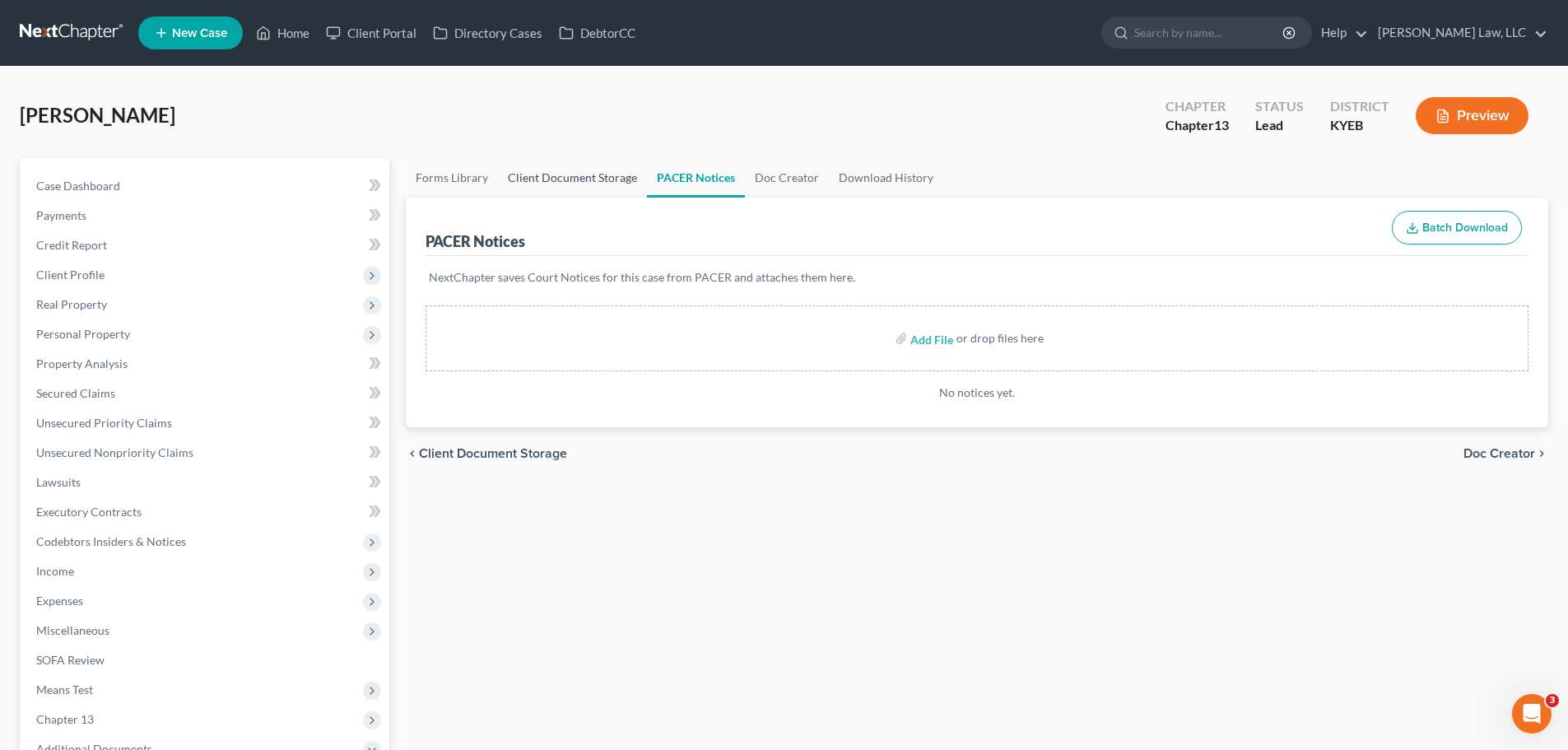
click at [571, 183] on link "Client Document Storage" at bounding box center [572, 177] width 149 height 39
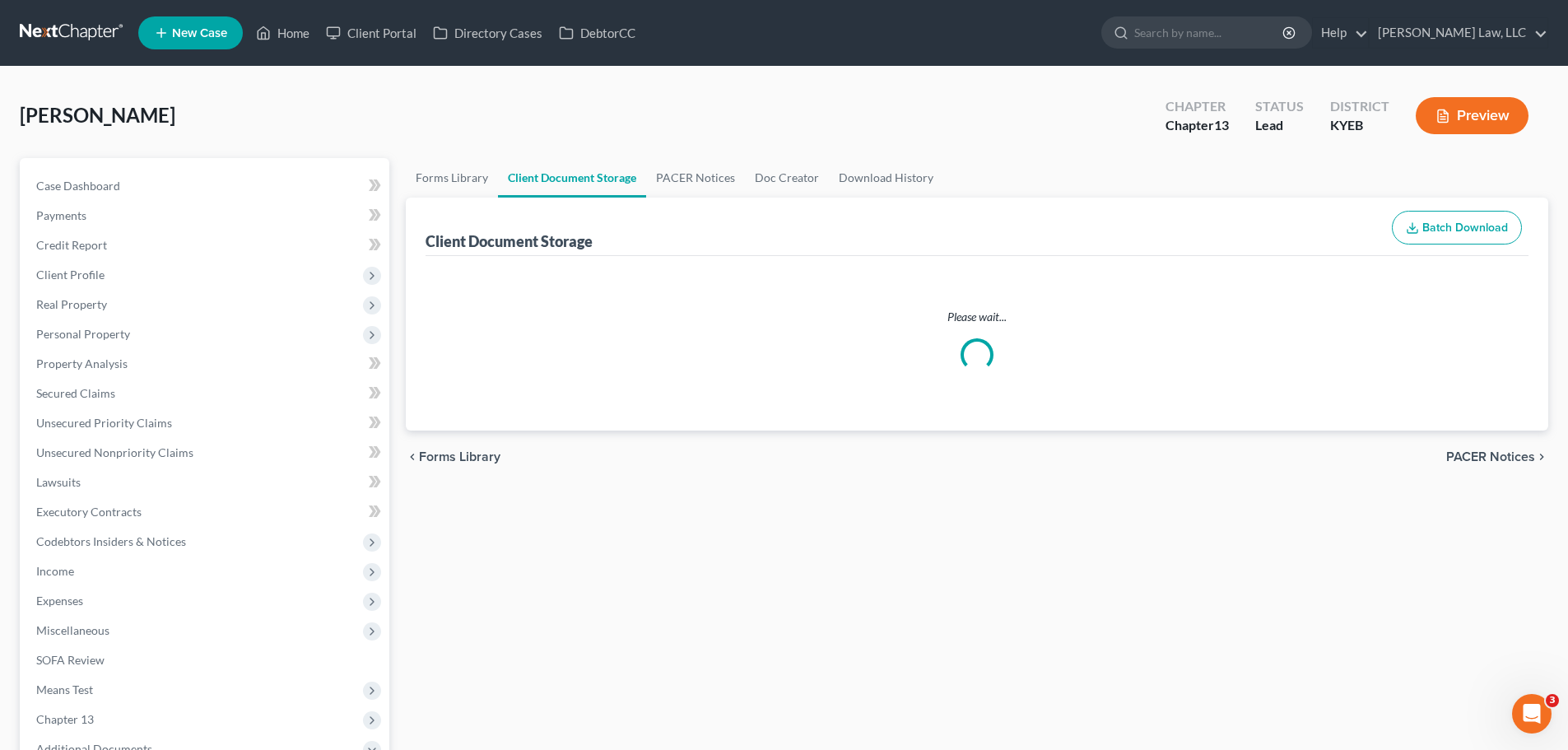
select select "12"
select select "7"
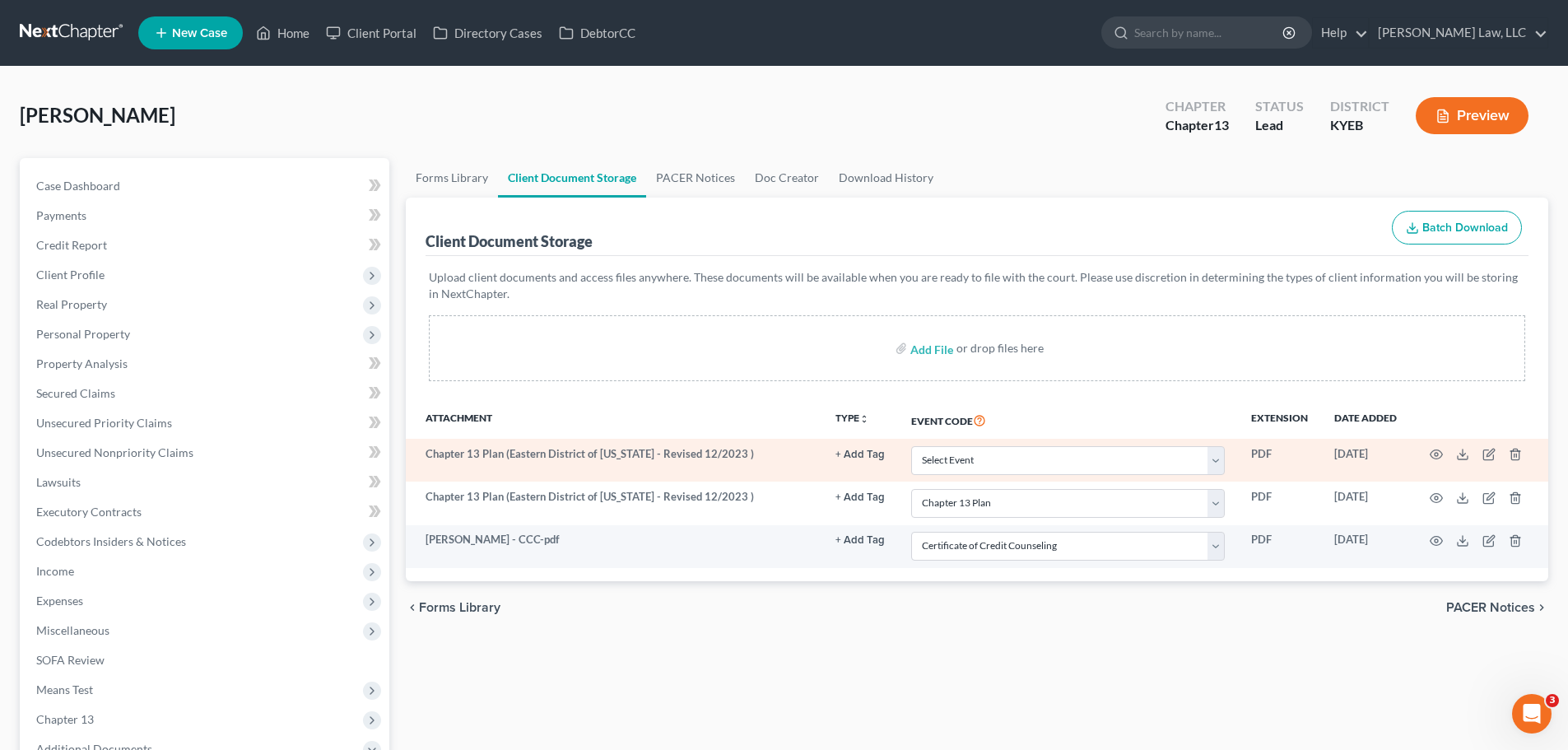
click at [1515, 447] on td at bounding box center [1479, 460] width 138 height 43
click at [1514, 453] on icon "button" at bounding box center [1515, 455] width 13 height 13
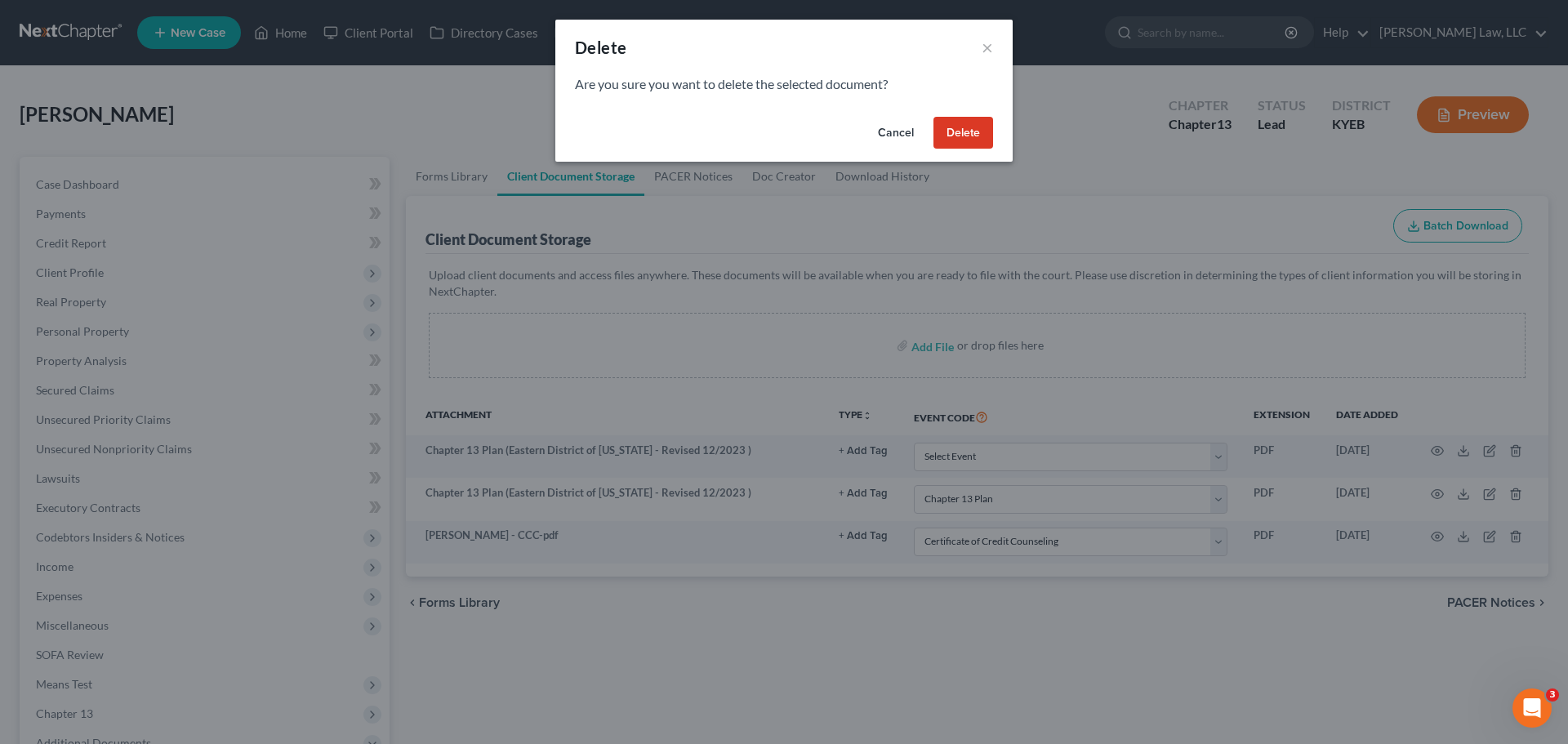
click at [954, 117] on button "Delete" at bounding box center [963, 133] width 60 height 32
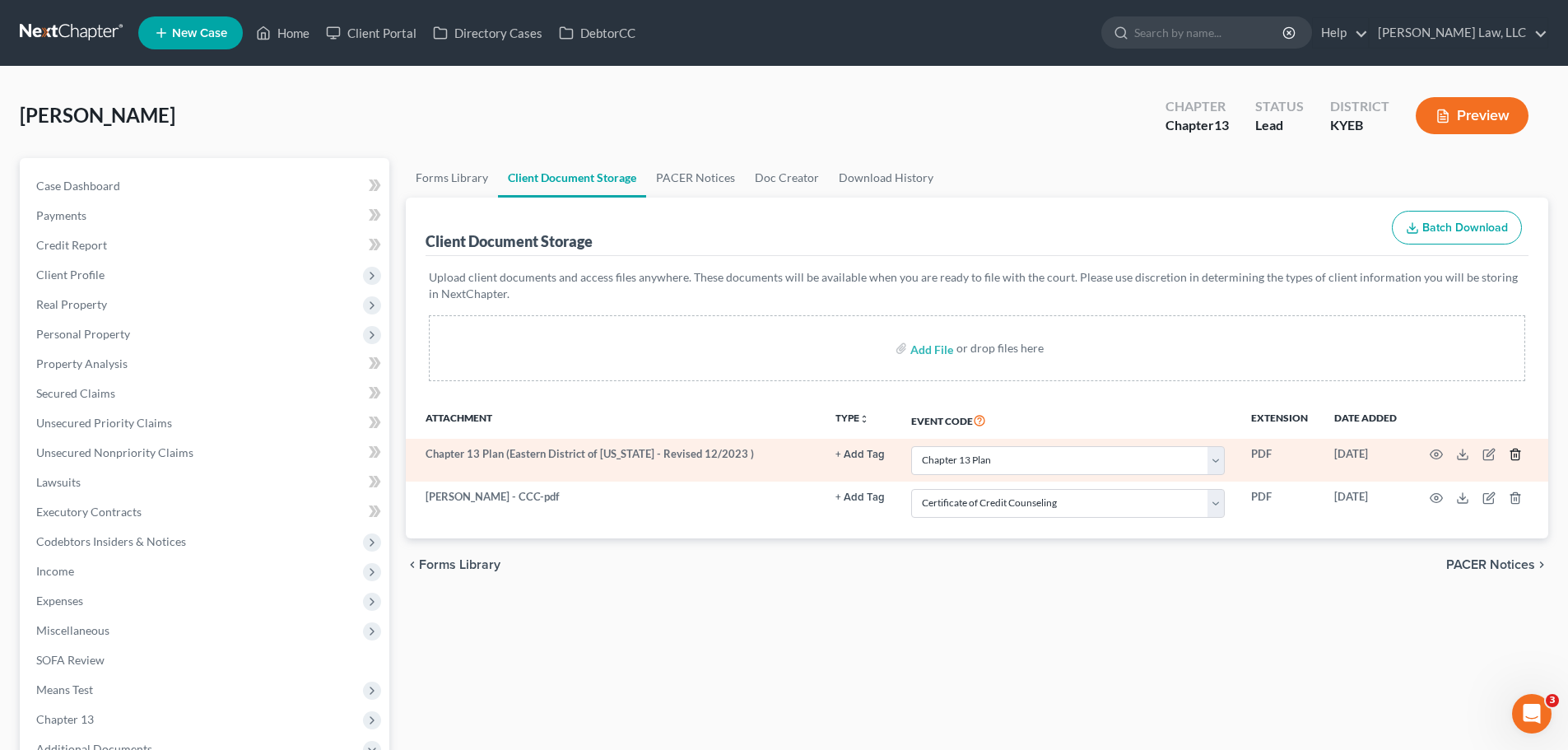
click at [1512, 456] on icon "button" at bounding box center [1515, 455] width 8 height 11
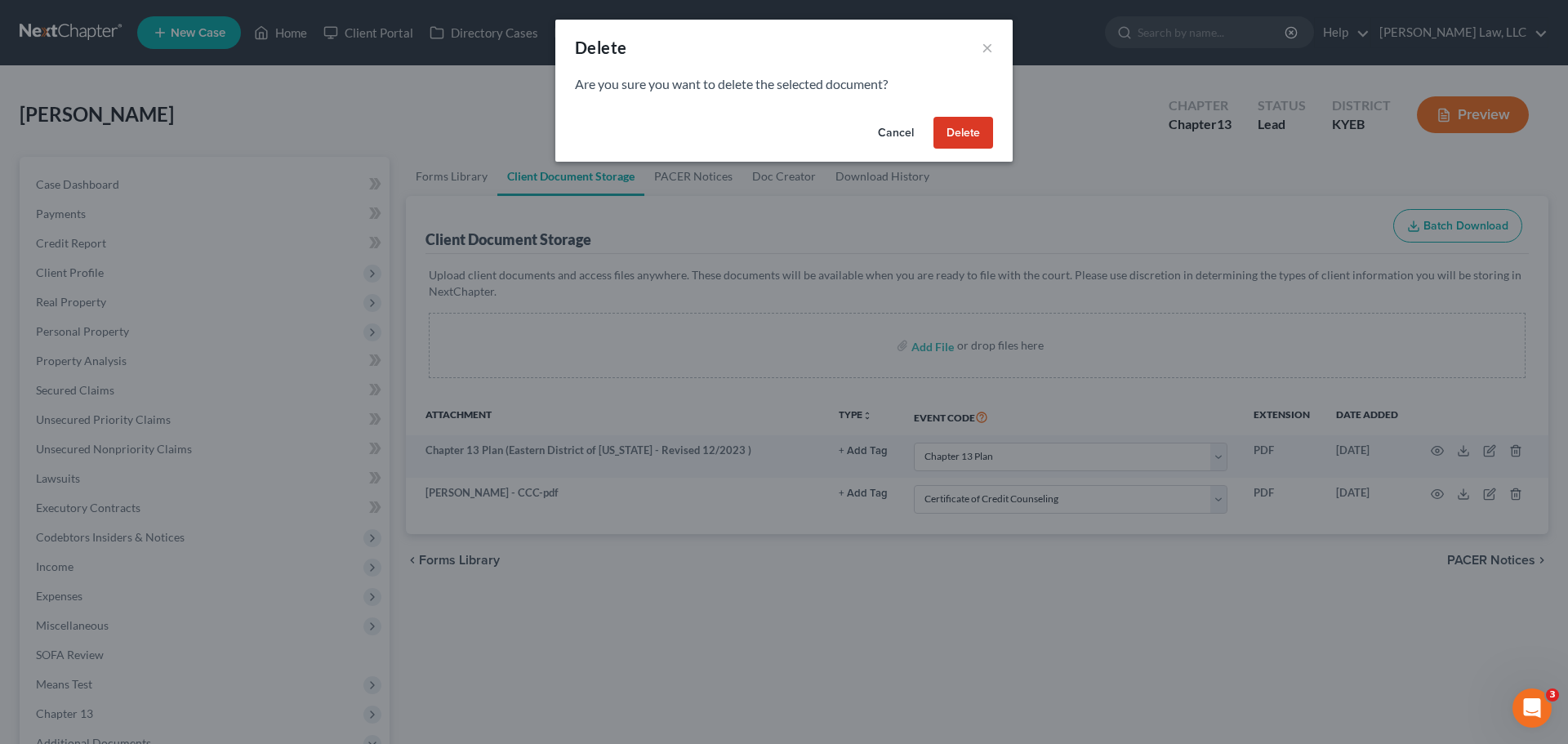
click at [938, 143] on button "Delete" at bounding box center [963, 133] width 60 height 32
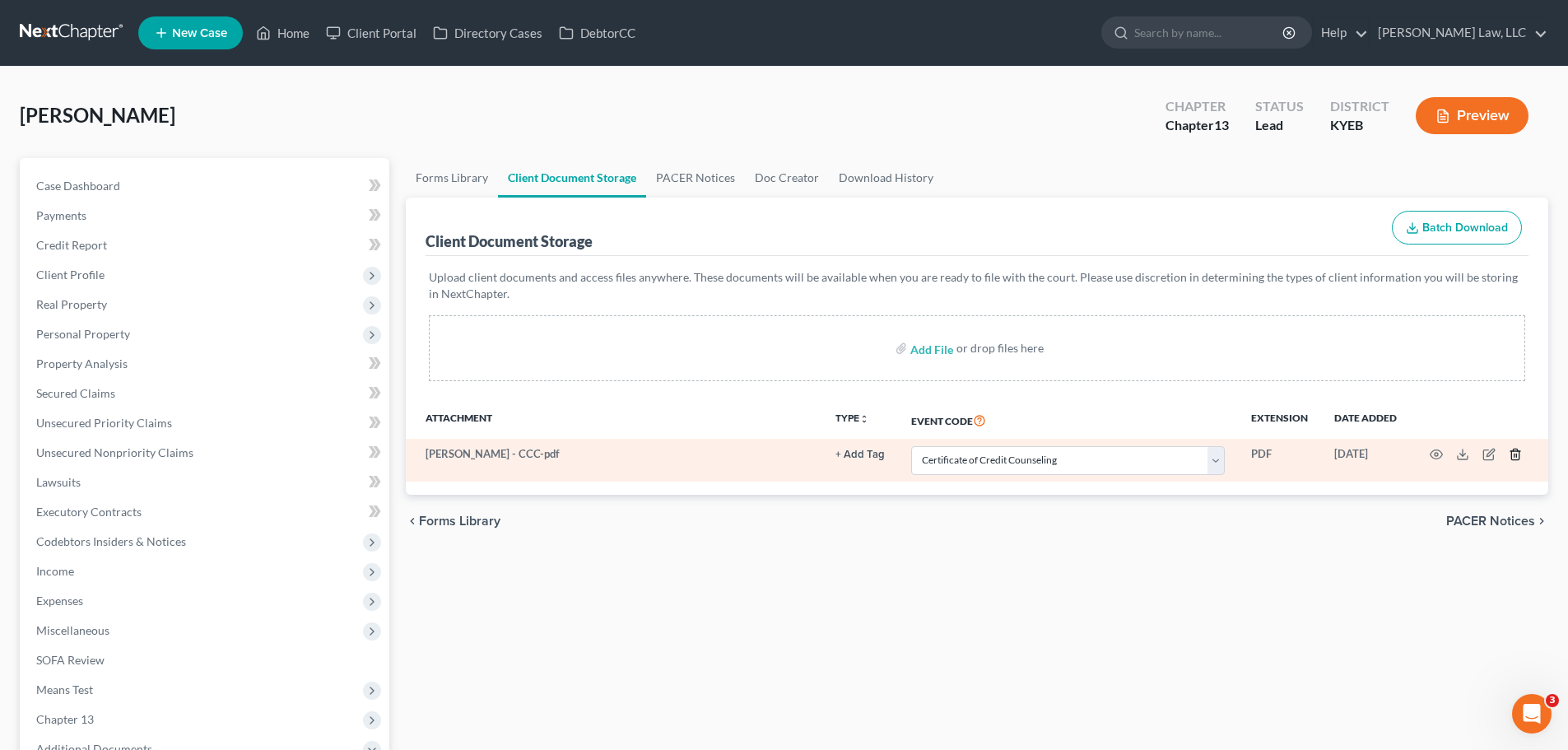
click at [1514, 448] on icon "button" at bounding box center [1515, 455] width 13 height 13
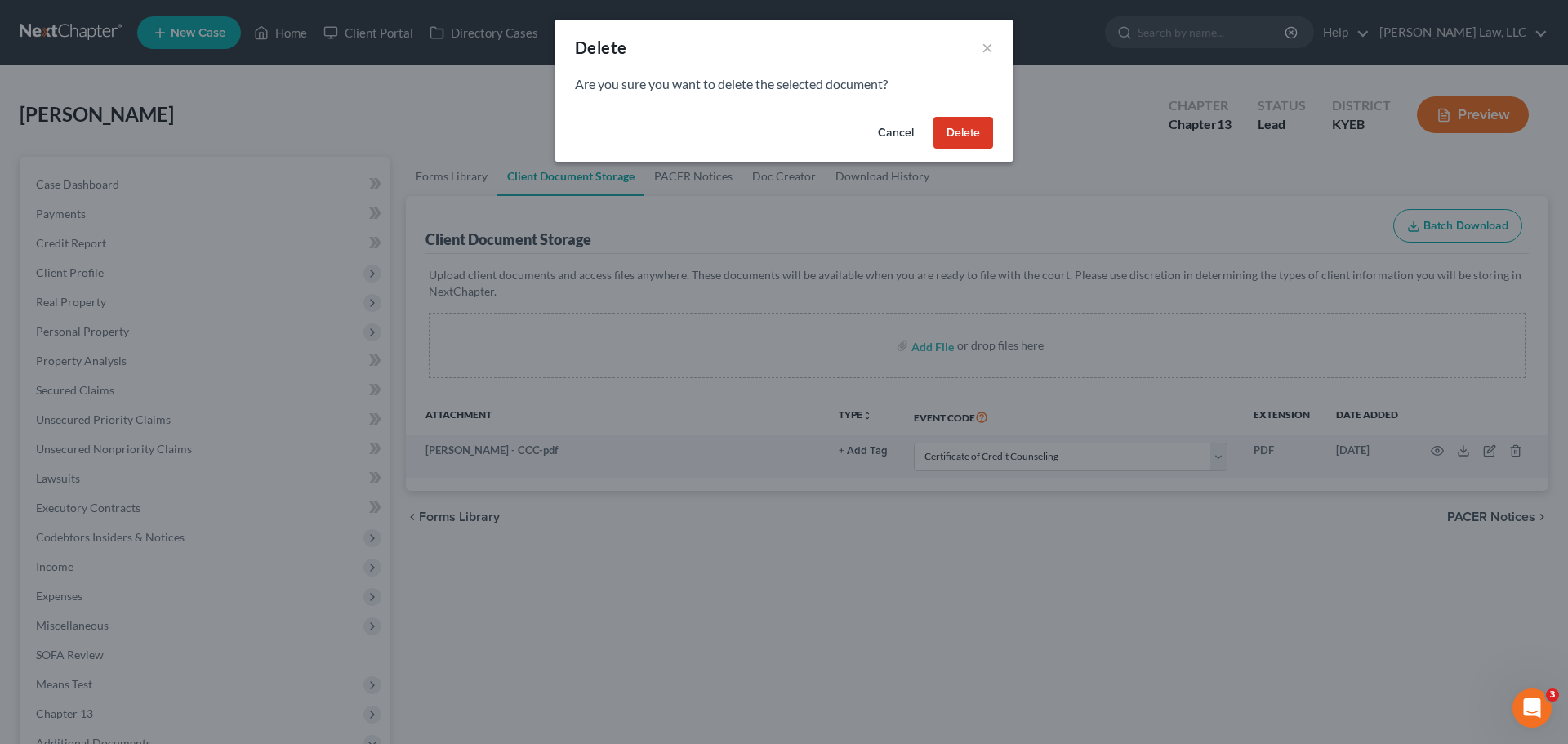
click at [969, 132] on button "Delete" at bounding box center [963, 133] width 60 height 32
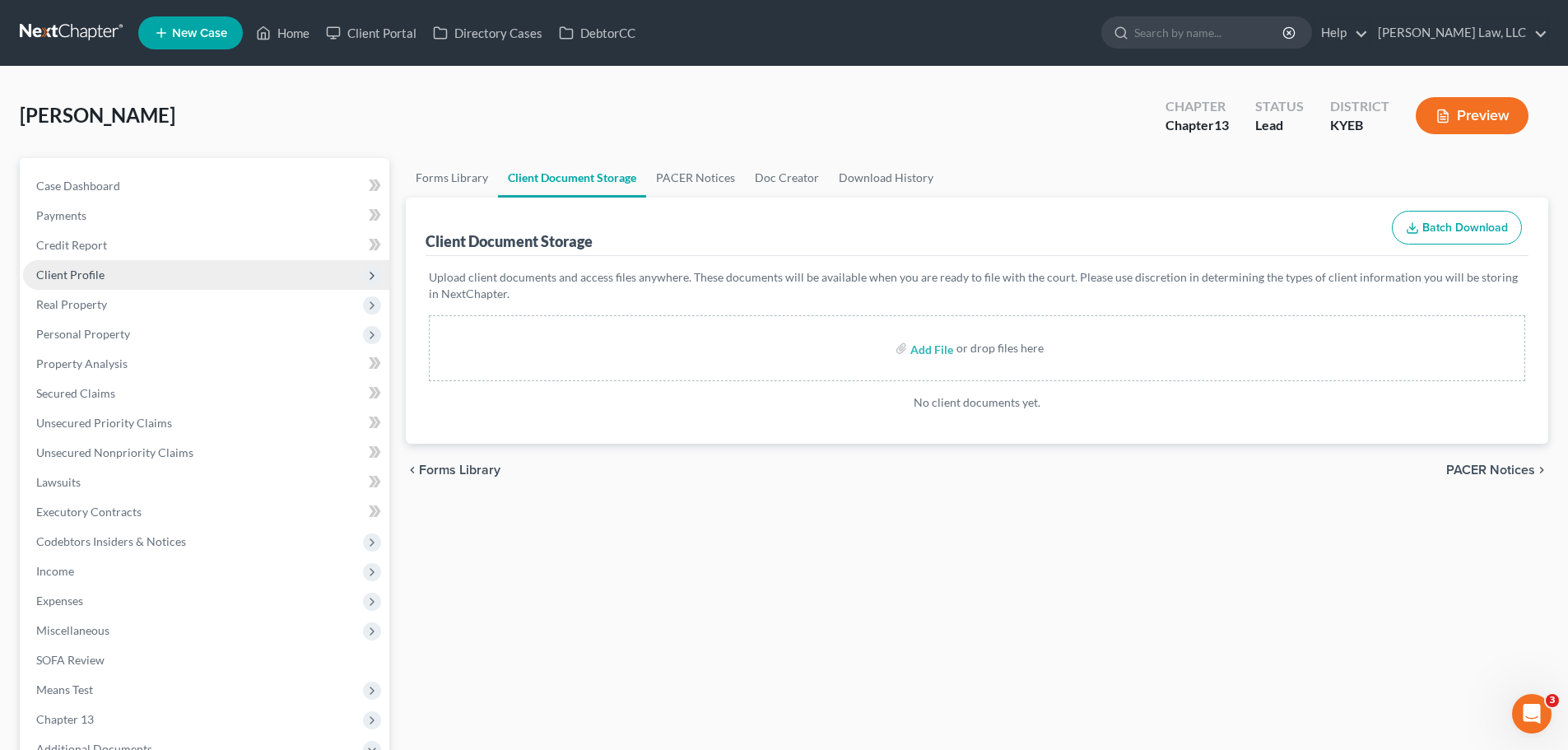
click at [77, 283] on span "Client Profile" at bounding box center [206, 275] width 367 height 30
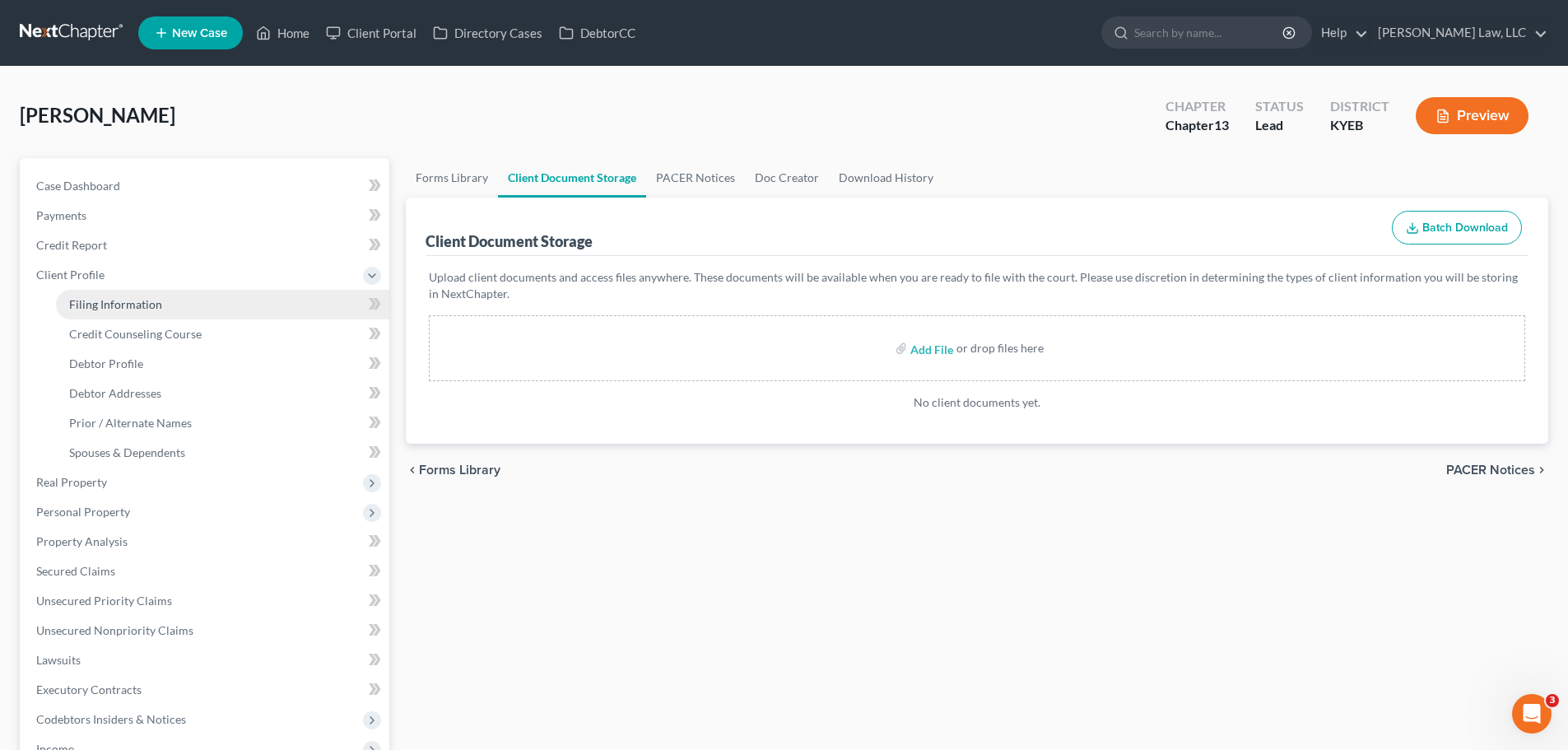
click at [80, 308] on span "Filing Information" at bounding box center [115, 304] width 93 height 14
select select "1"
select select "0"
select select "3"
select select "32"
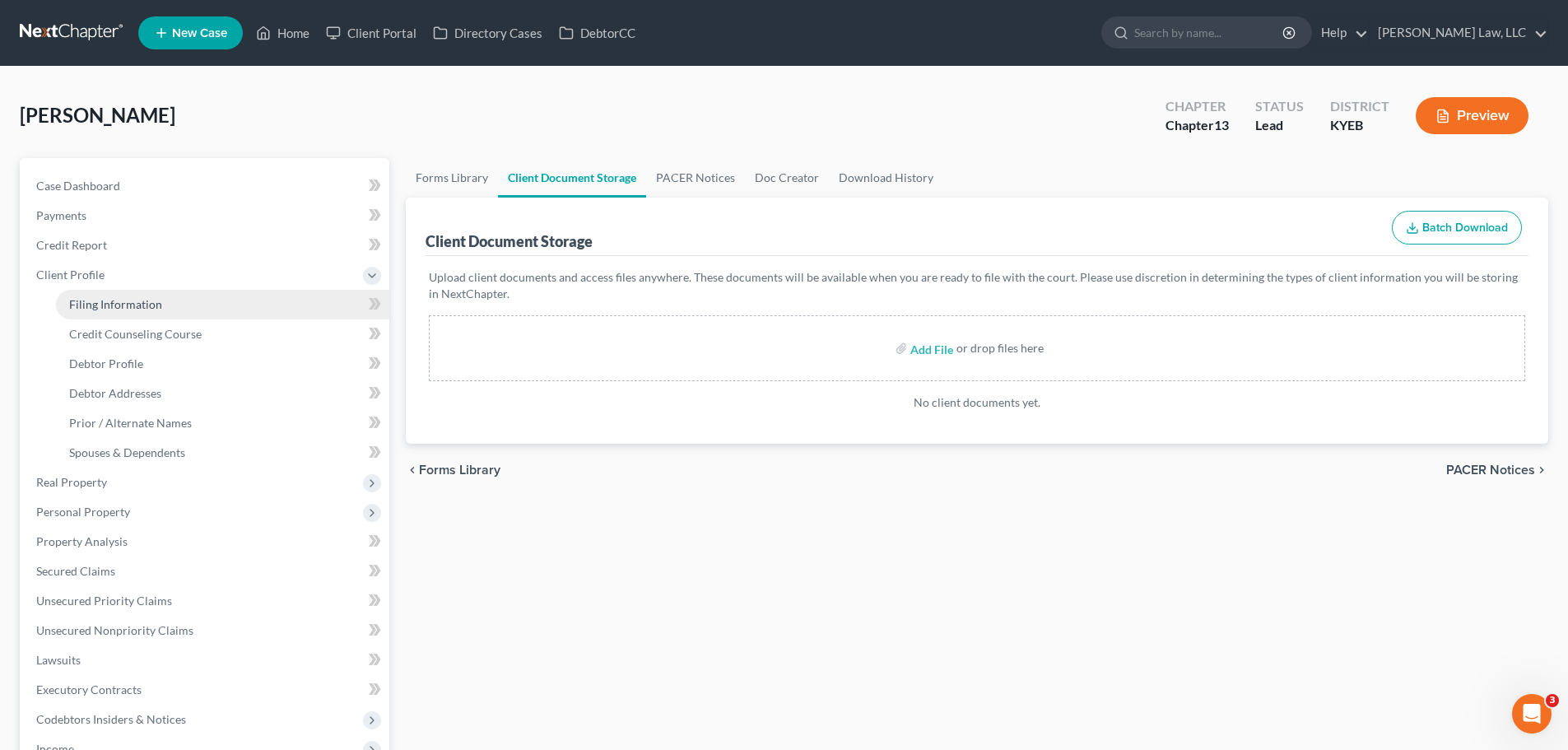
select select "0"
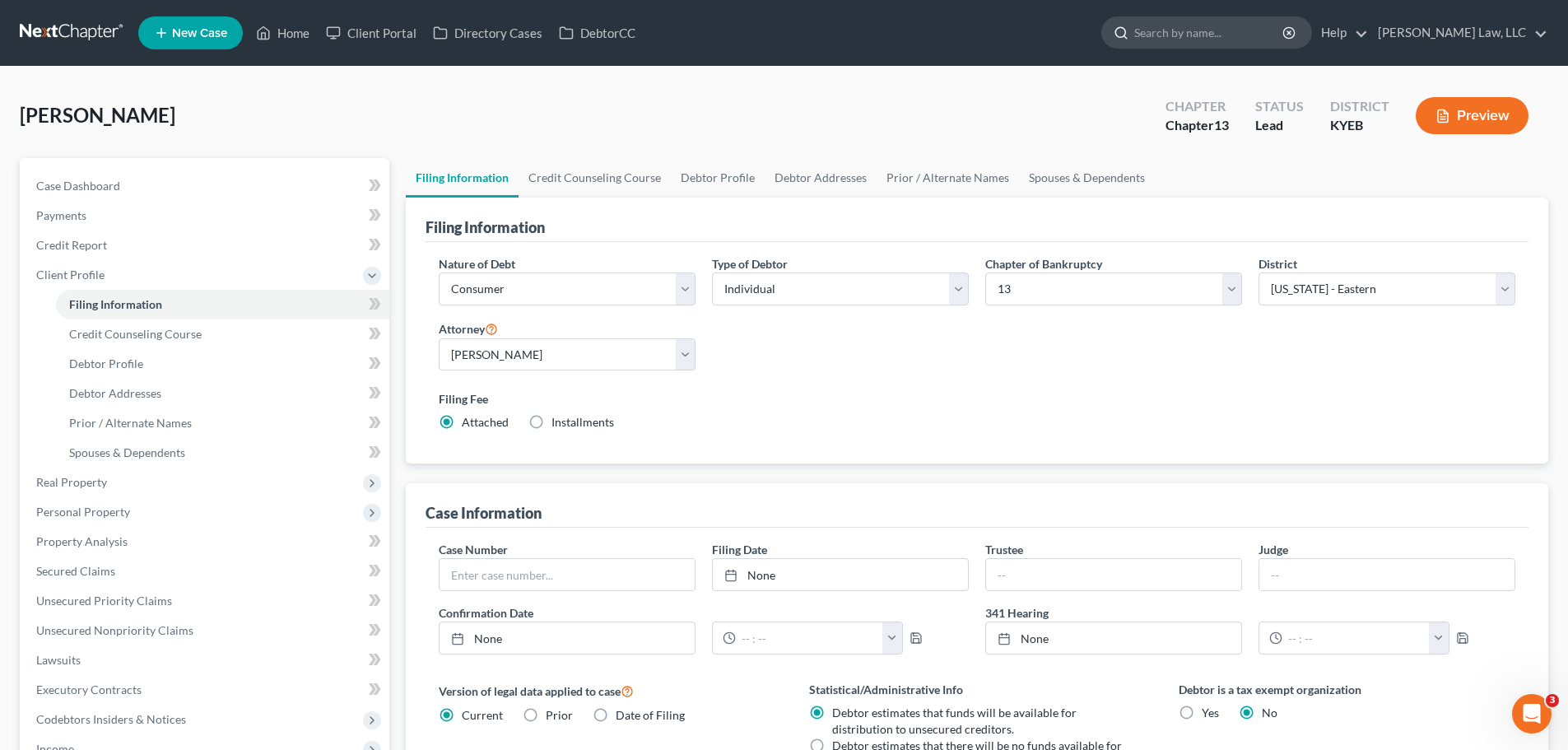
click at [1147, 38] on input "search" at bounding box center [1209, 33] width 150 height 31
type input "[PERSON_NAME]"
click at [1291, 33] on icon "button" at bounding box center [1289, 34] width 13 height 13
click at [1256, 37] on input "search" at bounding box center [1209, 33] width 150 height 31
